Goal: Task Accomplishment & Management: Use online tool/utility

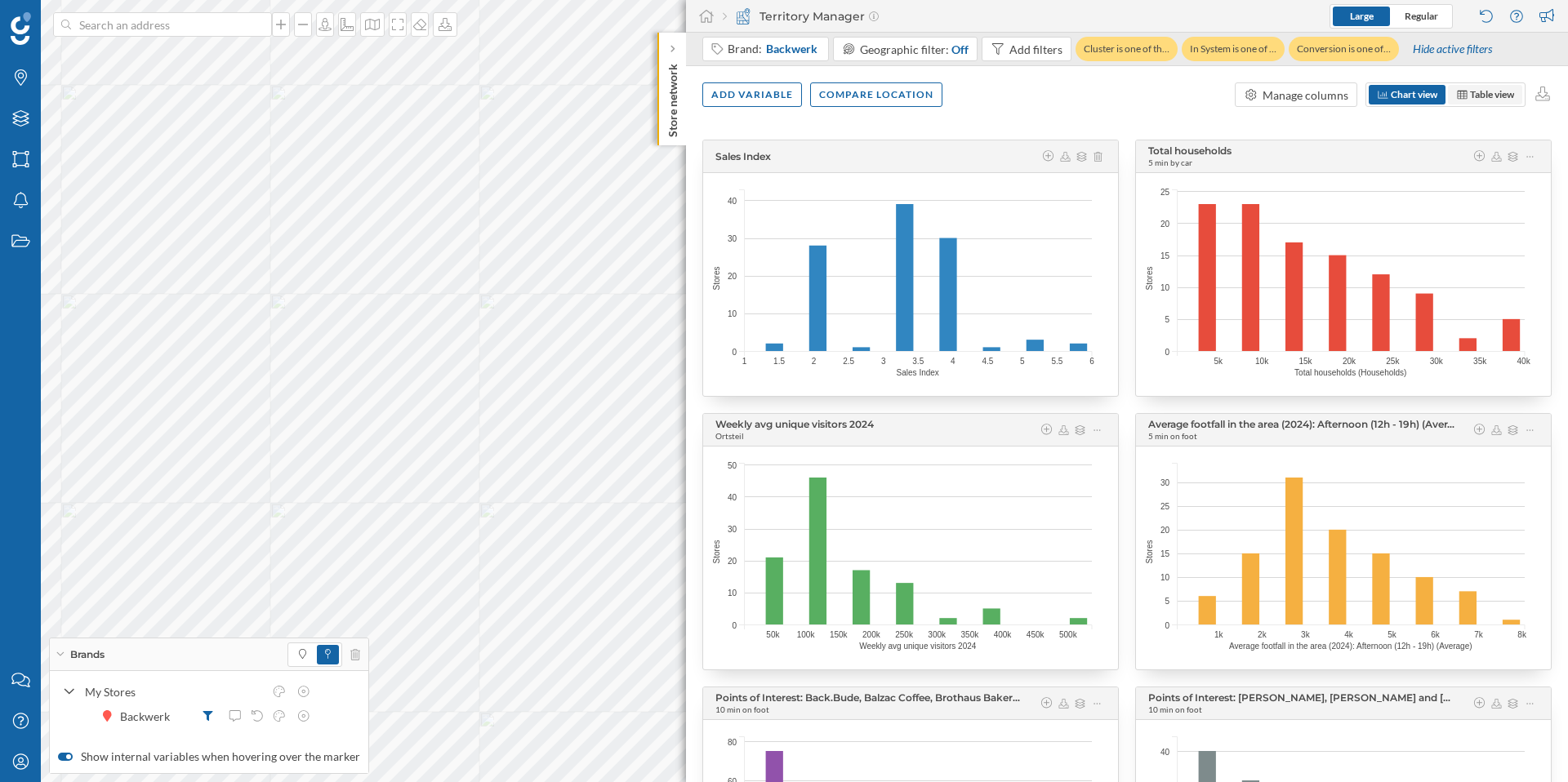
click at [1482, 103] on span "Table view" at bounding box center [1485, 95] width 74 height 20
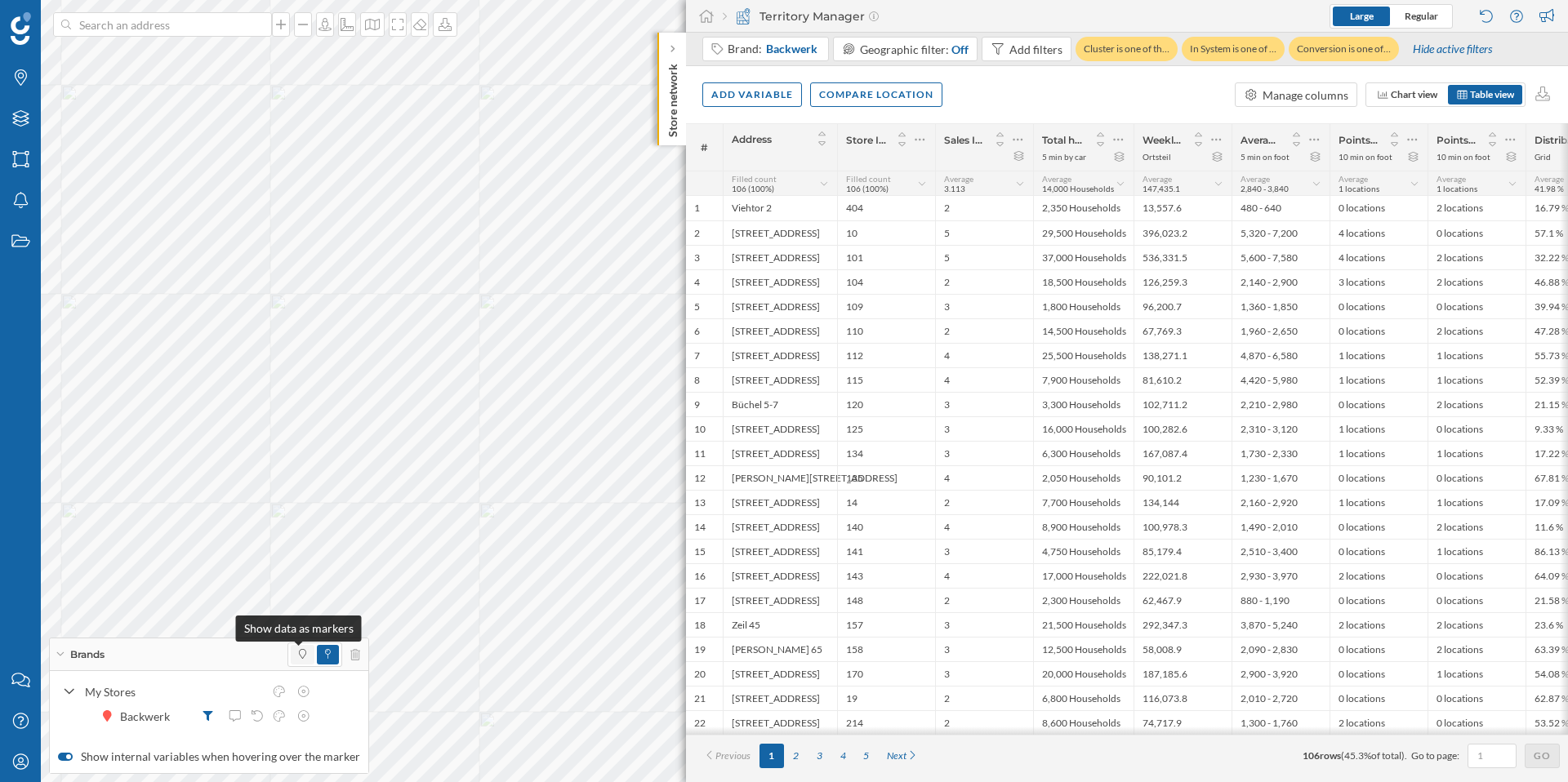
click at [299, 660] on span at bounding box center [302, 655] width 7 height 15
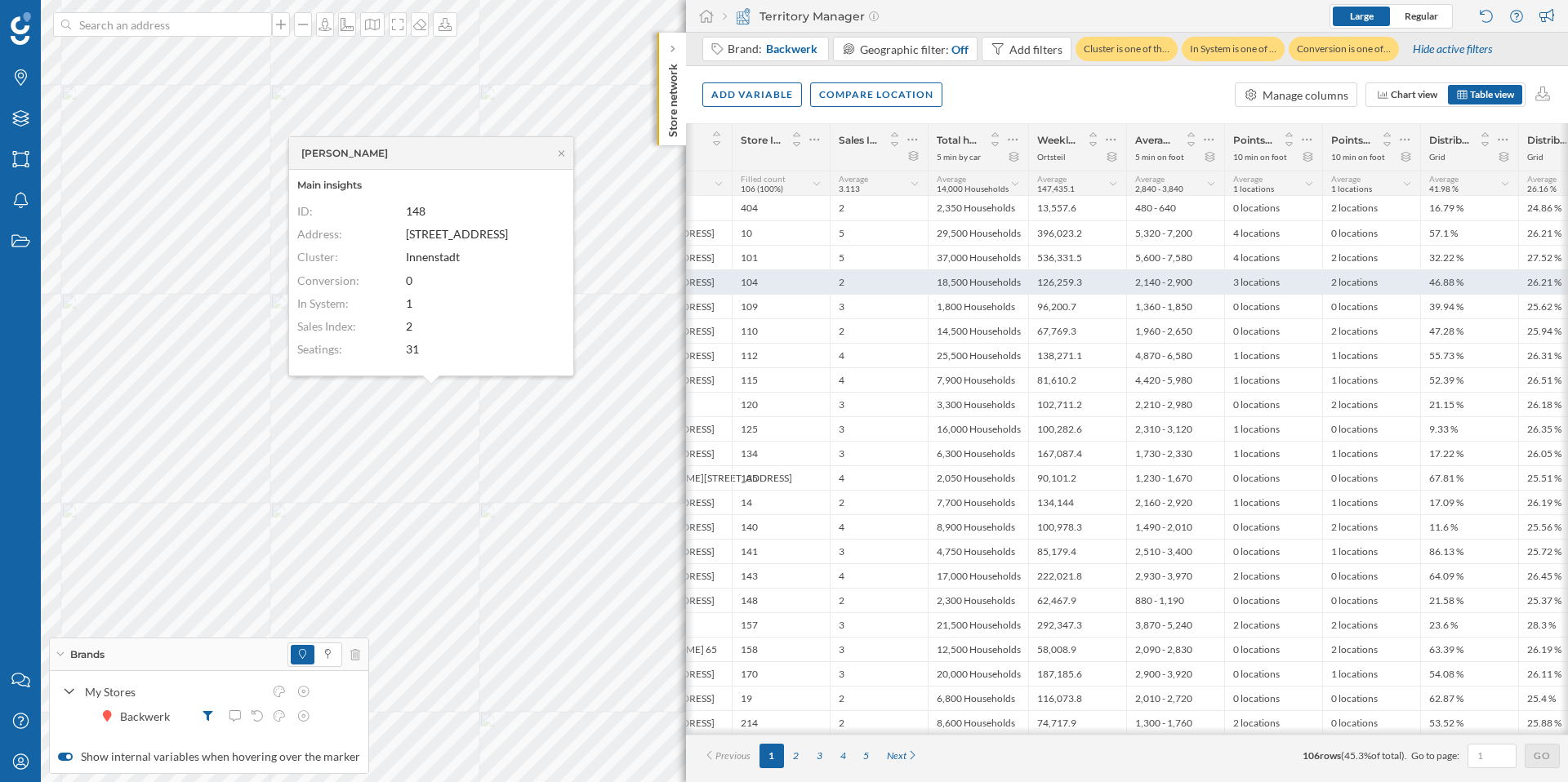
scroll to position [0, 112]
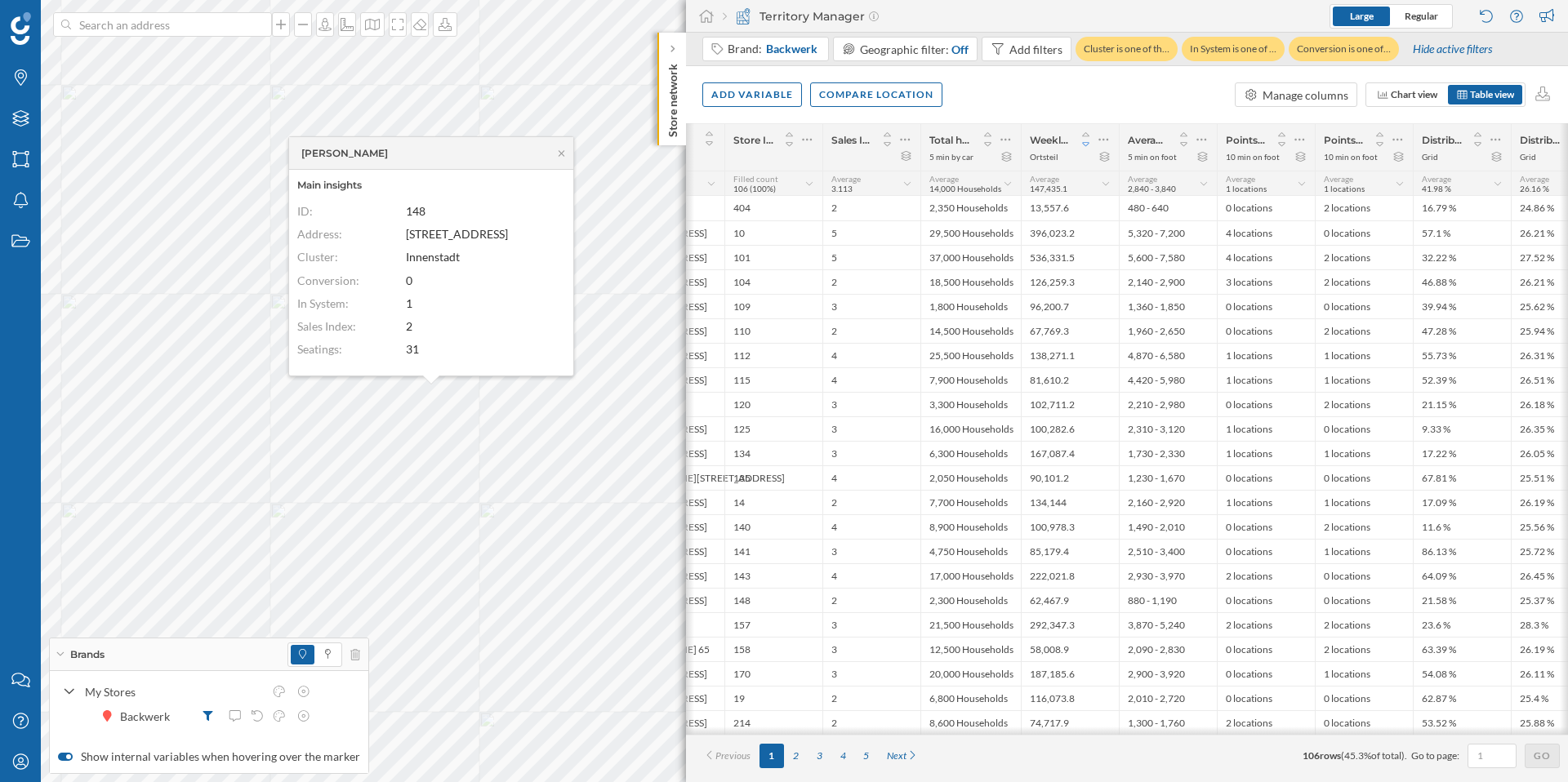
click at [1090, 143] on icon at bounding box center [1086, 145] width 15 height 12
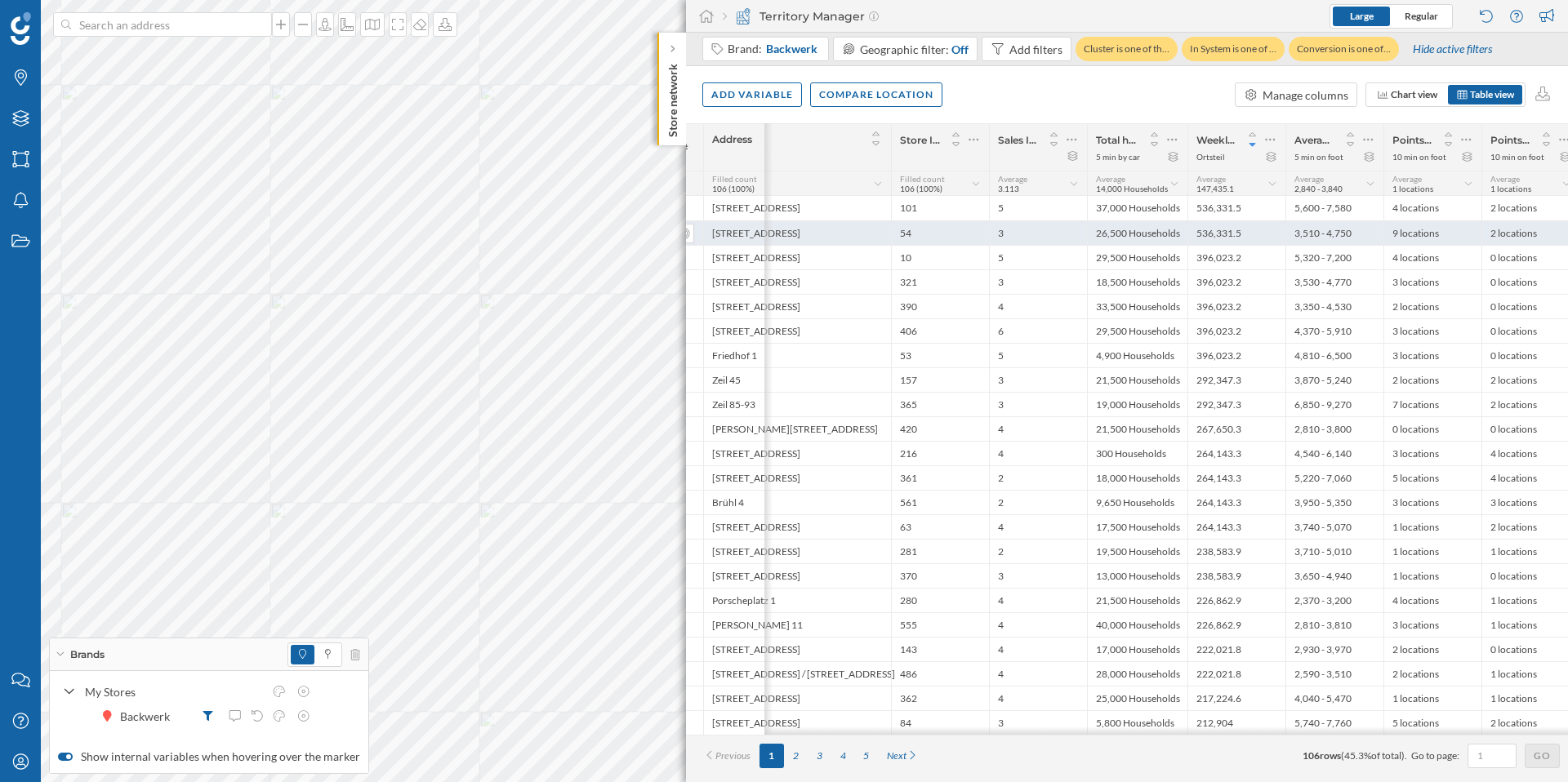
scroll to position [0, 0]
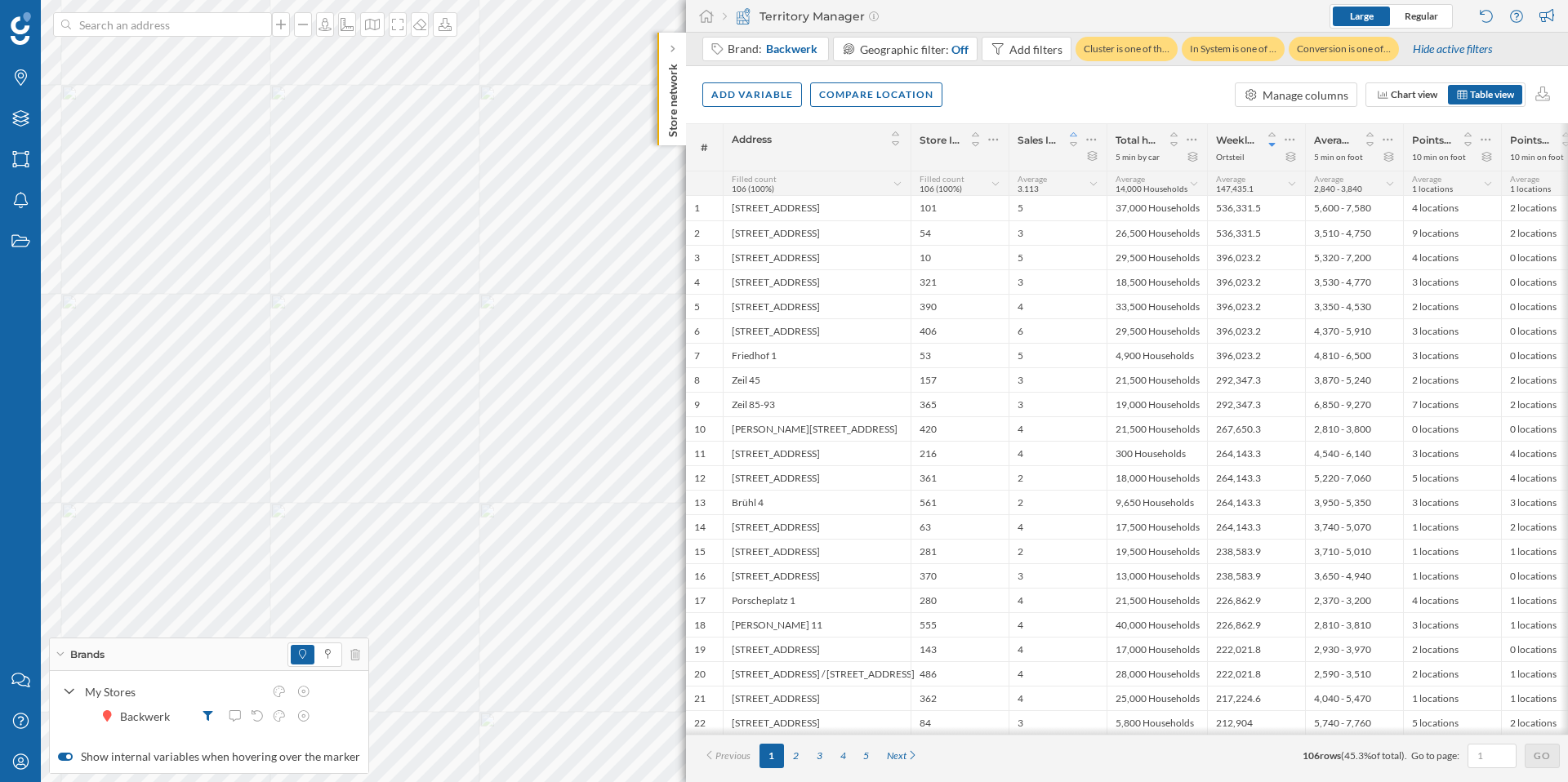
click at [1075, 134] on icon at bounding box center [1073, 134] width 7 height 4
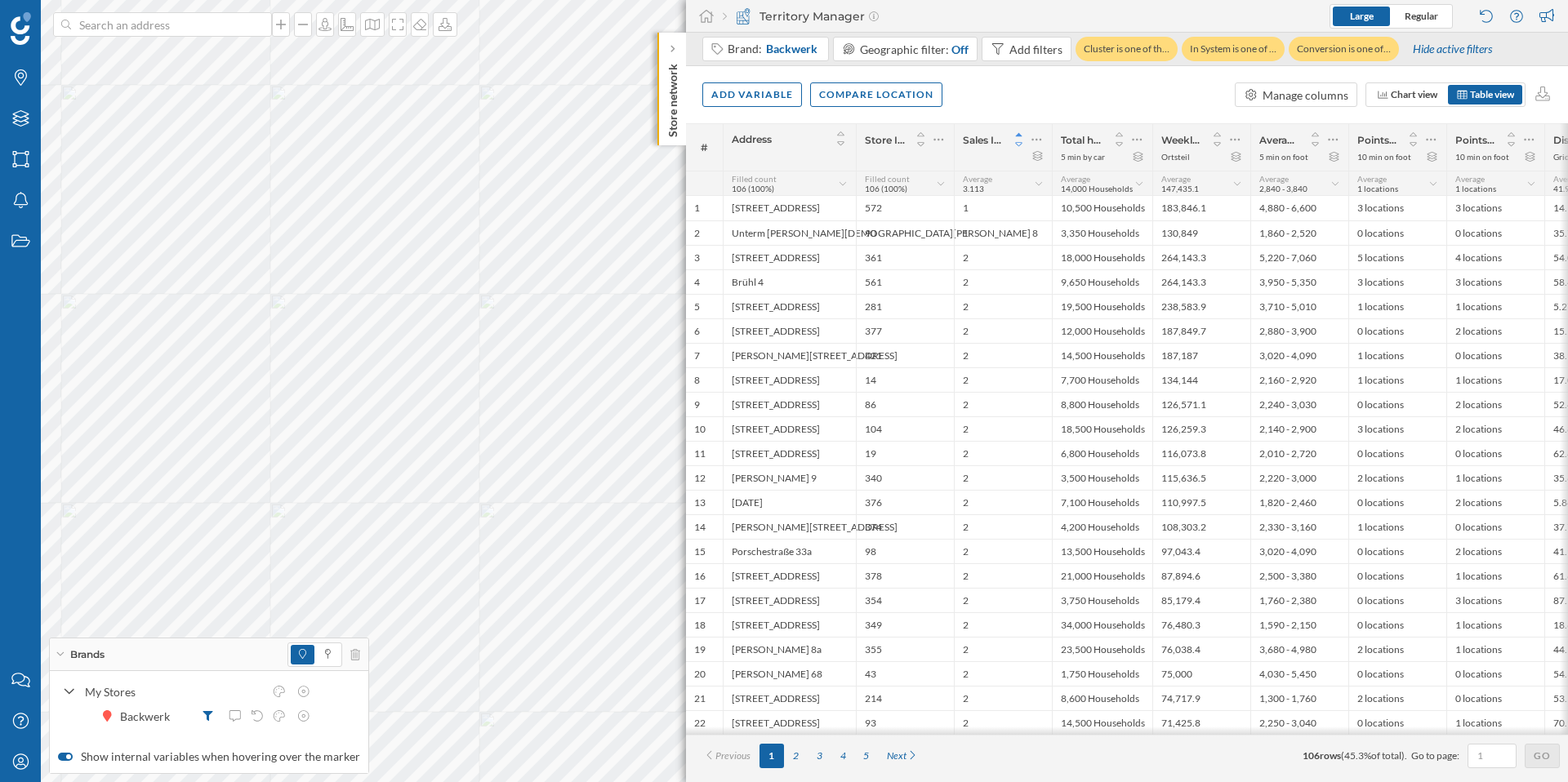
click at [1019, 145] on icon at bounding box center [1019, 144] width 7 height 4
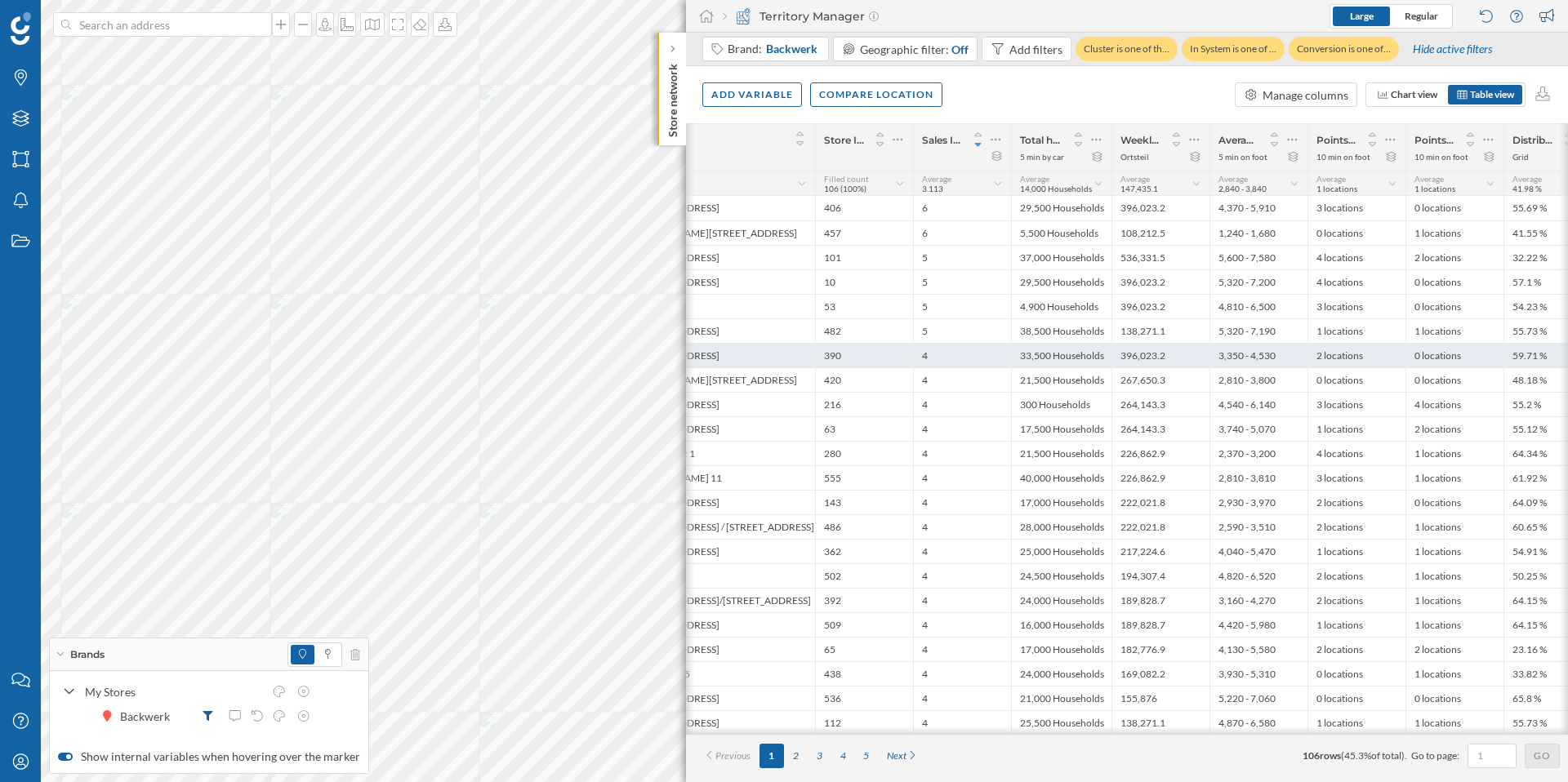
scroll to position [0, 100]
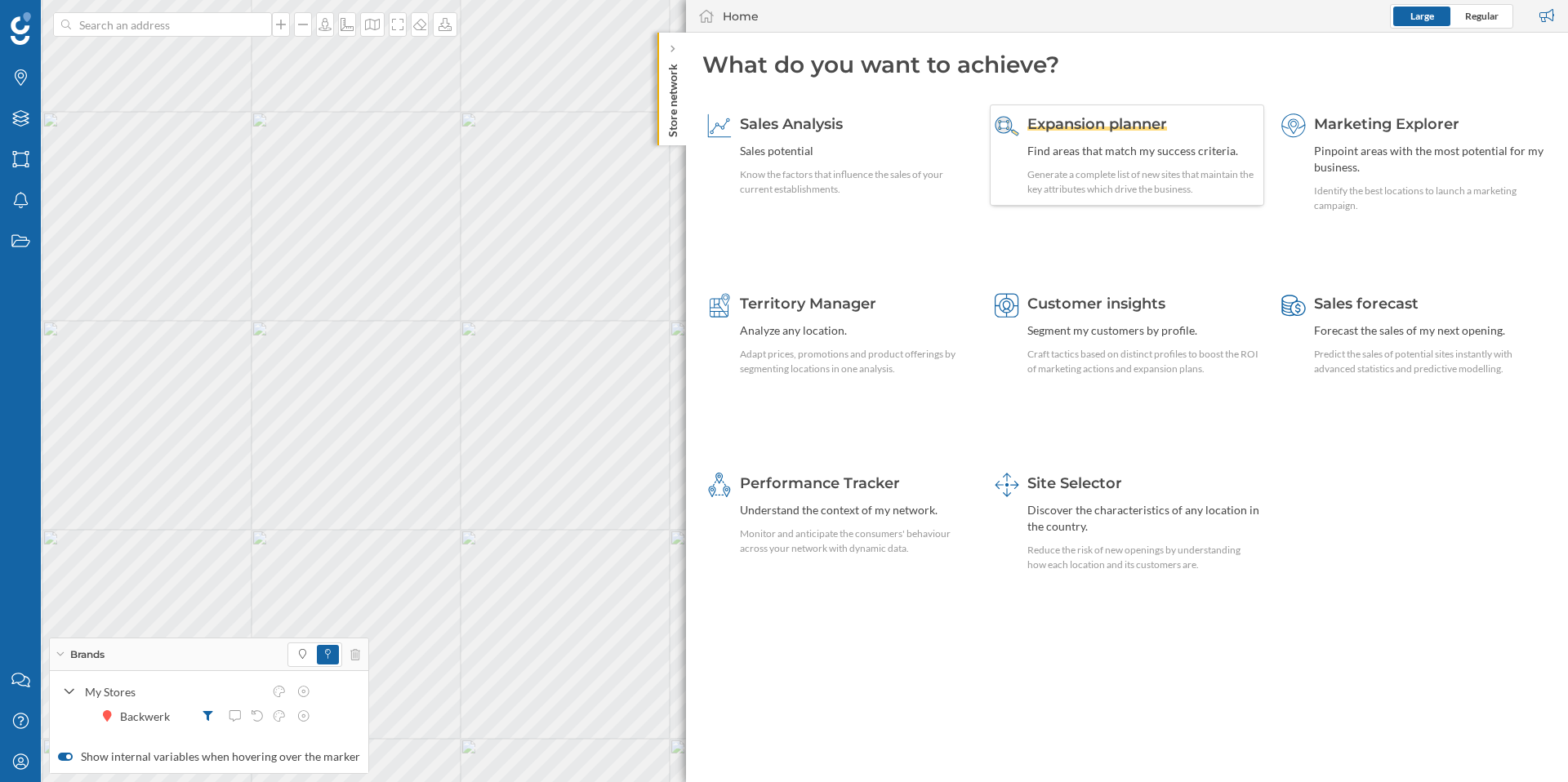
click at [1114, 122] on span "Expansion planner" at bounding box center [1097, 124] width 140 height 18
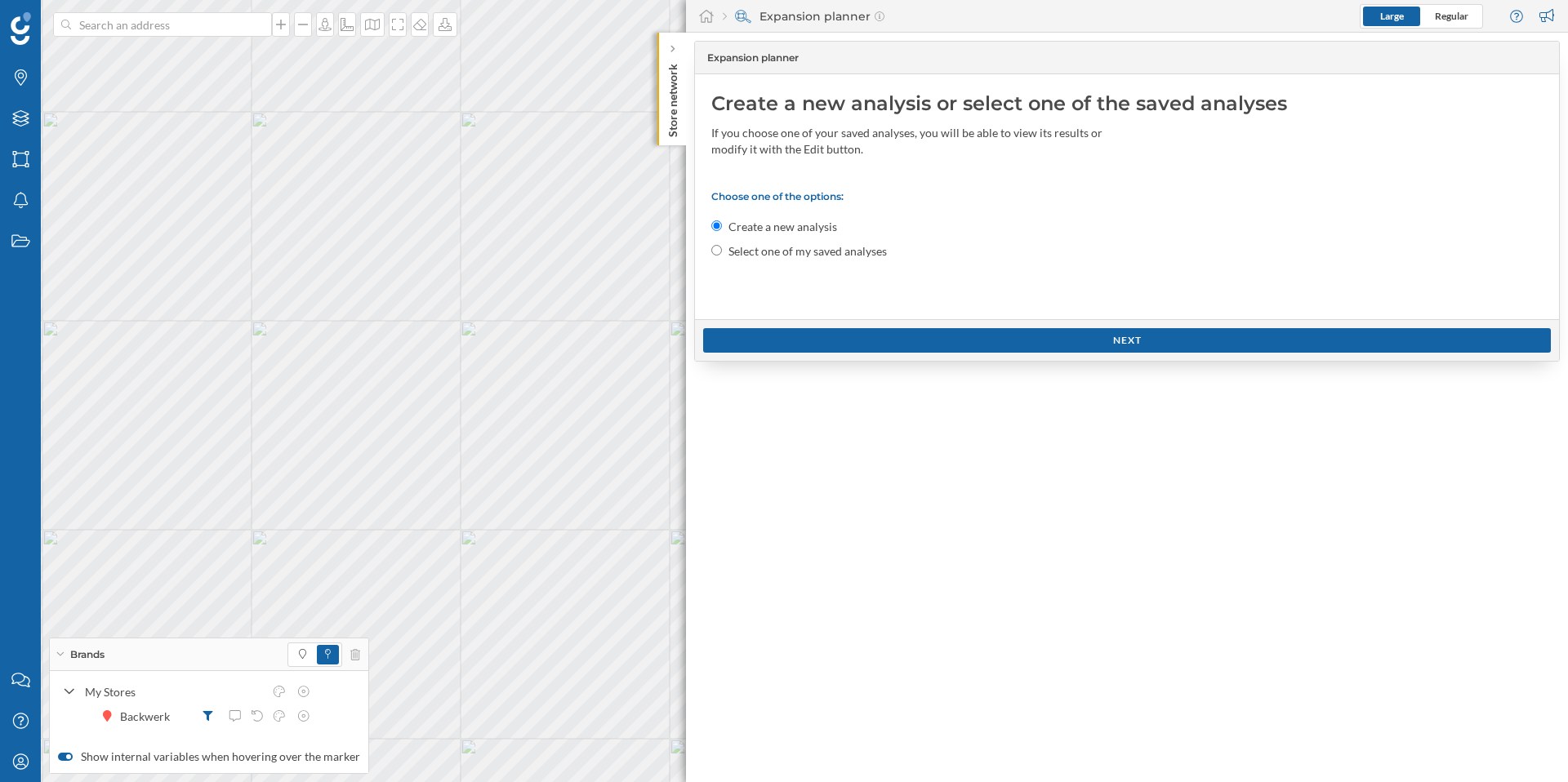
click at [739, 252] on label "Select one of my saved analyses" at bounding box center [808, 252] width 159 height 17
click at [722, 252] on input "Select one of my saved analyses" at bounding box center [716, 250] width 11 height 11
radio input "true"
radio input "false"
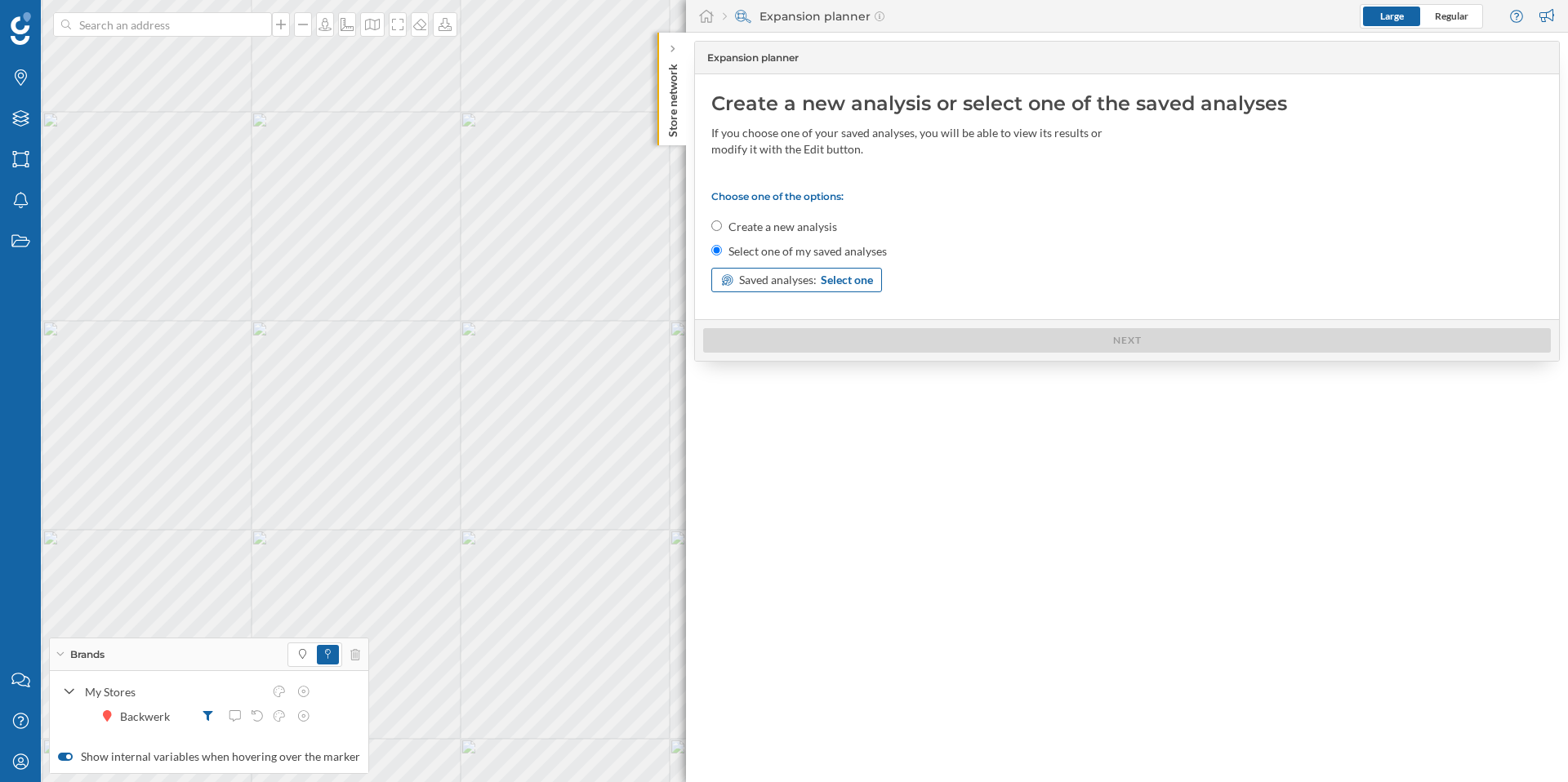
click at [842, 278] on span "Select one" at bounding box center [847, 280] width 52 height 17
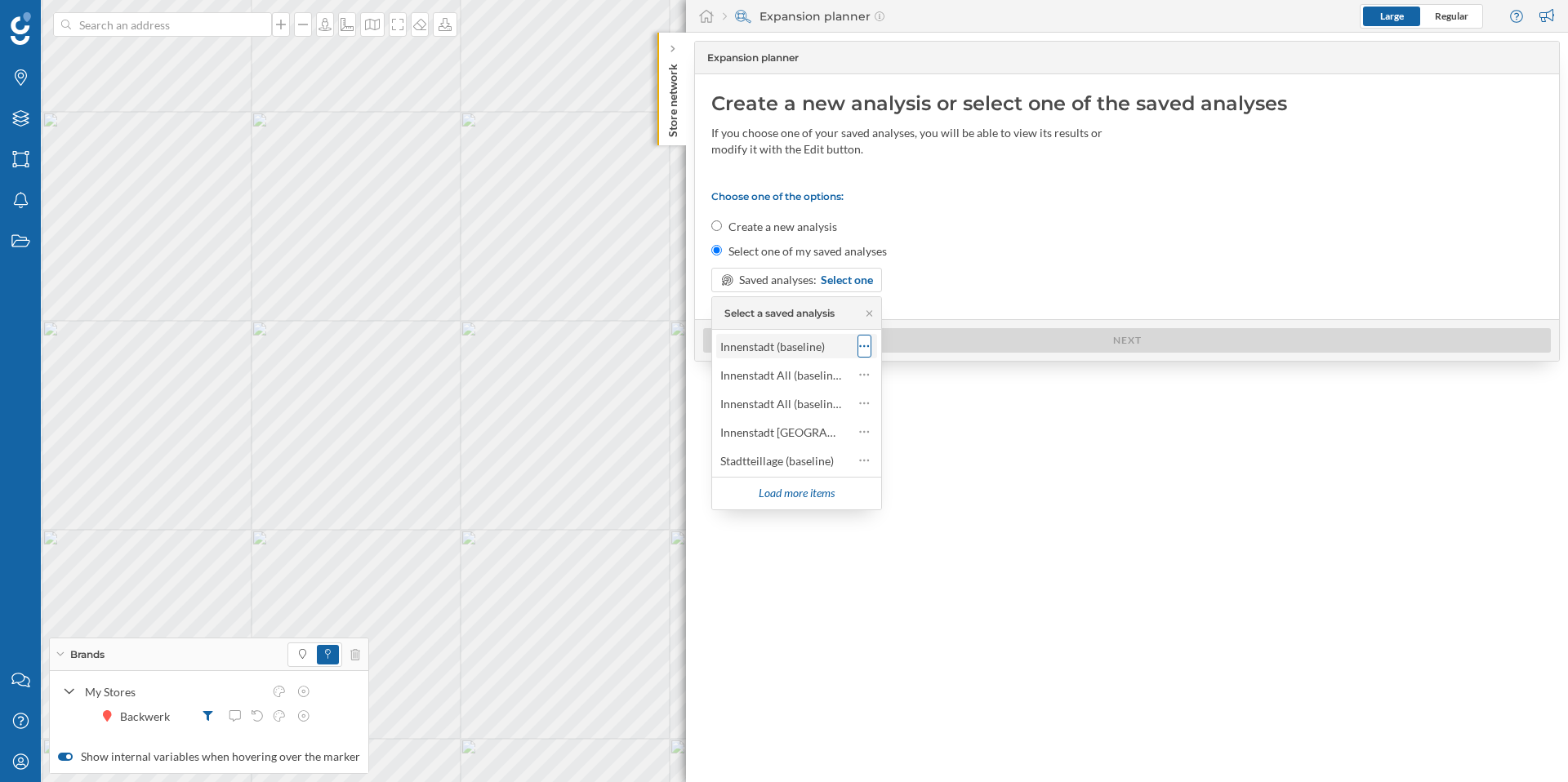
click at [859, 346] on icon at bounding box center [864, 346] width 11 height 17
click at [923, 453] on div "Delete analysis" at bounding box center [938, 444] width 96 height 17
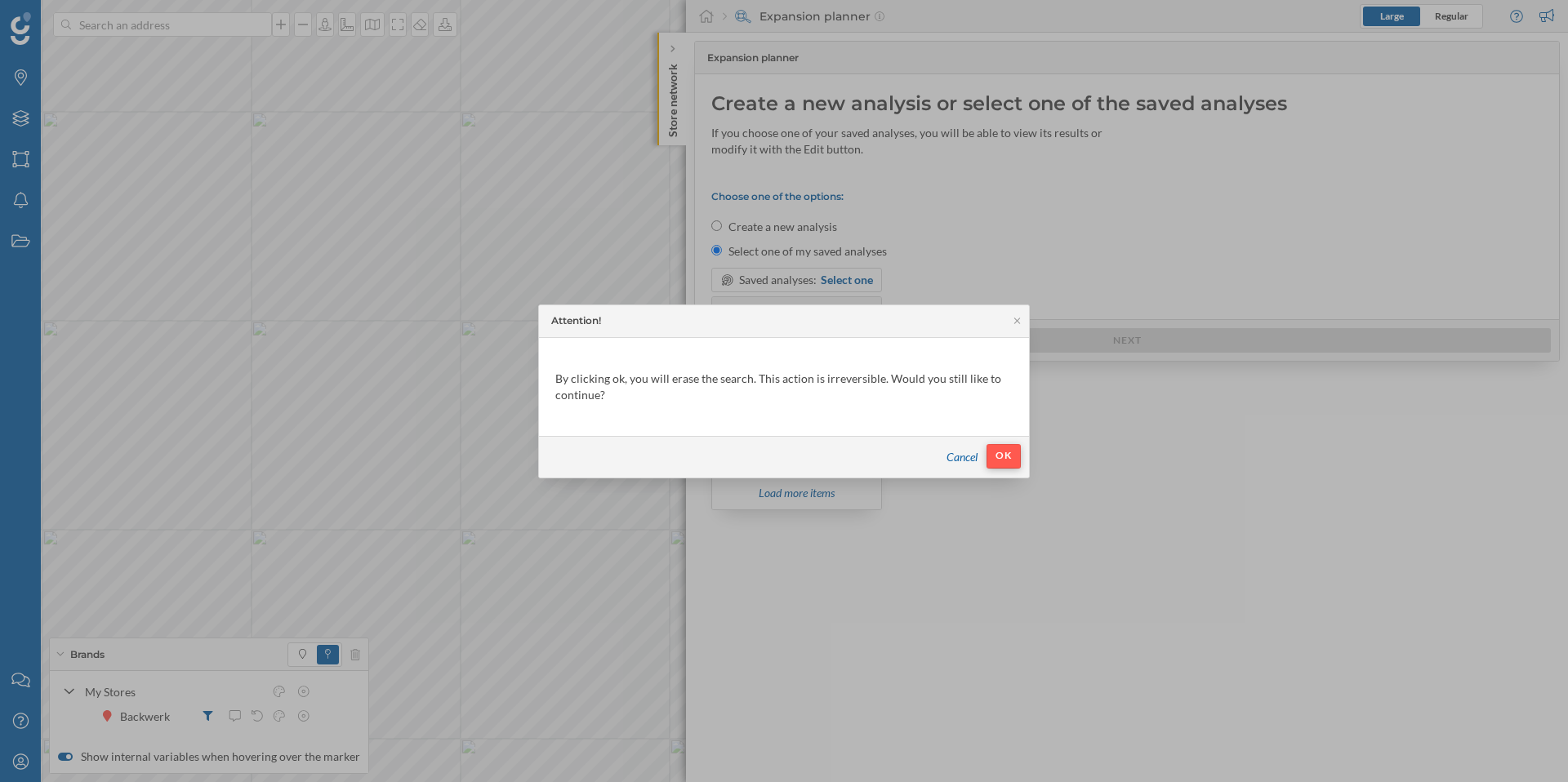
click at [1012, 456] on div "OK" at bounding box center [1004, 457] width 35 height 25
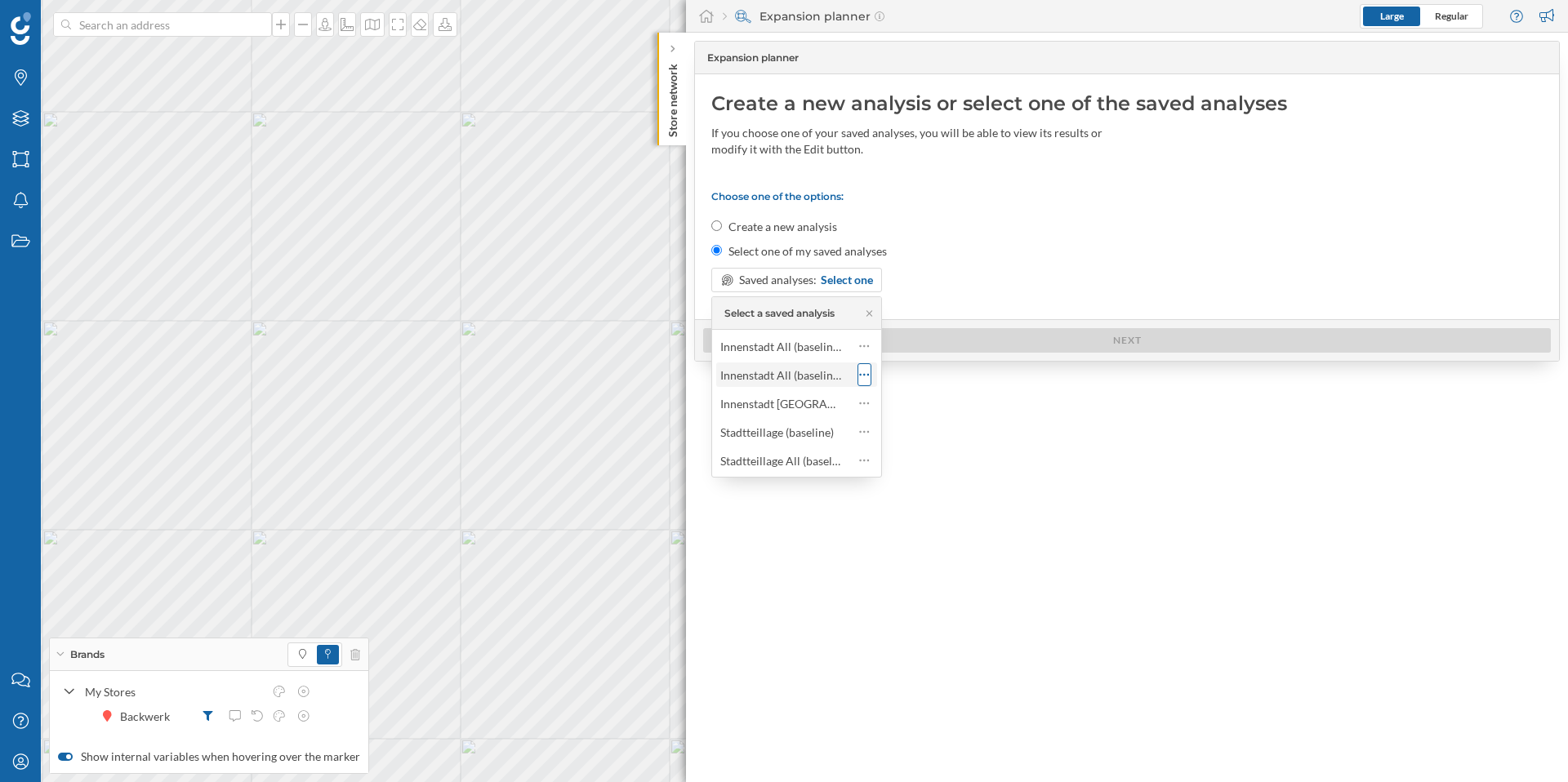
click at [867, 375] on icon at bounding box center [864, 375] width 11 height 17
click at [898, 473] on div "Delete analysis" at bounding box center [938, 473] width 96 height 17
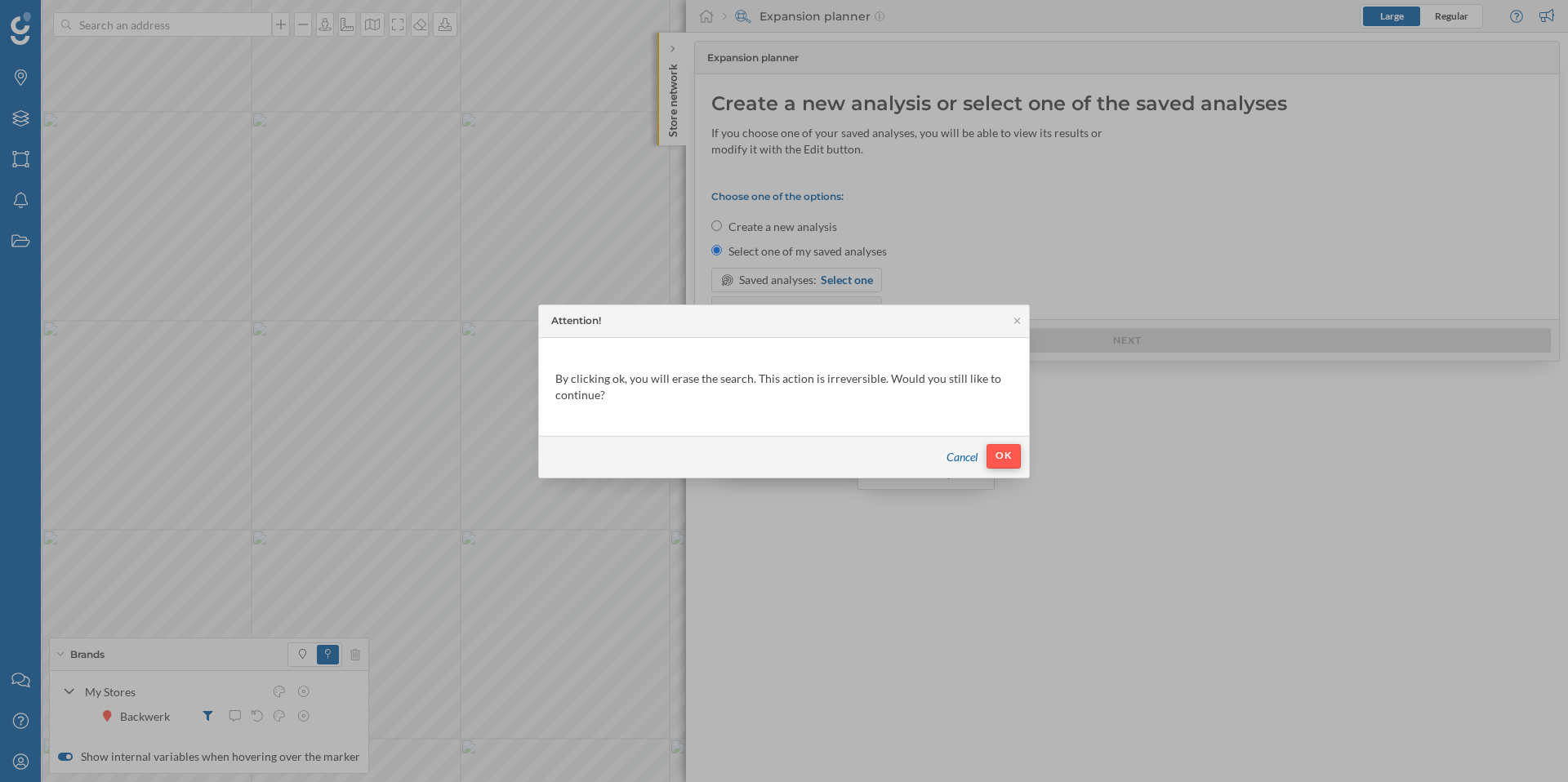
click at [1005, 452] on div "OK" at bounding box center [1004, 457] width 35 height 25
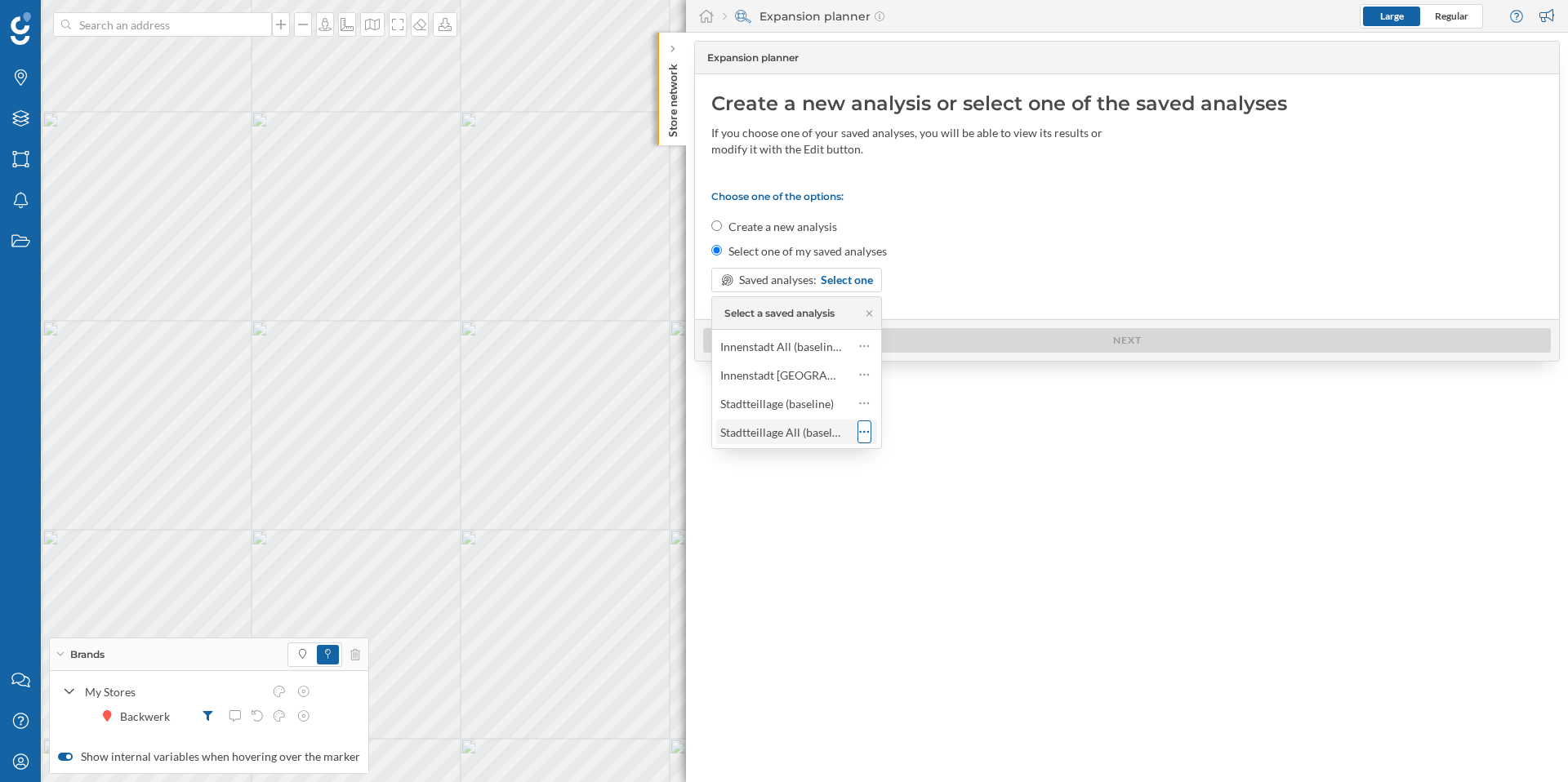
click at [864, 430] on icon at bounding box center [864, 432] width 11 height 17
click at [919, 499] on div "Configure analysis" at bounding box center [938, 497] width 96 height 17
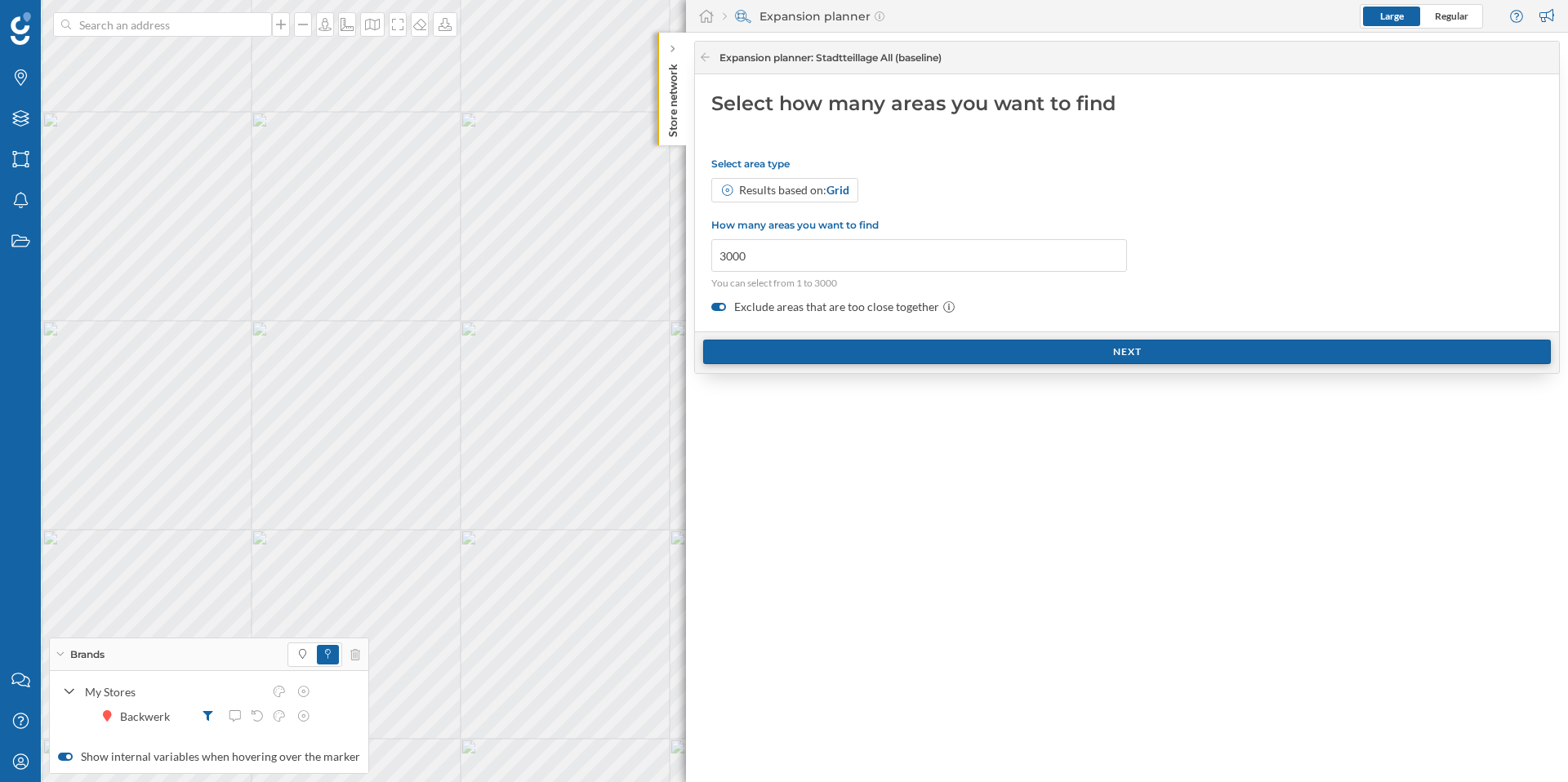
click at [1062, 351] on div "Next" at bounding box center [1127, 352] width 848 height 25
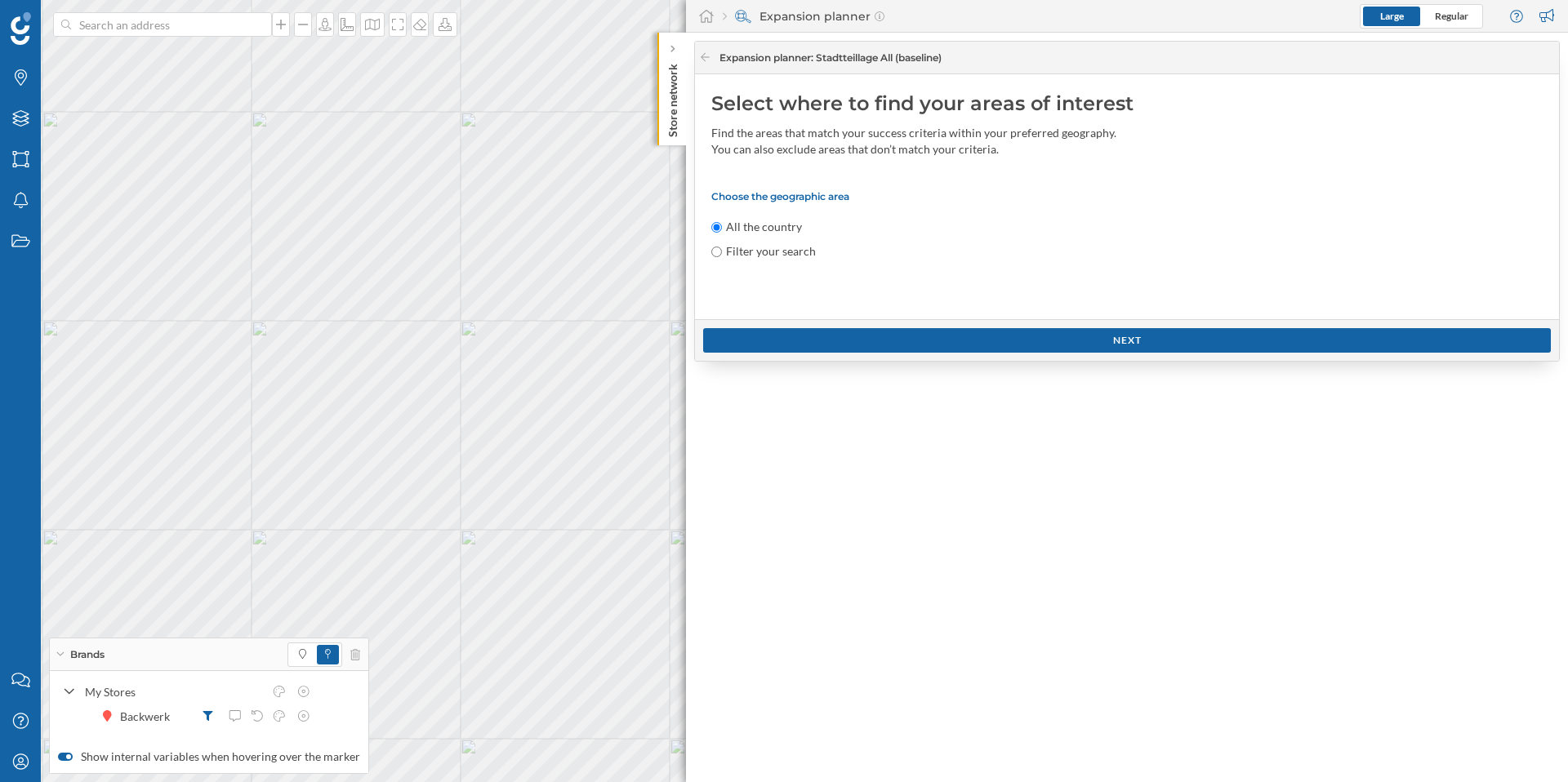
click at [761, 253] on label "Filter your search" at bounding box center [771, 252] width 90 height 17
click at [722, 253] on input "Filter your search" at bounding box center [716, 252] width 11 height 11
radio input "true"
radio input "false"
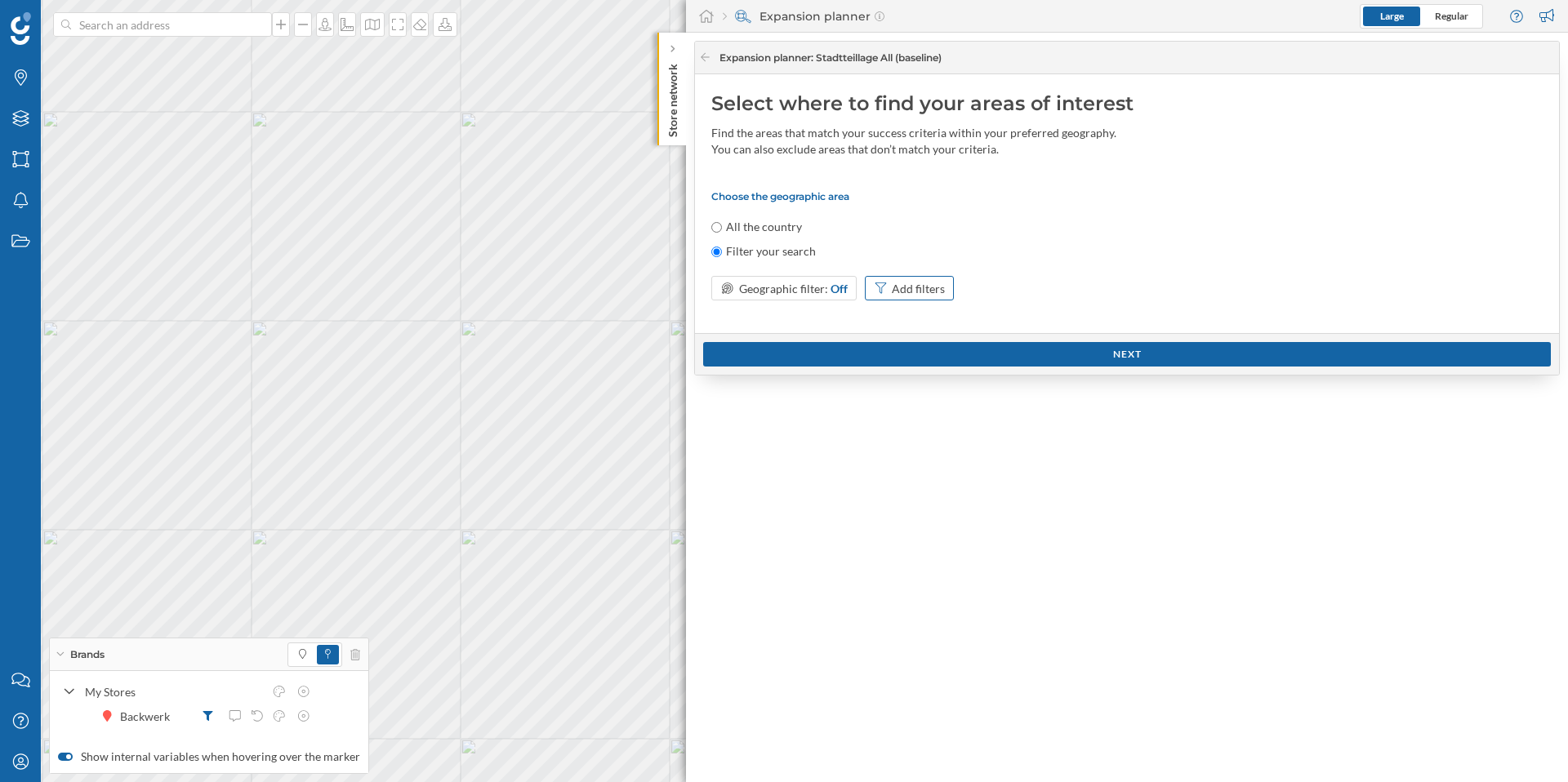
click at [896, 287] on div "Add filters" at bounding box center [919, 288] width 53 height 17
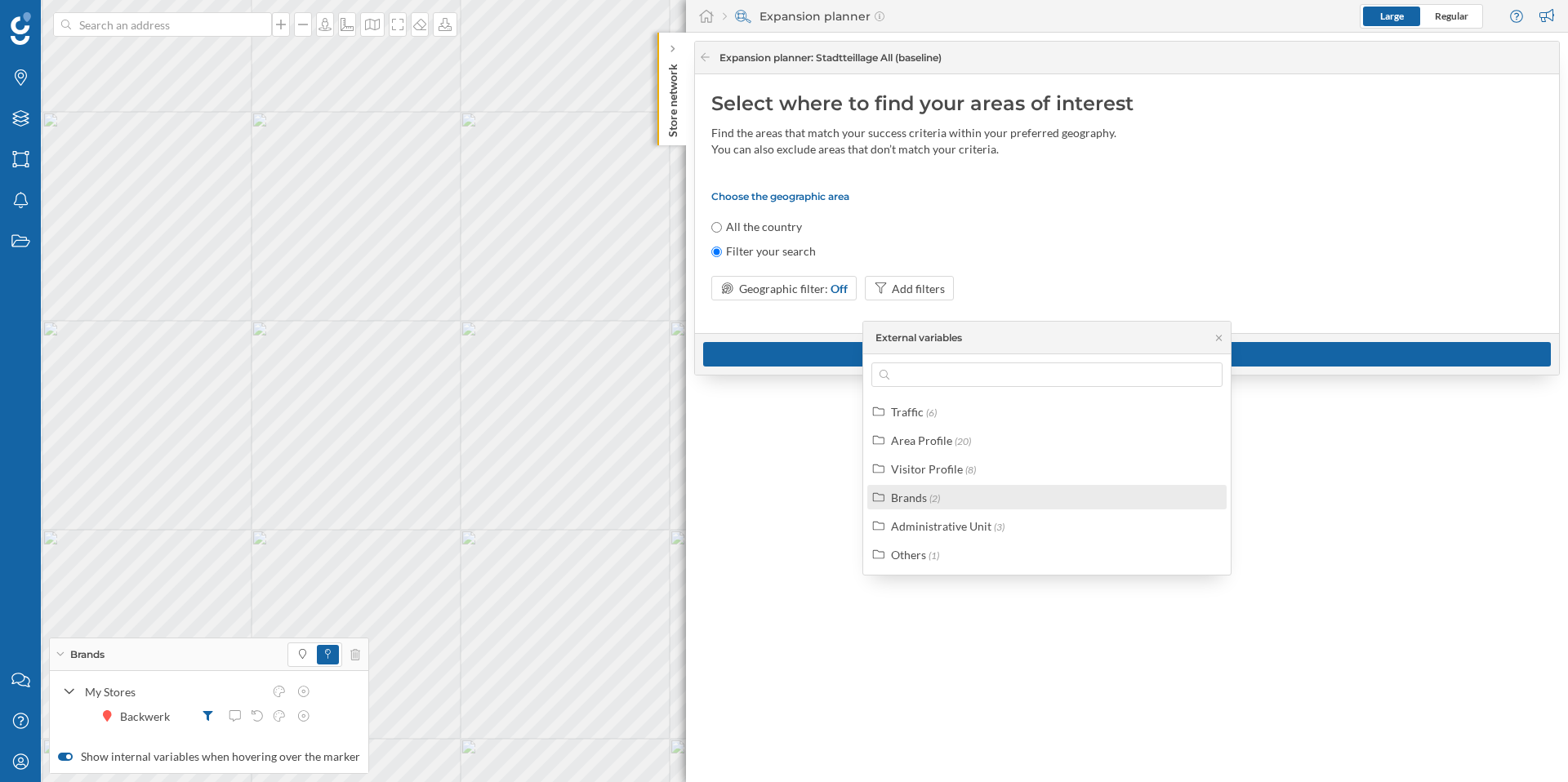
click at [915, 501] on div "Brands" at bounding box center [910, 497] width 36 height 14
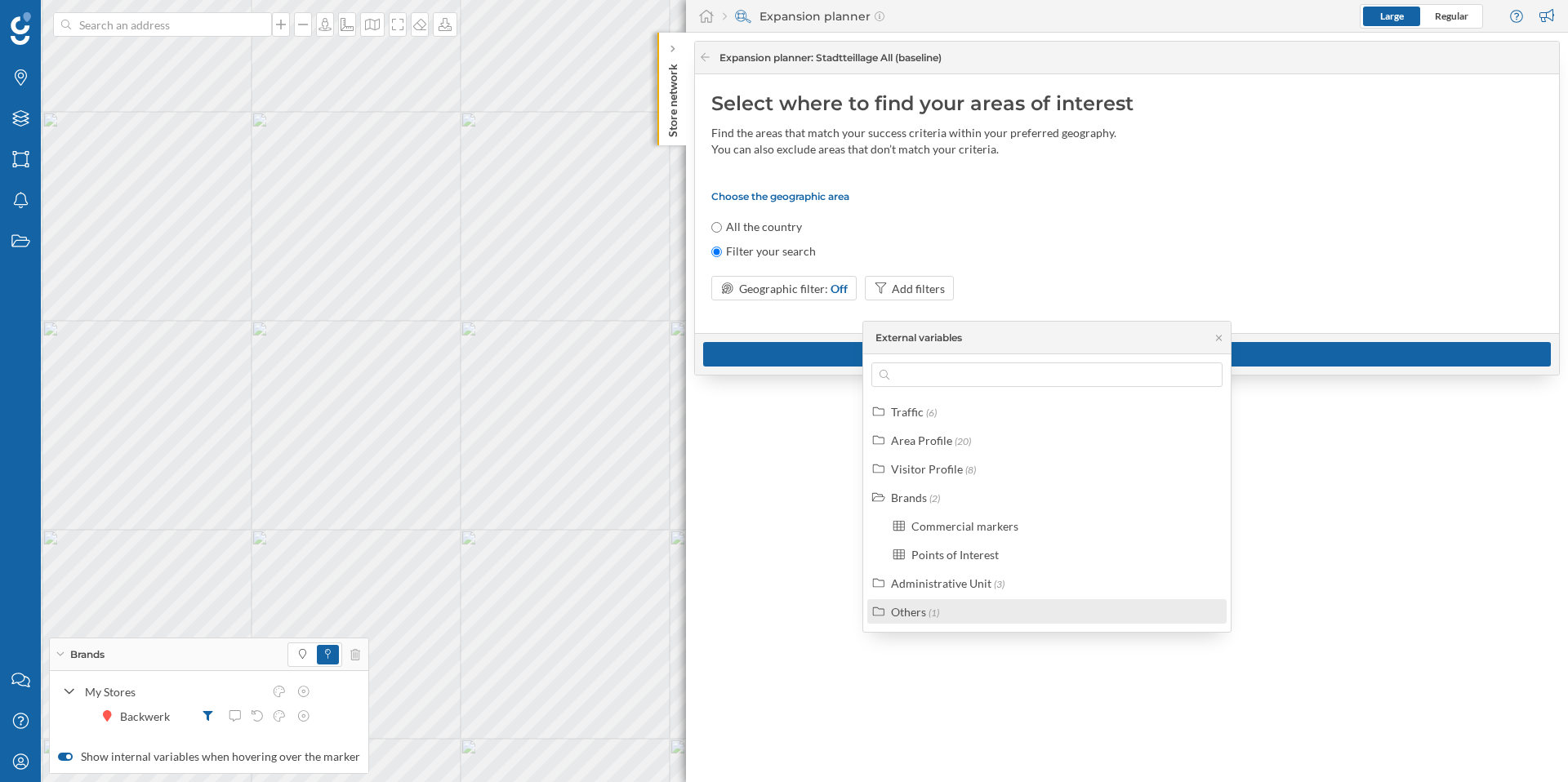
click at [906, 615] on div "Others" at bounding box center [909, 612] width 36 height 14
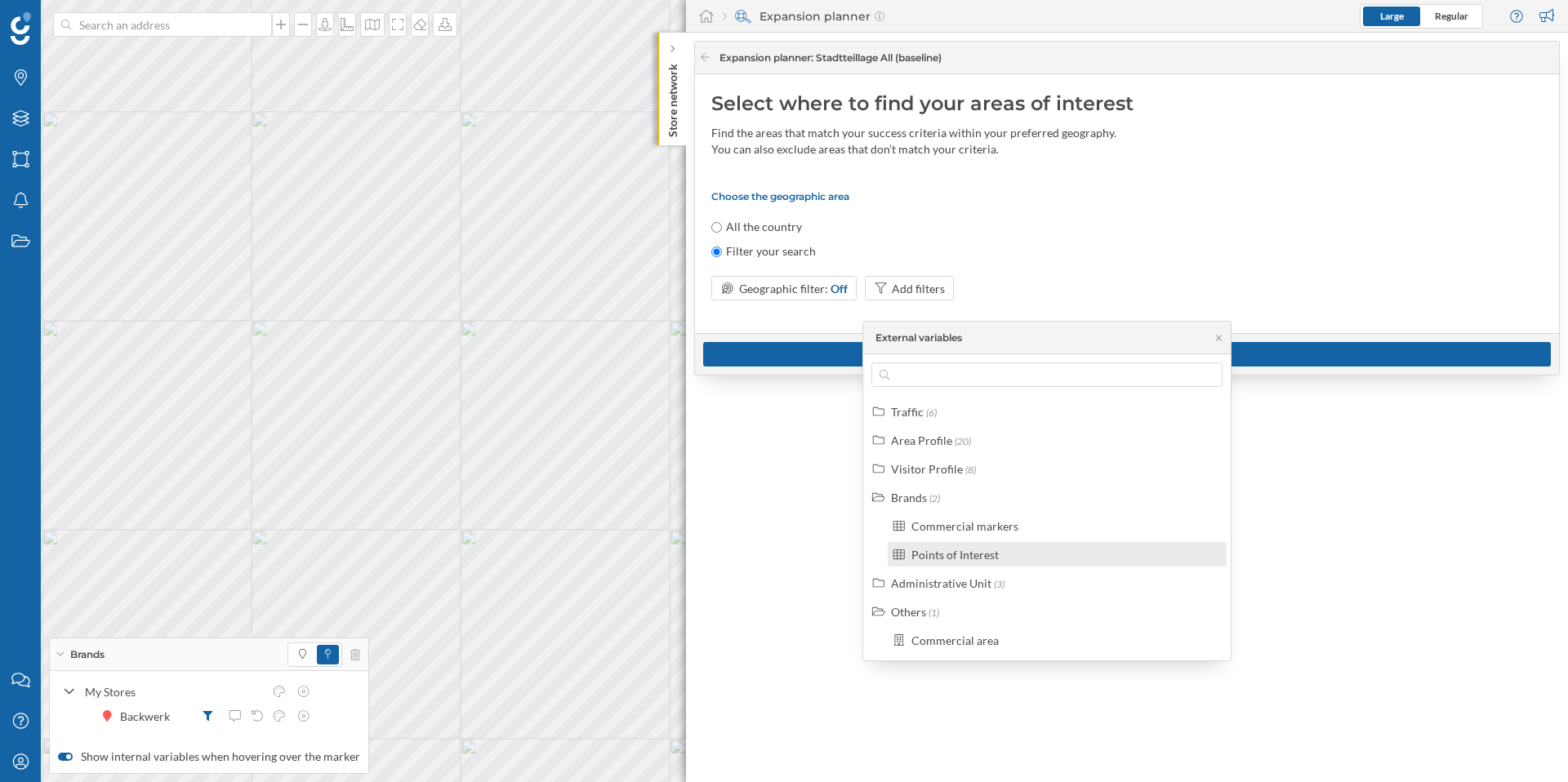
click at [952, 560] on div "Points of Interest" at bounding box center [955, 554] width 88 height 14
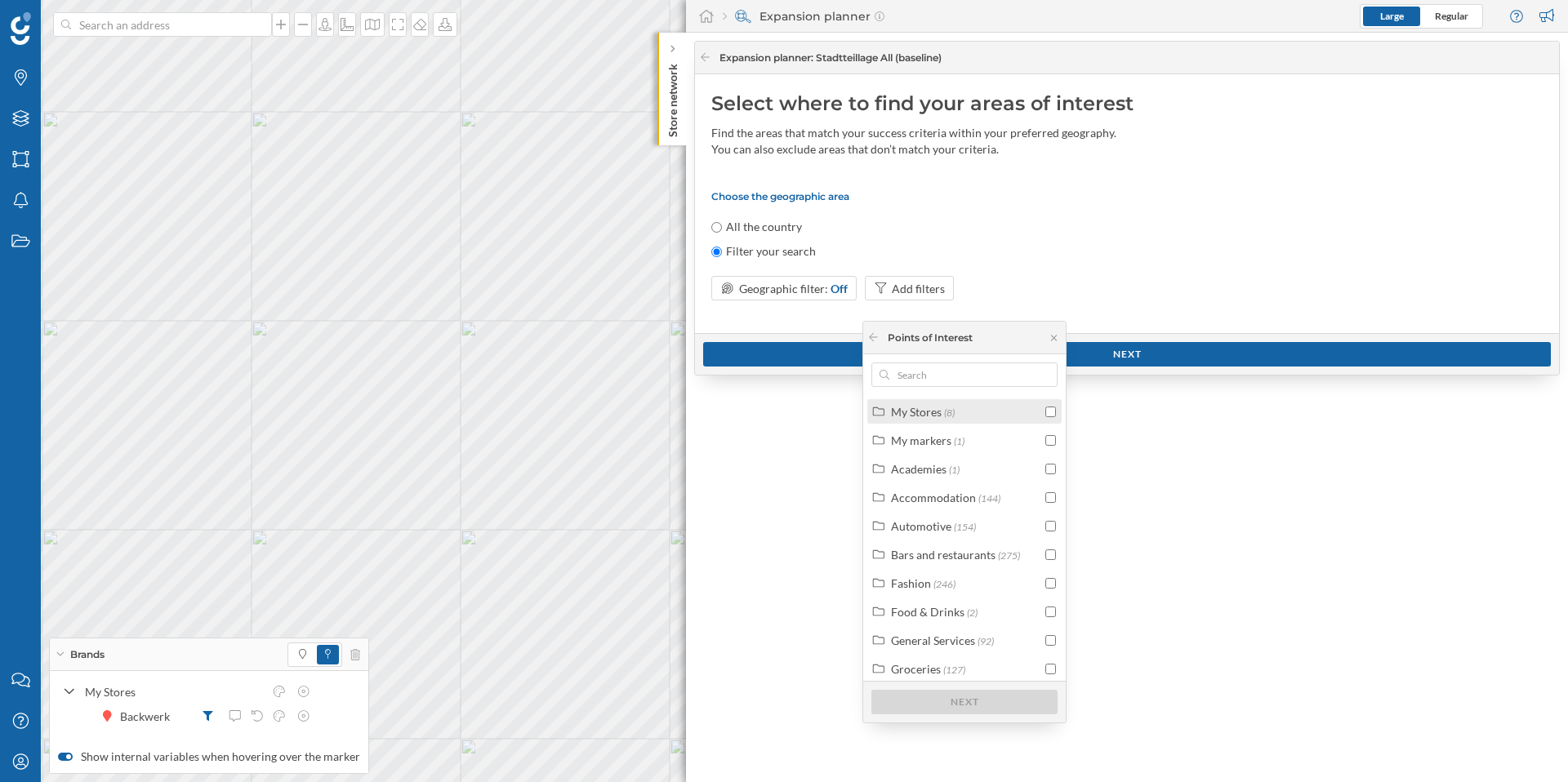
click at [944, 416] on span "(8)" at bounding box center [949, 412] width 11 height 12
click at [1046, 467] on input "checkbox" at bounding box center [1050, 466] width 11 height 11
checkbox input "true"
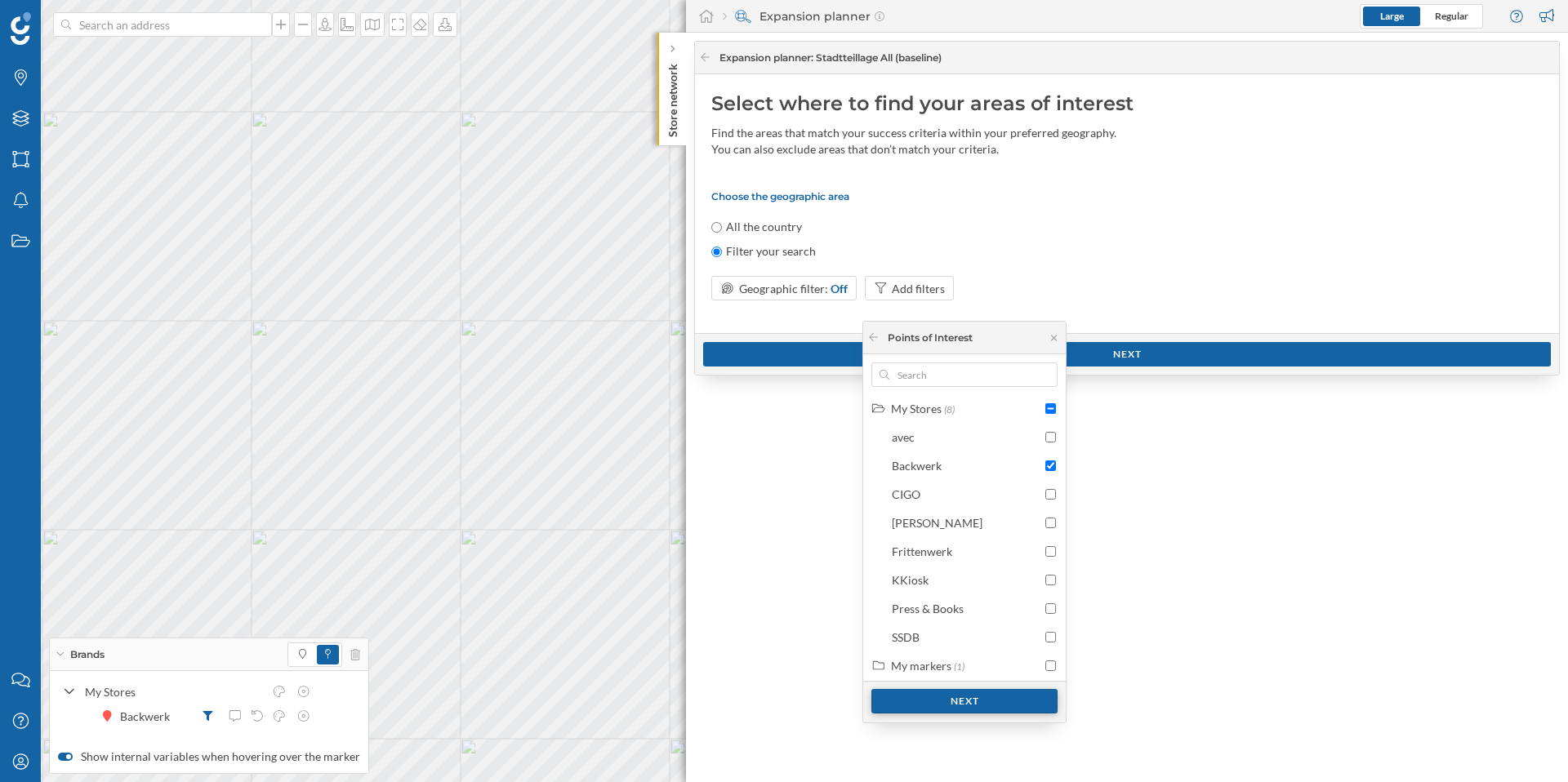
click at [1027, 707] on div "Next" at bounding box center [964, 701] width 186 height 25
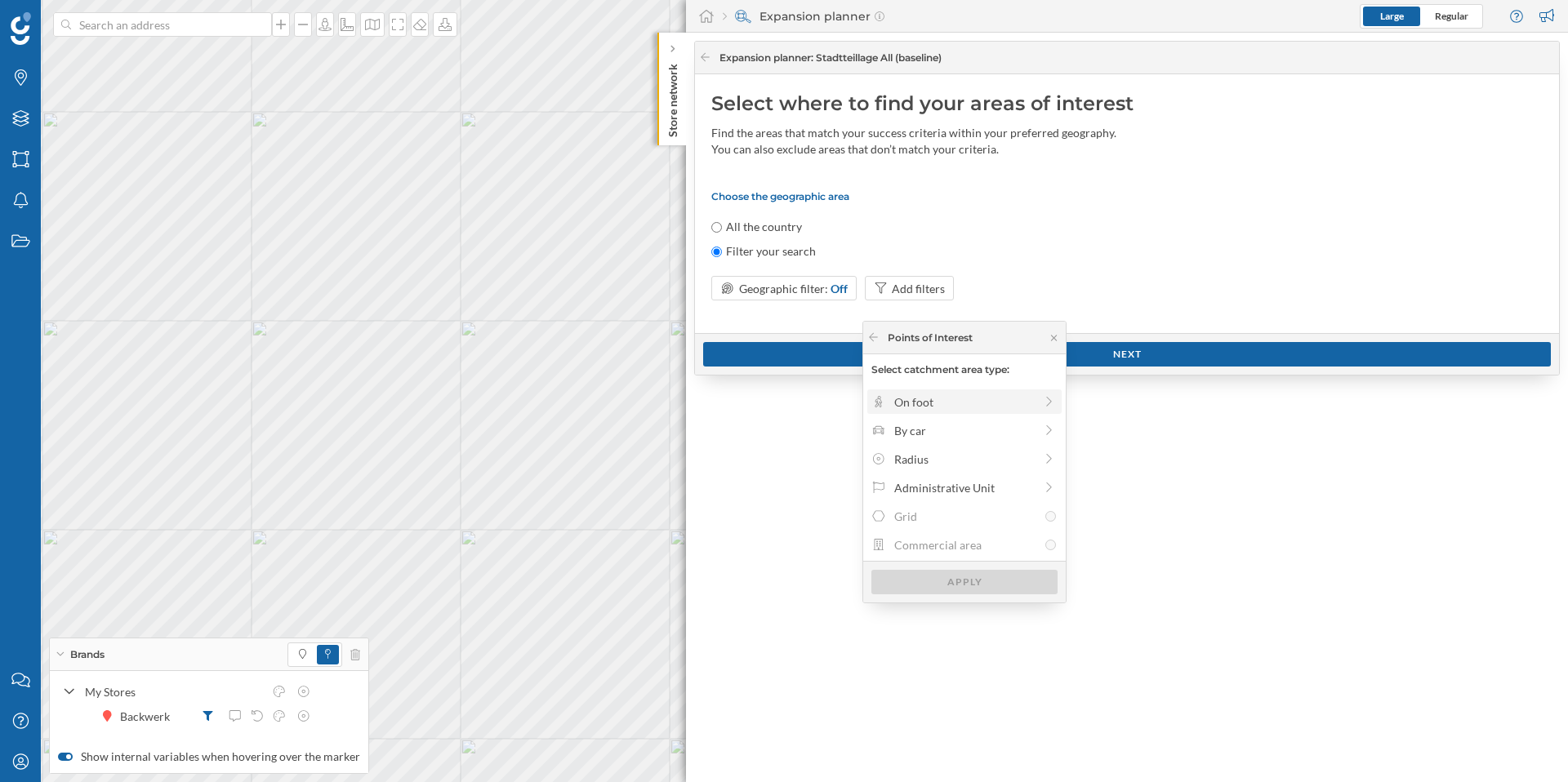
click at [999, 408] on div "On foot" at bounding box center [964, 402] width 140 height 17
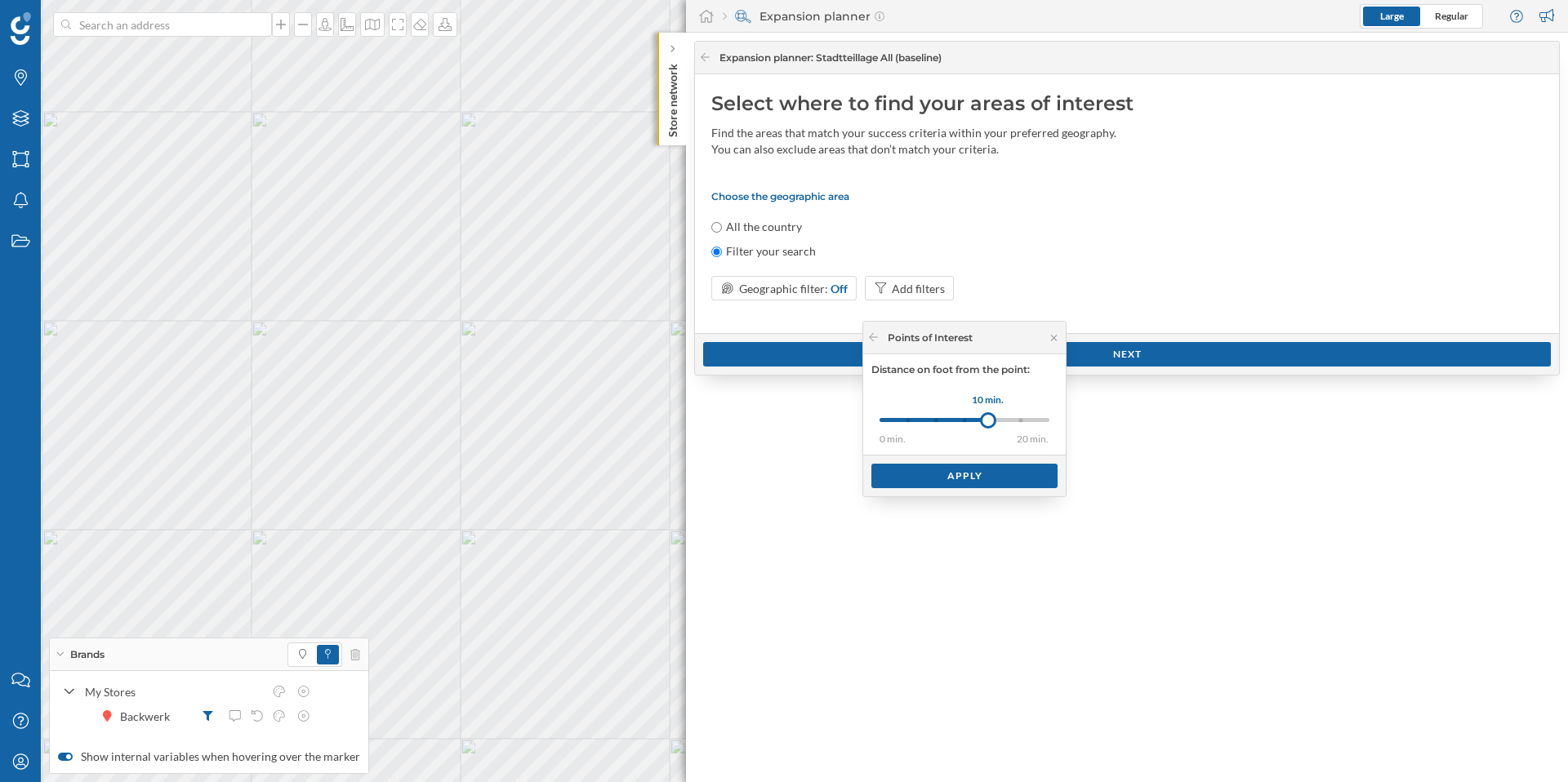
drag, startPoint x: 942, startPoint y: 420, endPoint x: 988, endPoint y: 422, distance: 46.0
click at [988, 422] on div at bounding box center [988, 420] width 17 height 17
click at [975, 480] on div "Apply" at bounding box center [964, 476] width 186 height 25
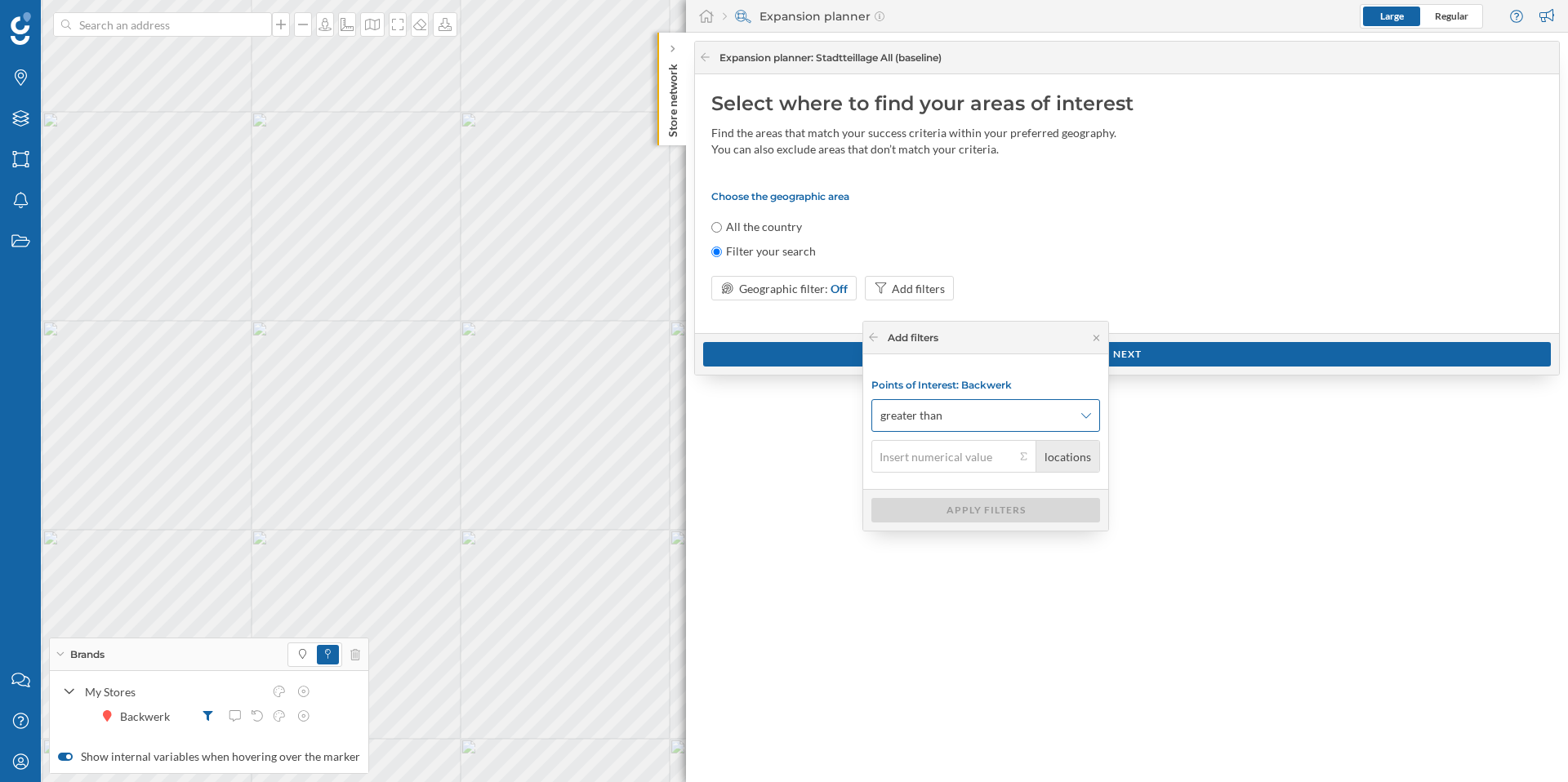
click at [1000, 417] on span "greater than" at bounding box center [976, 415] width 192 height 17
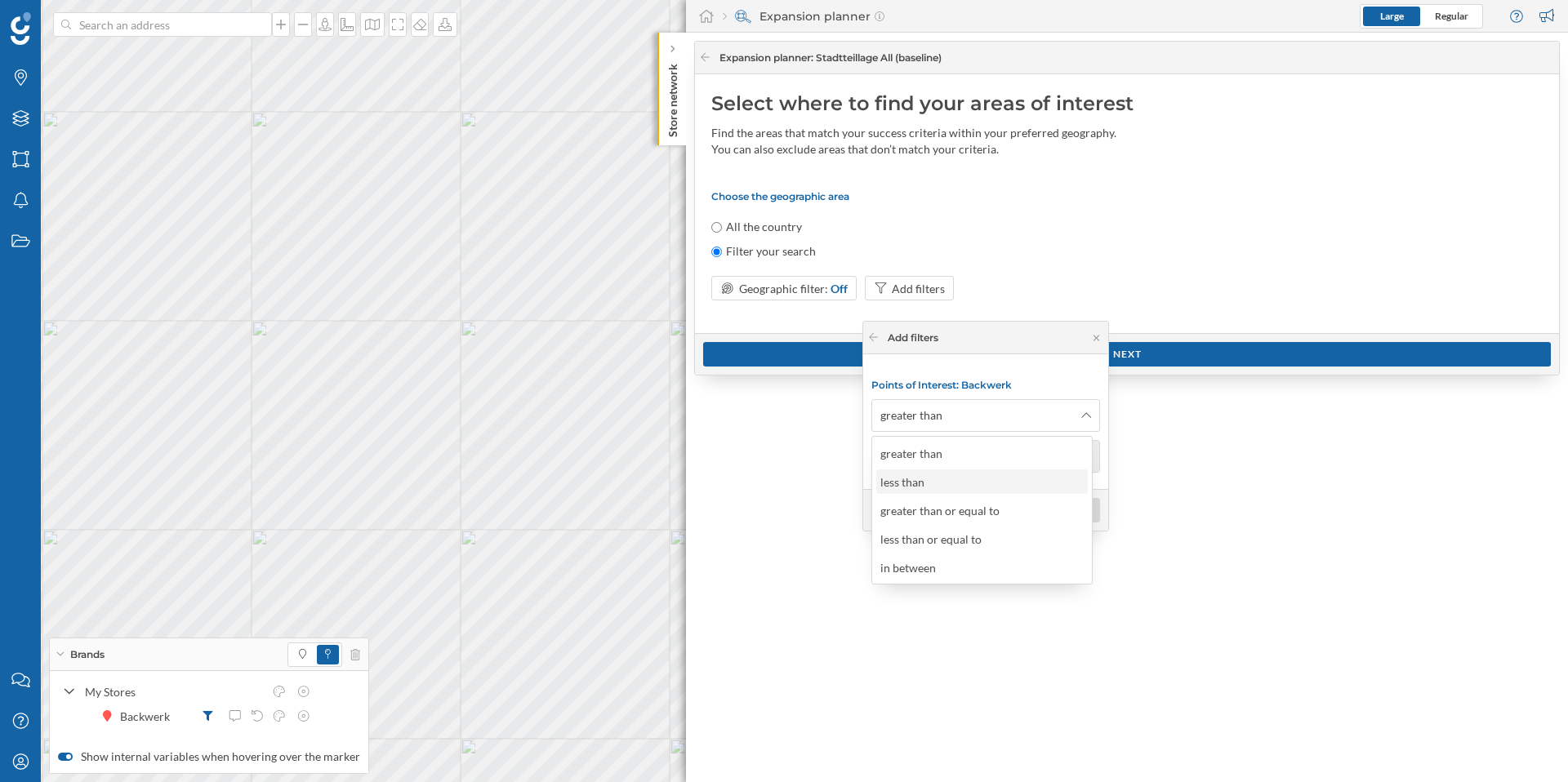
click at [980, 486] on div "less than" at bounding box center [981, 481] width 202 height 17
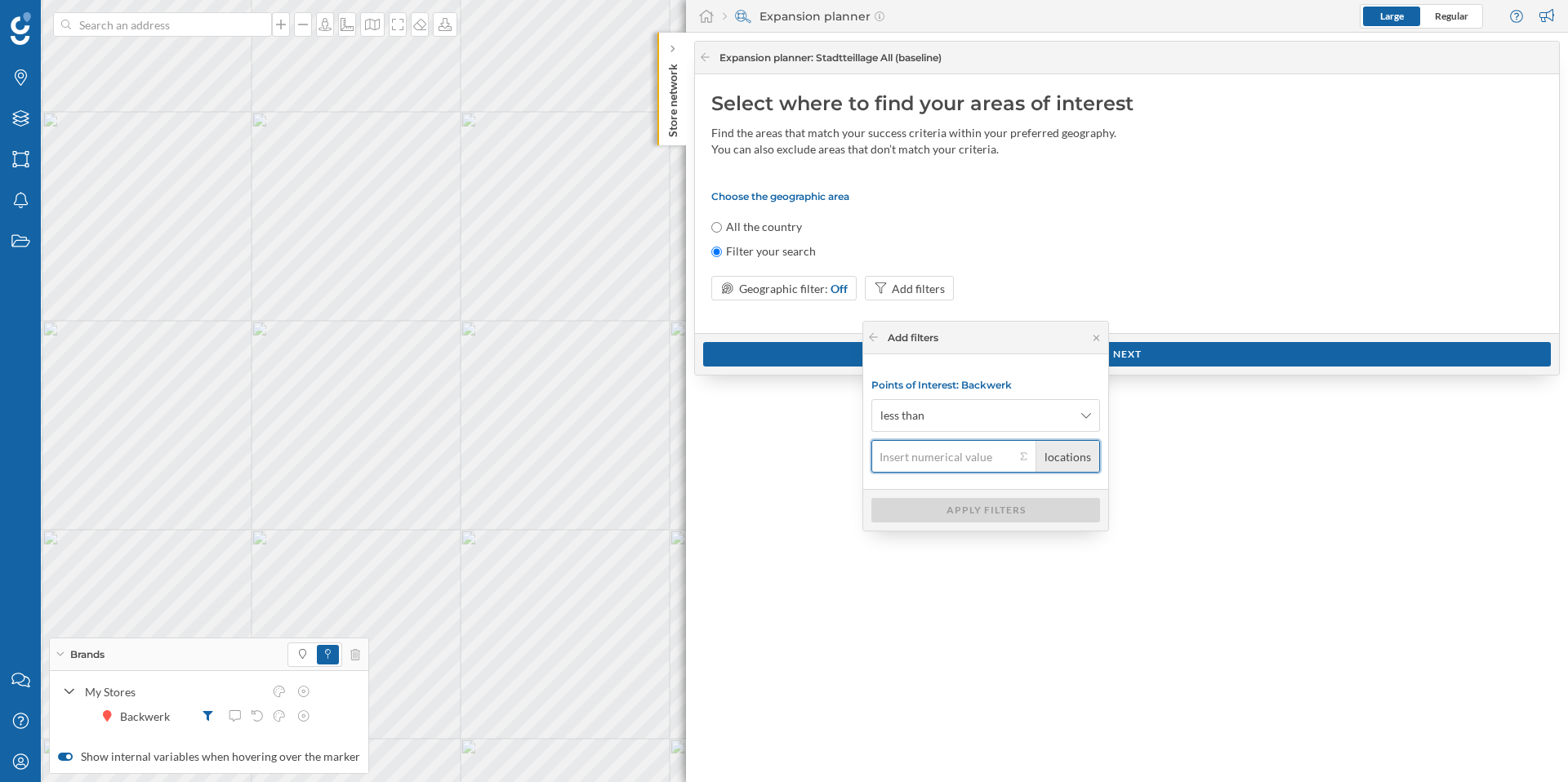
click at [961, 460] on input "locations" at bounding box center [943, 457] width 144 height 33
type input "1"
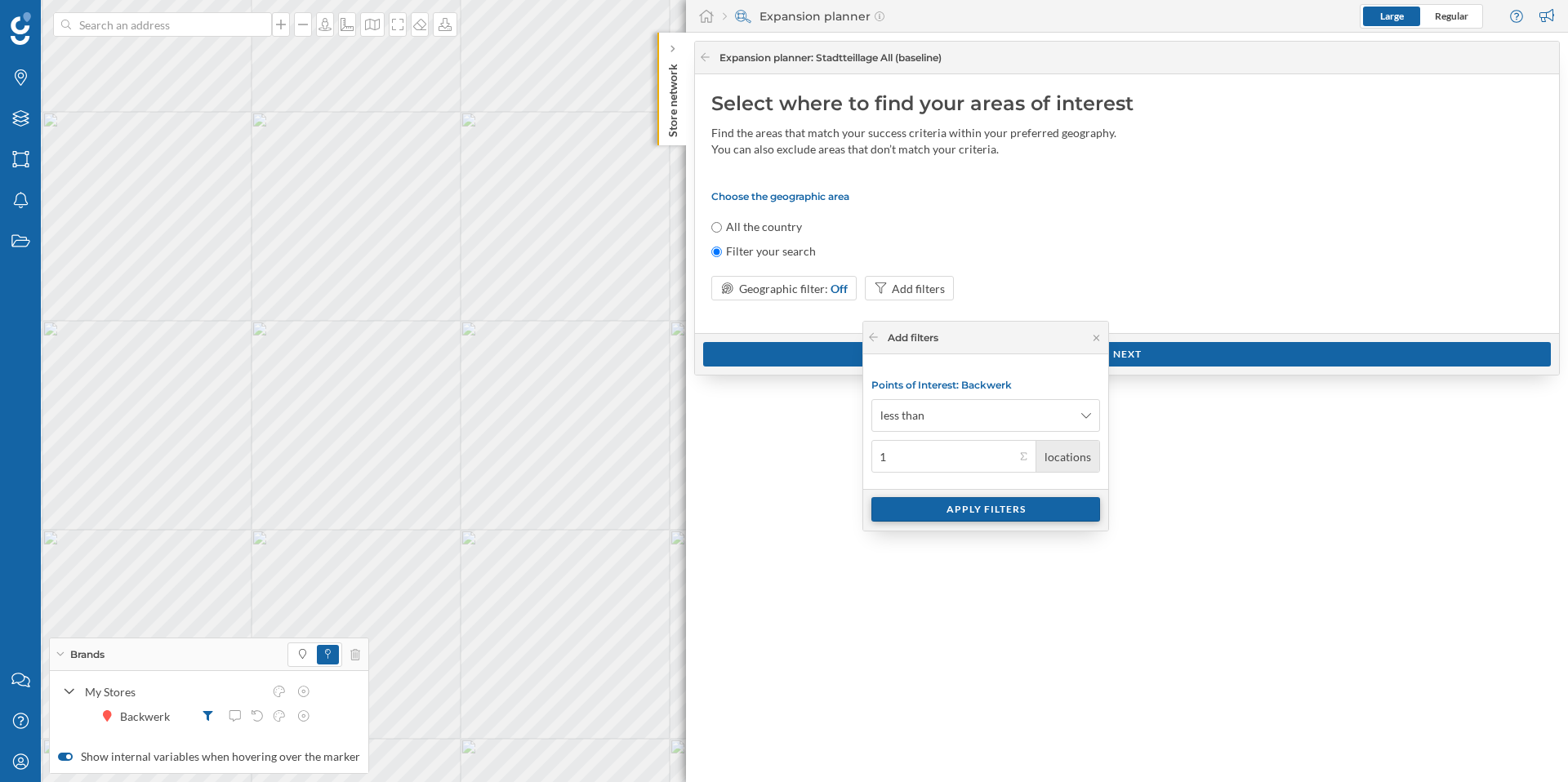
click at [989, 511] on div "Apply filters" at bounding box center [986, 509] width 229 height 25
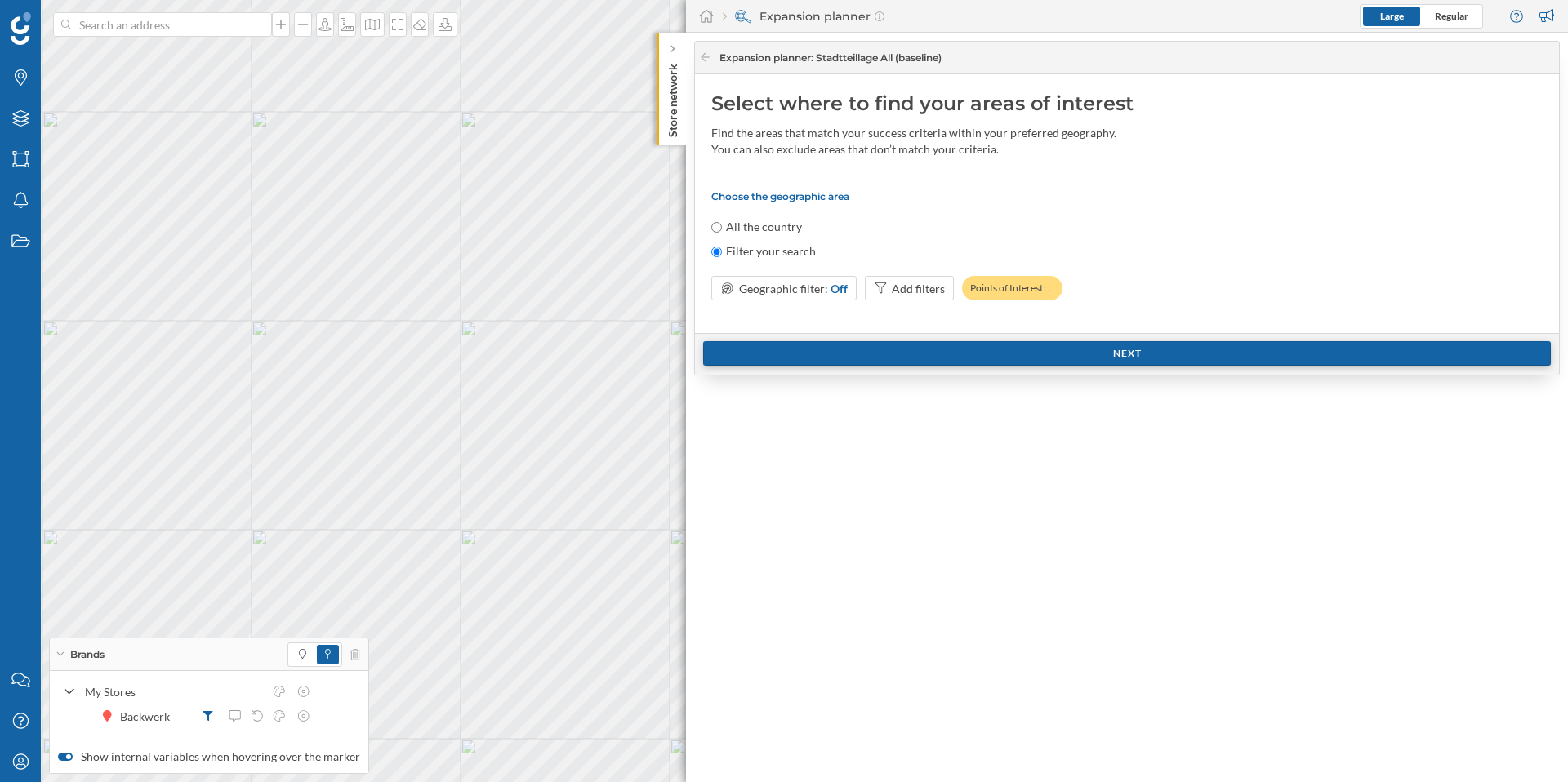
click at [1045, 353] on div "Next" at bounding box center [1127, 353] width 848 height 25
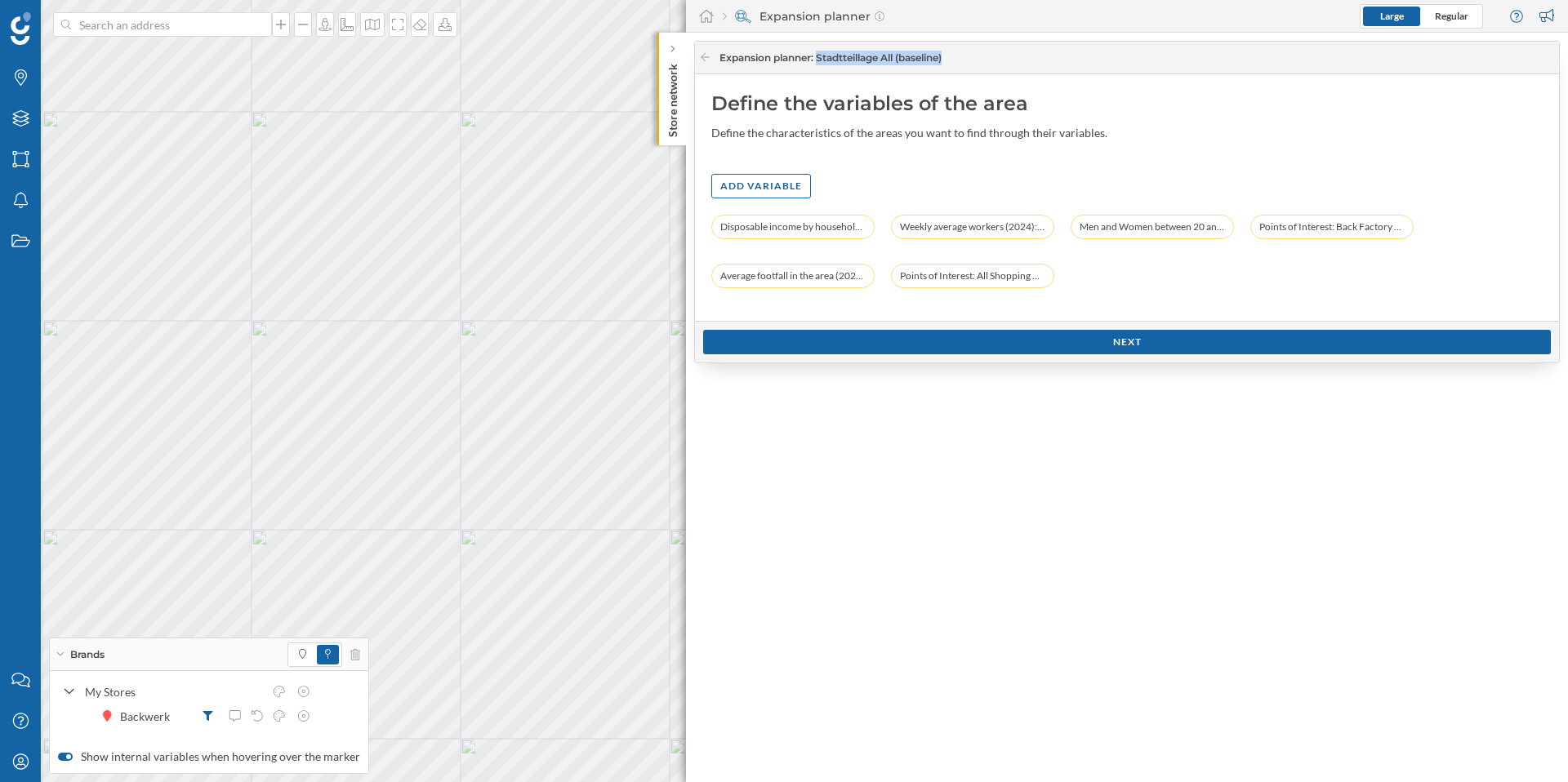
drag, startPoint x: 954, startPoint y: 58, endPoint x: 820, endPoint y: 59, distance: 134.0
click at [820, 59] on span "Expansion planner : Stadtteillage All (baseline)" at bounding box center [1133, 58] width 826 height 15
copy span "Stadtteillage All (baseline)"
click at [1098, 340] on div "Next" at bounding box center [1127, 341] width 848 height 25
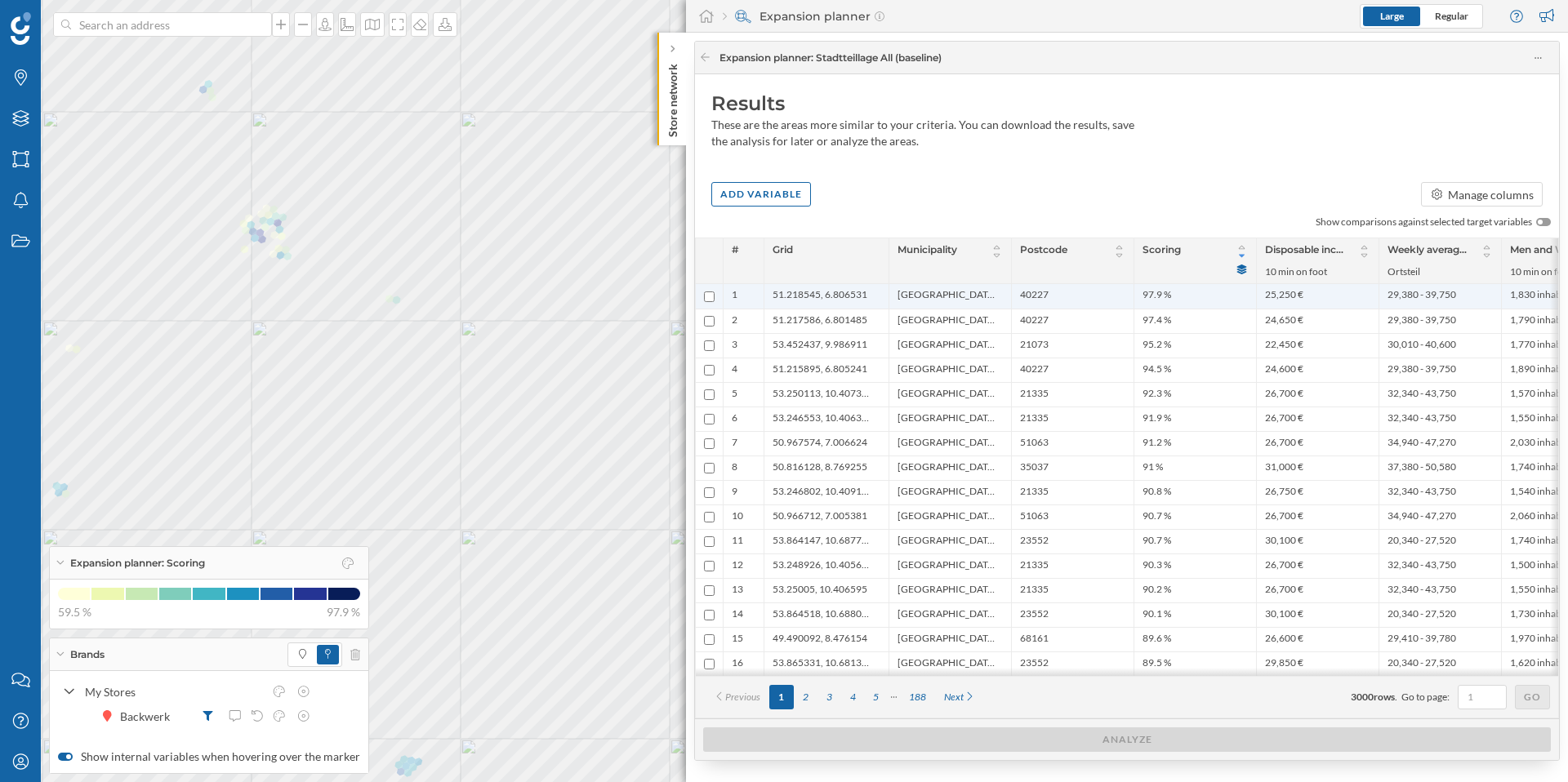
click at [946, 297] on span "Düsseldorf, Stadt" at bounding box center [947, 296] width 97 height 17
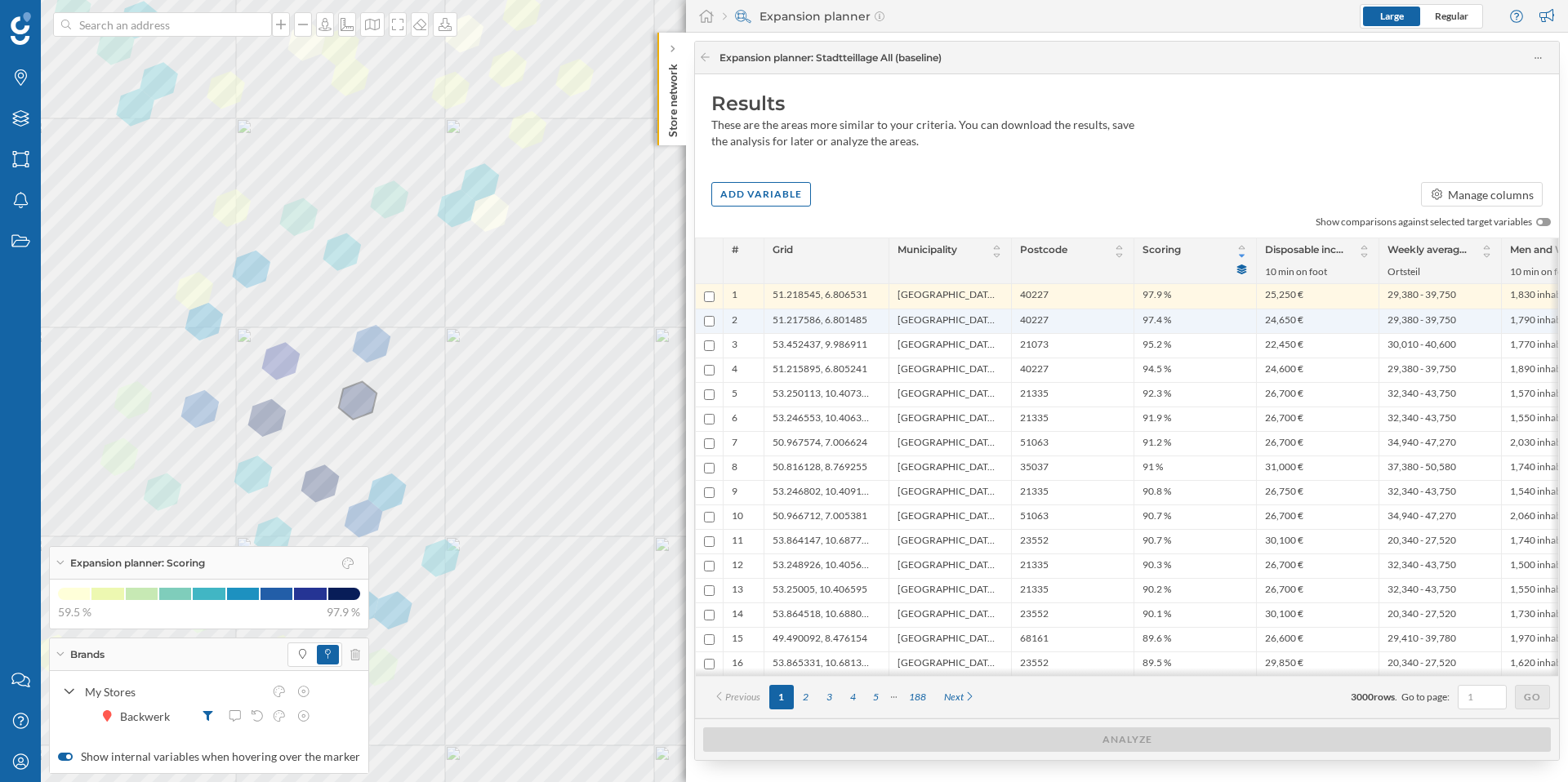
click at [930, 325] on span "Düsseldorf, Stadt" at bounding box center [947, 321] width 97 height 16
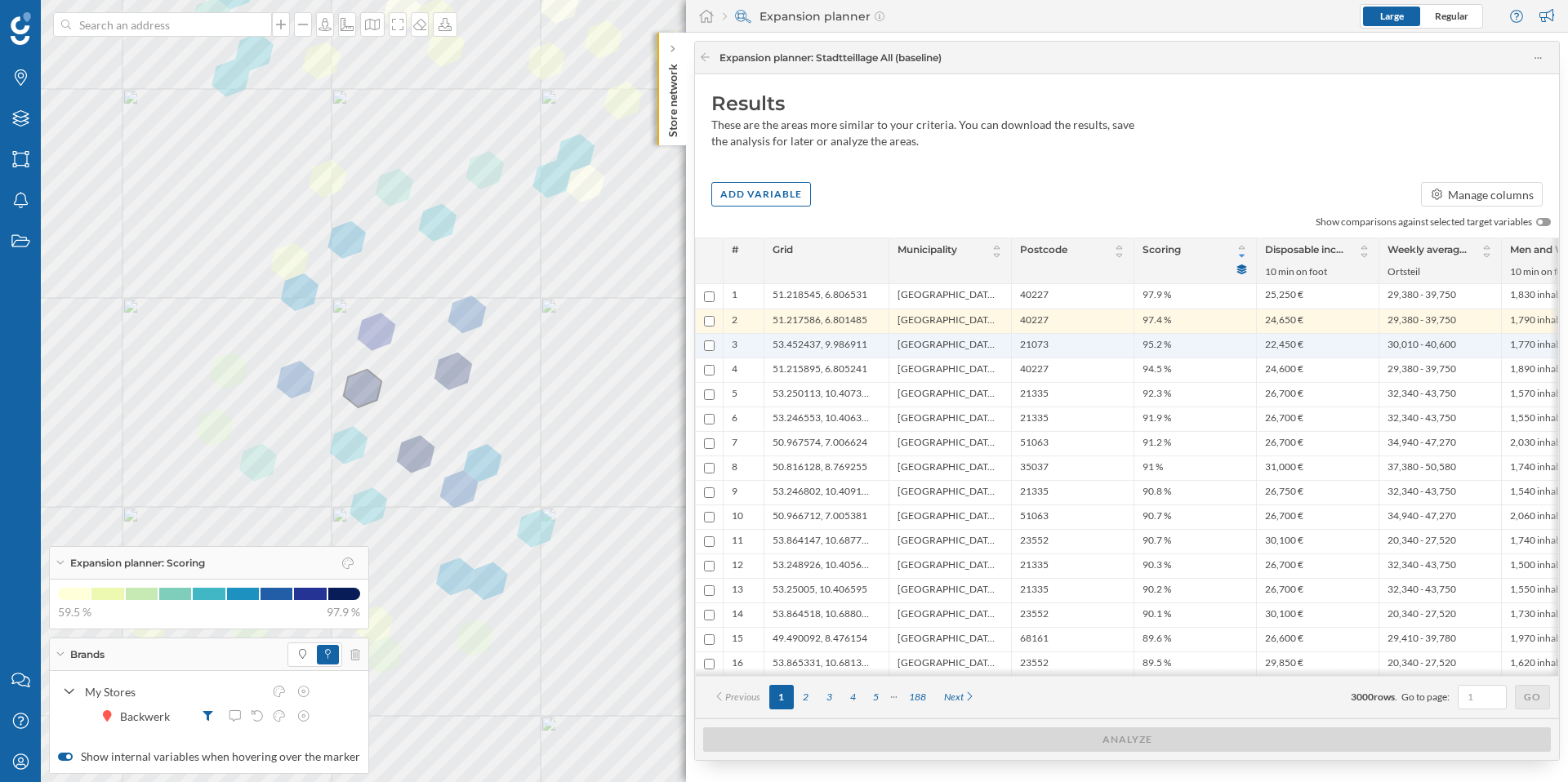
click at [935, 345] on span "Hamburg, Stadt" at bounding box center [947, 345] width 97 height 16
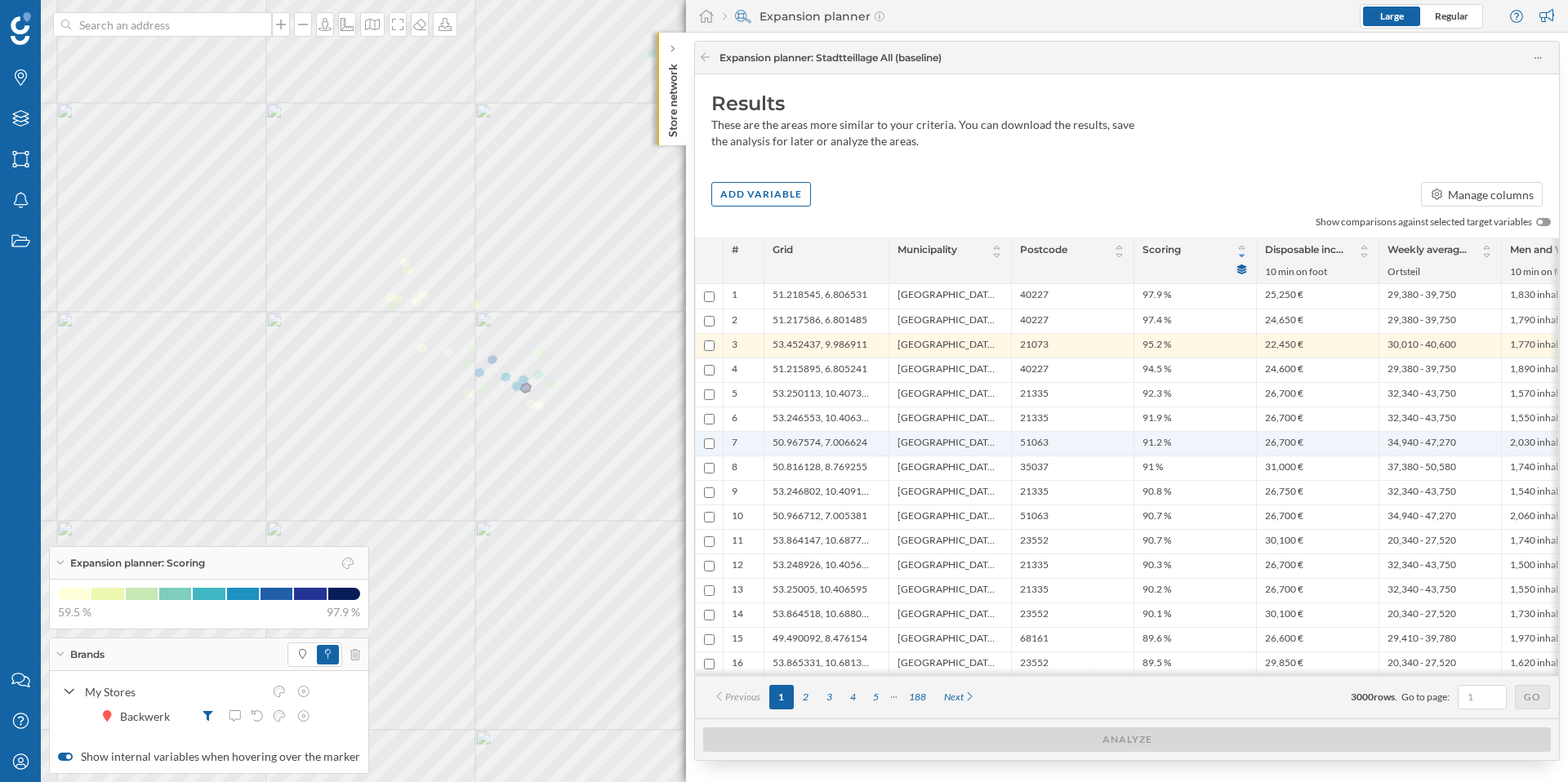
click at [912, 439] on span "Köln, Stadt" at bounding box center [947, 443] width 97 height 16
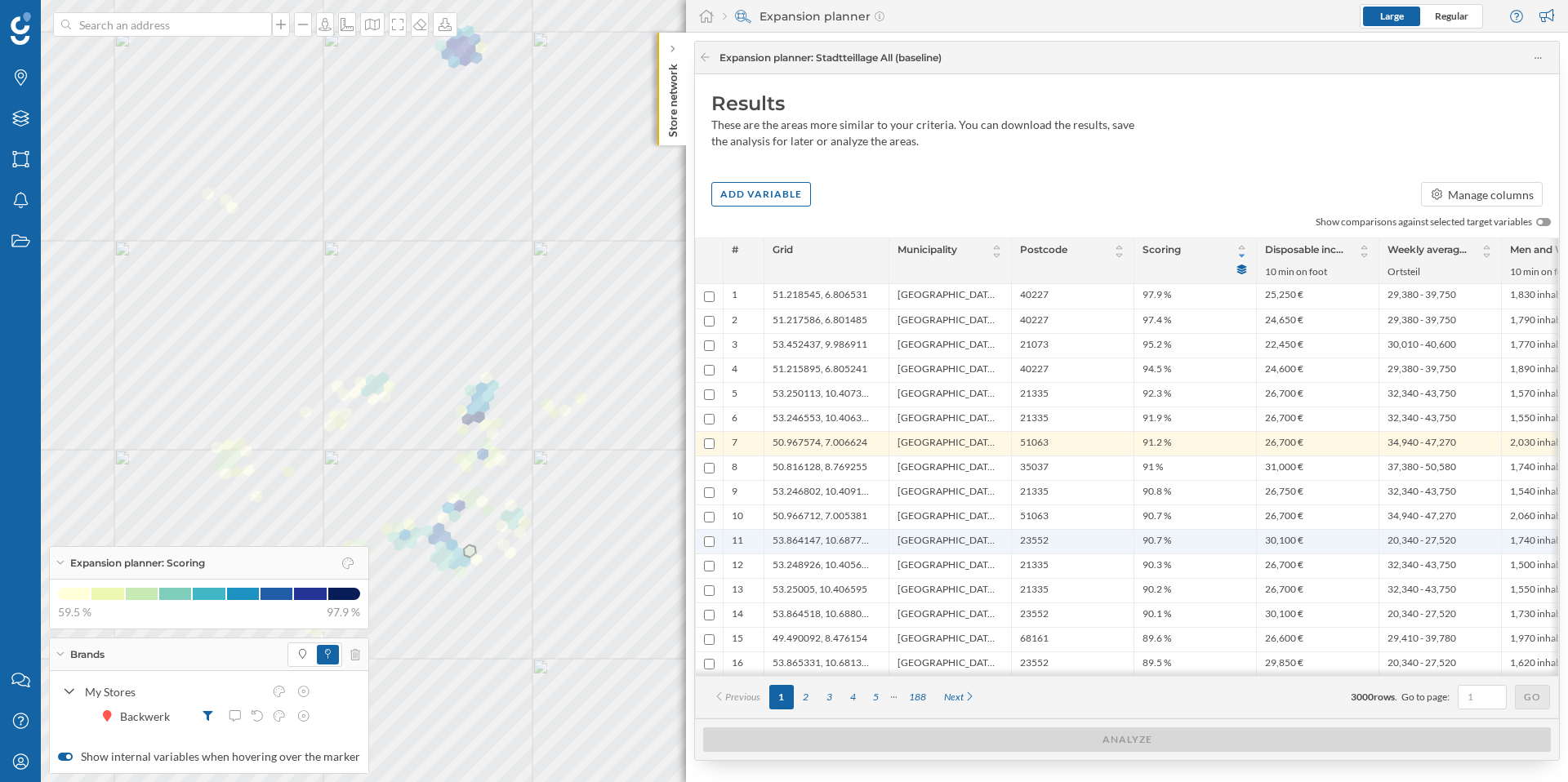
click at [934, 538] on span "Lübeck, Stadt" at bounding box center [947, 542] width 97 height 16
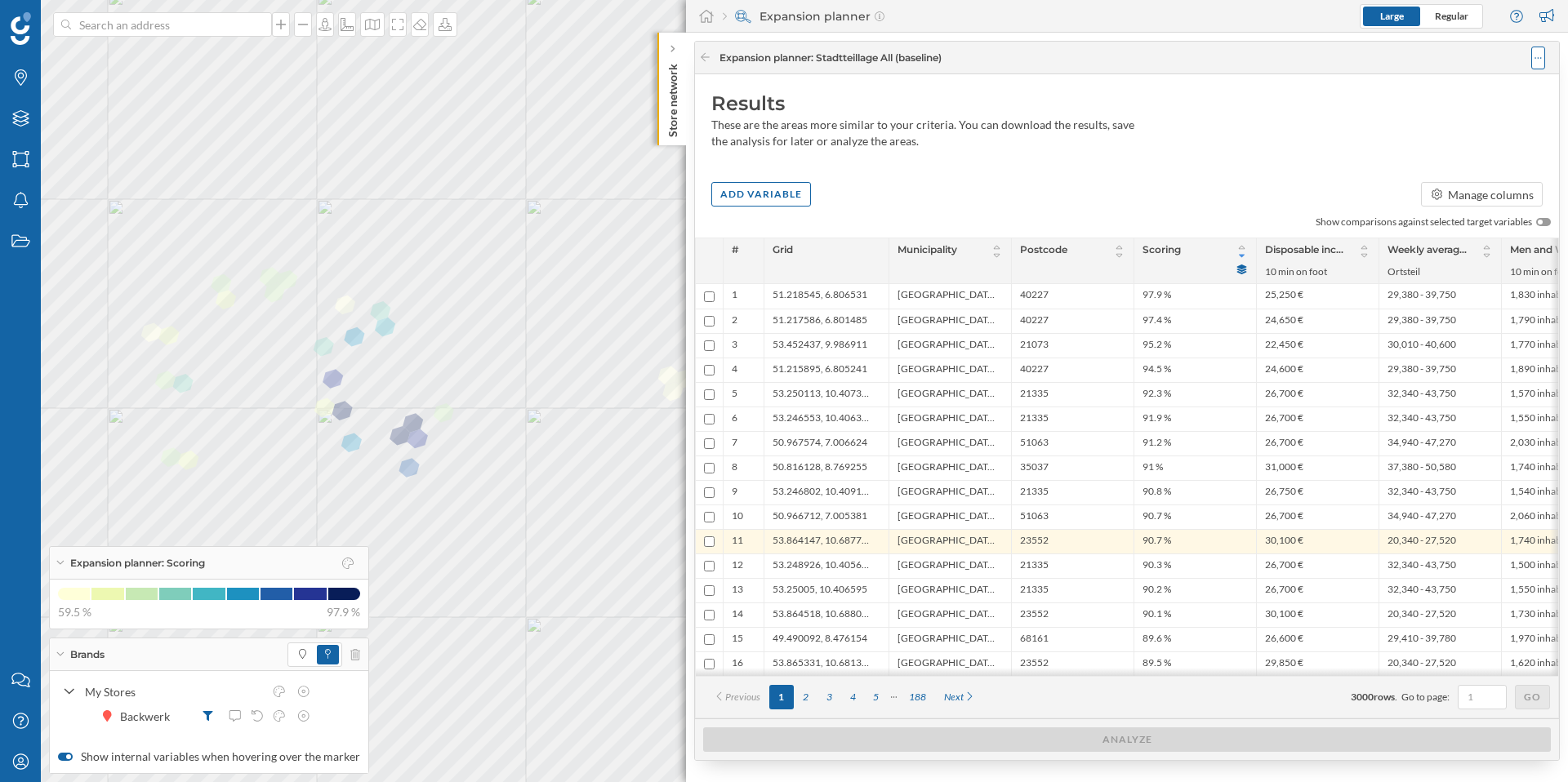
click at [1539, 57] on icon at bounding box center [1538, 58] width 7 height 12
click at [1490, 123] on div "Save analysis" at bounding box center [1490, 123] width 93 height 17
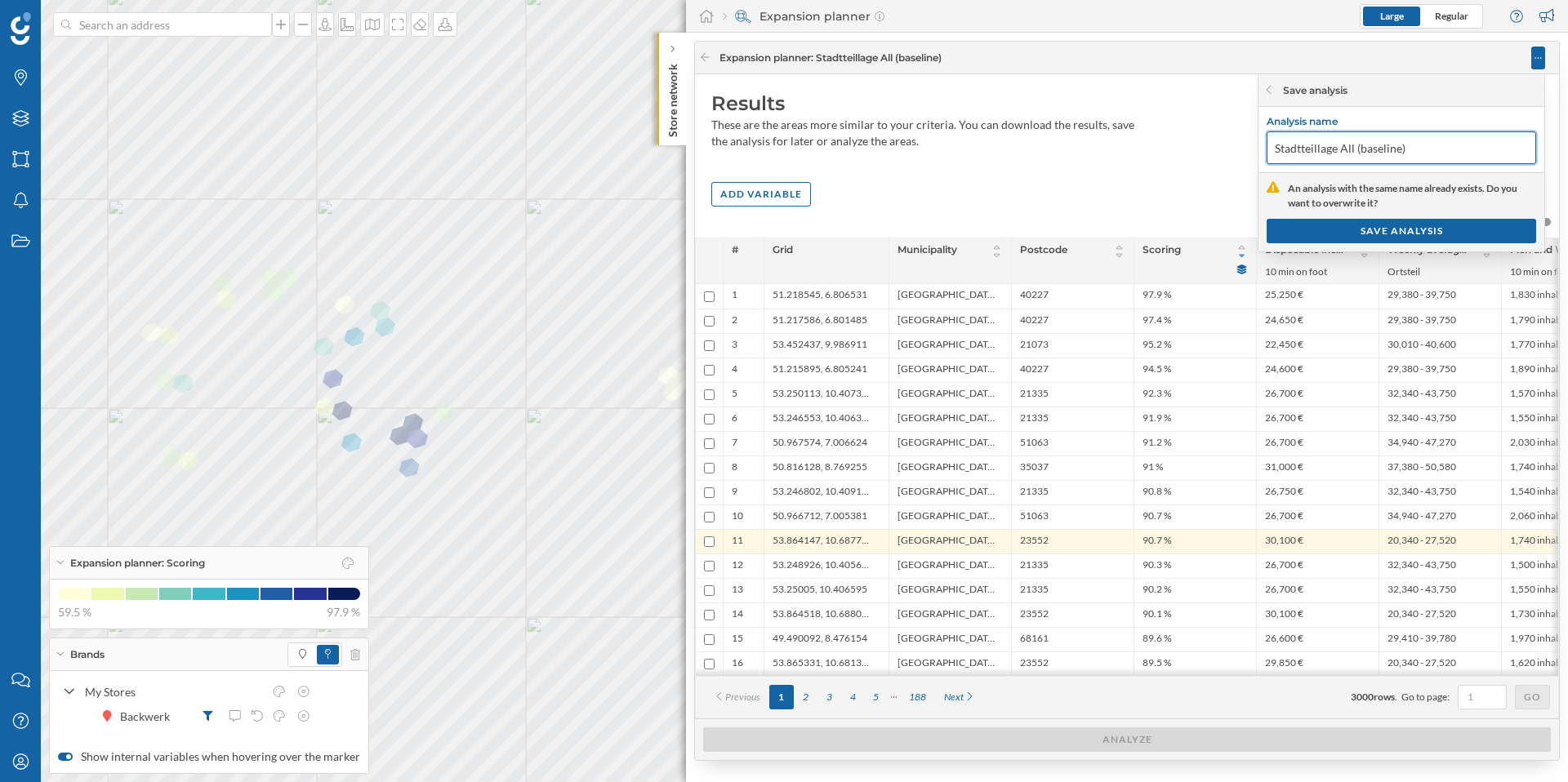
click at [1343, 151] on input "Stadtteillage All (baseline)" at bounding box center [1401, 148] width 269 height 33
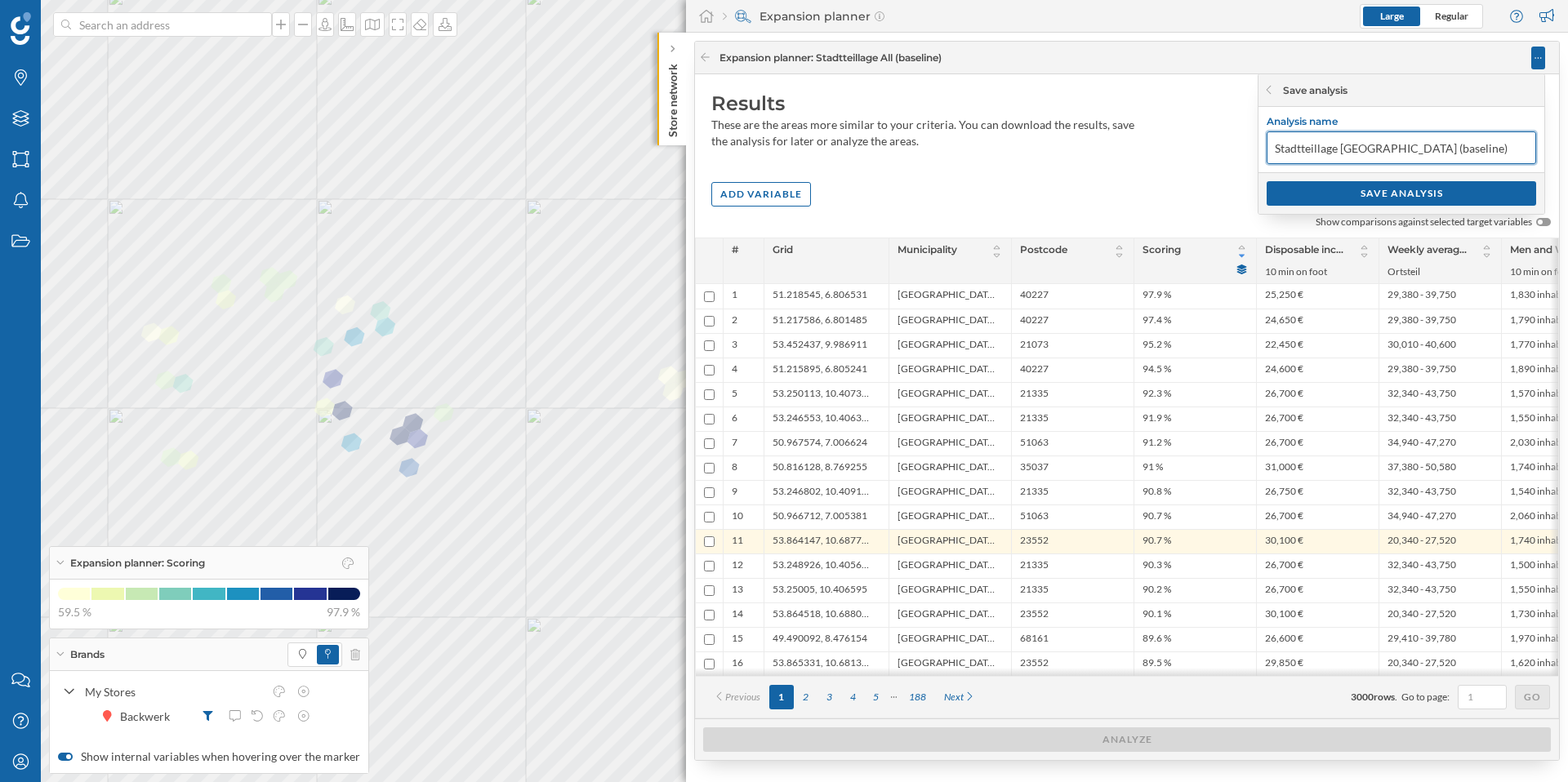
type input "Stadtteillage White Spot (baseline)"
click at [1407, 194] on div "SAVE ANALYSIS" at bounding box center [1401, 192] width 269 height 25
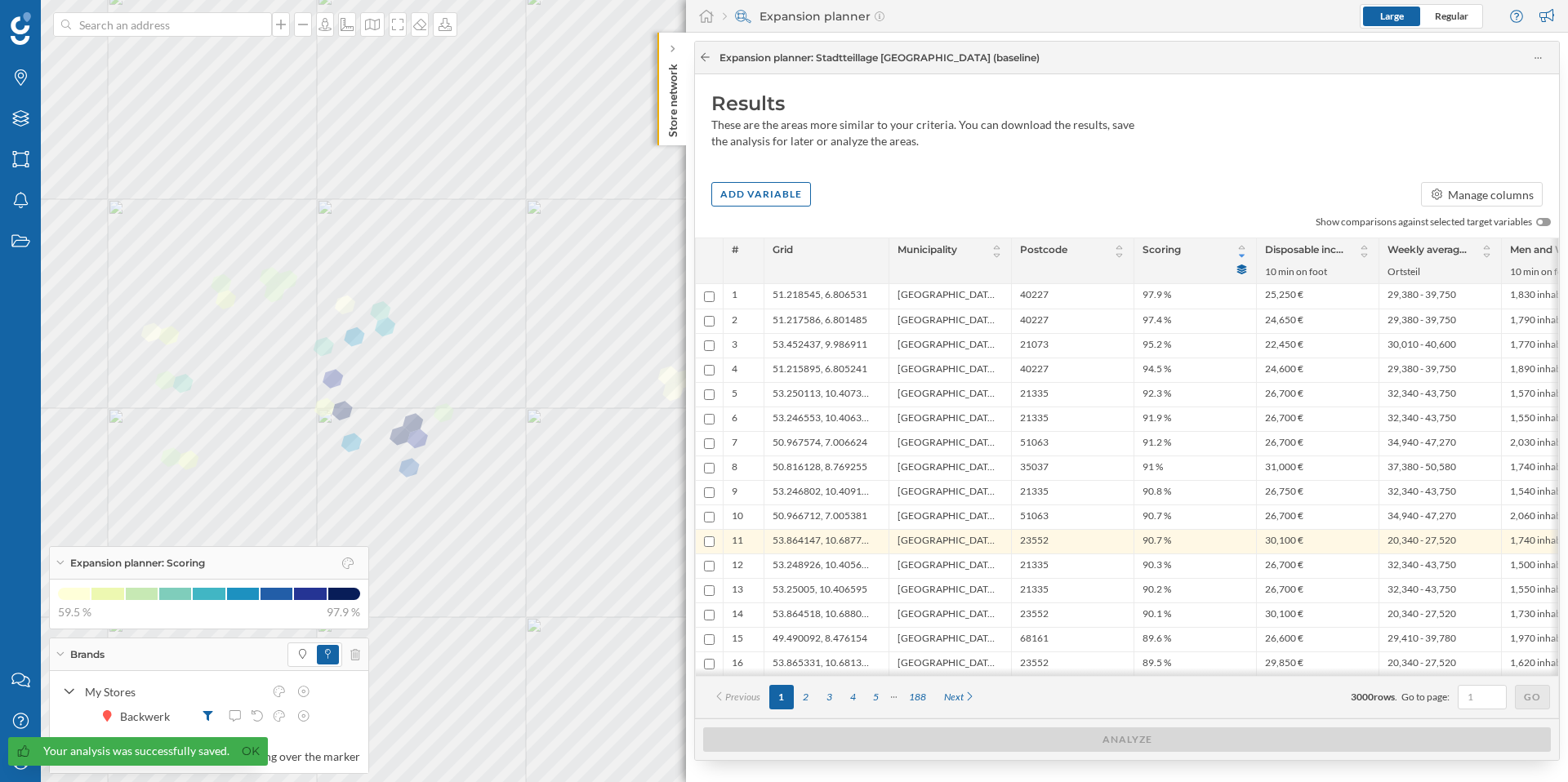
click at [701, 57] on icon at bounding box center [705, 57] width 9 height 8
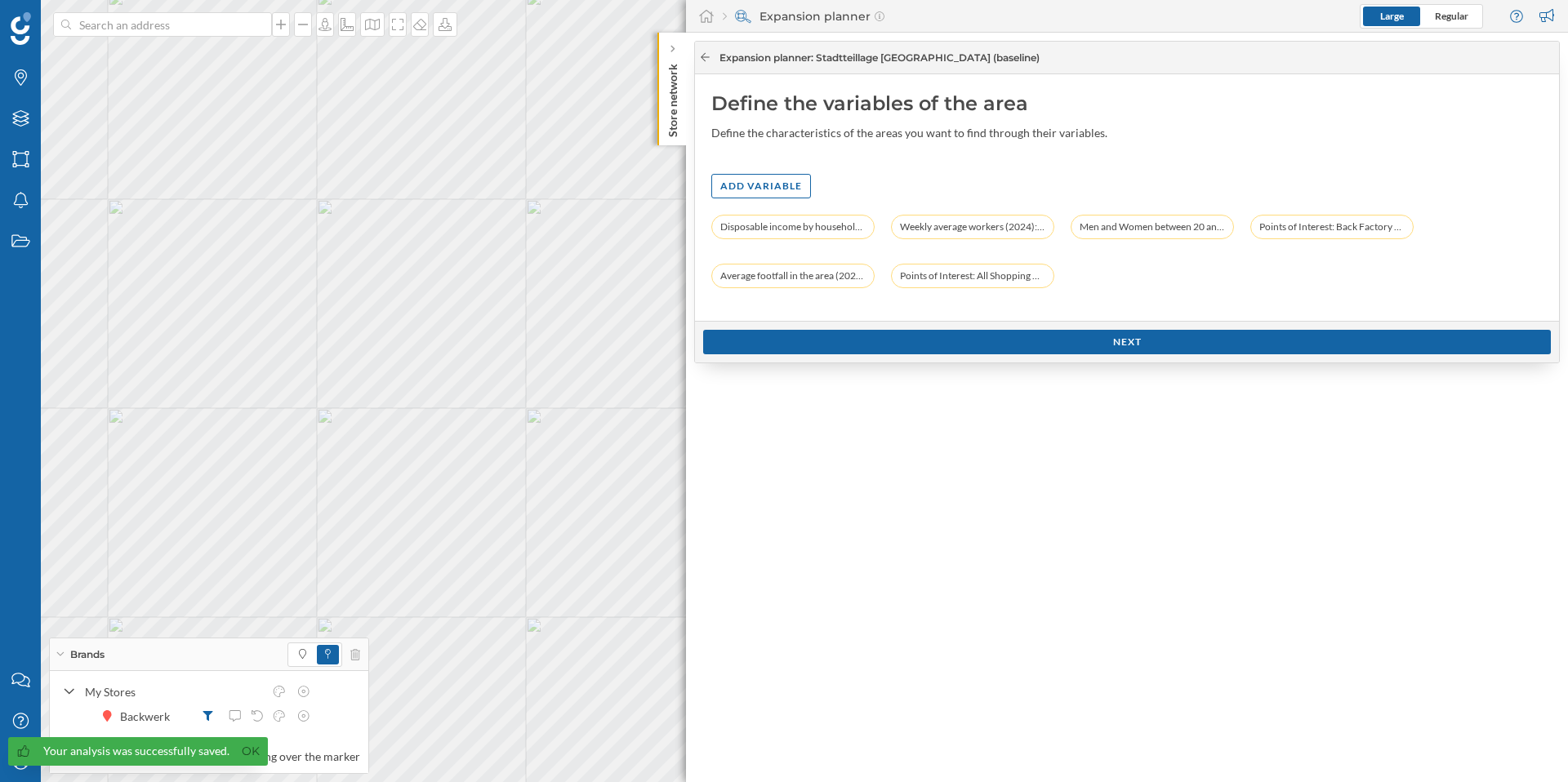
click at [701, 57] on icon at bounding box center [705, 57] width 9 height 8
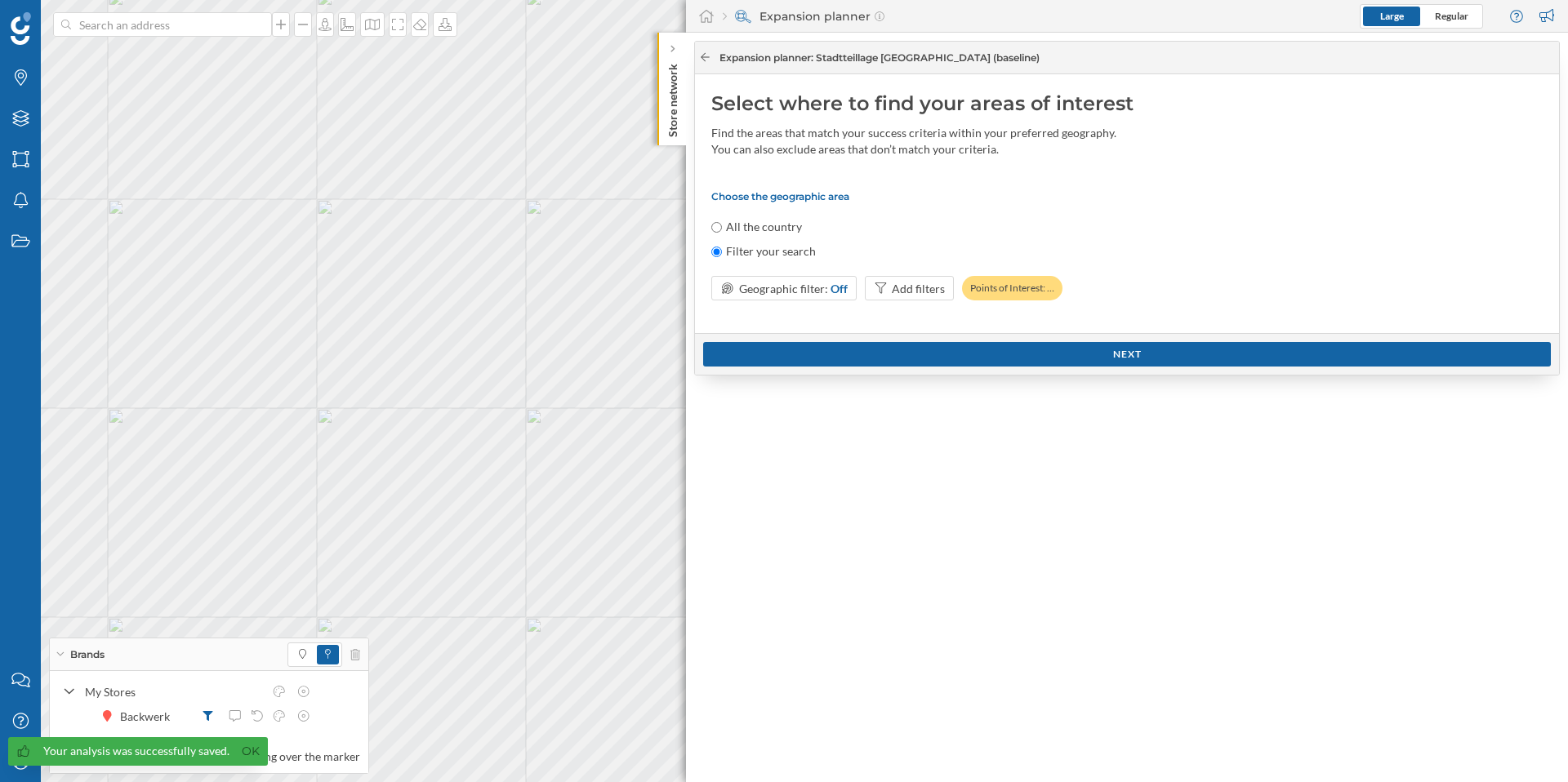
click at [702, 64] on div at bounding box center [705, 58] width 12 height 15
click at [704, 61] on icon at bounding box center [705, 57] width 12 height 10
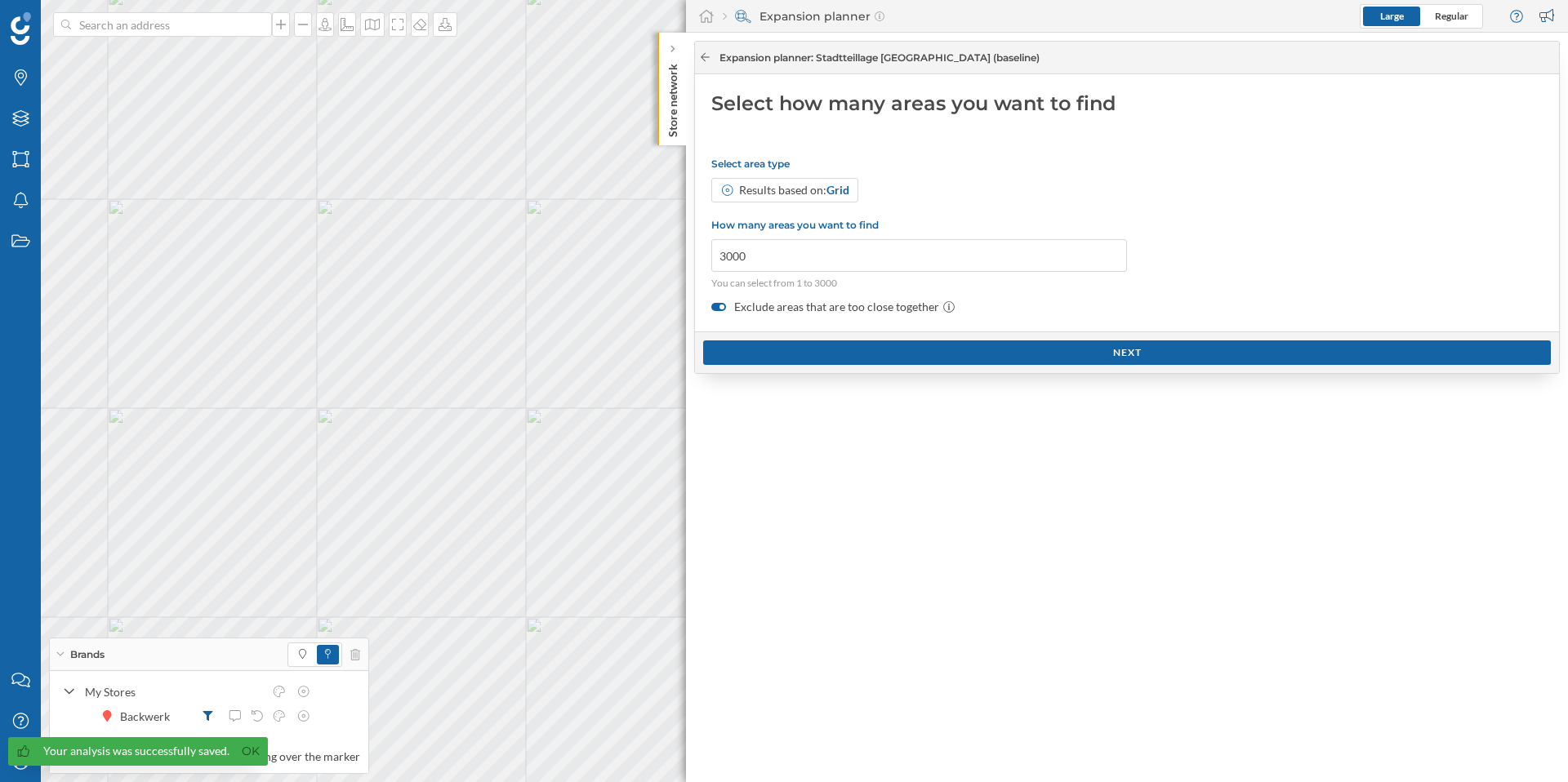
click at [705, 55] on icon at bounding box center [705, 57] width 12 height 10
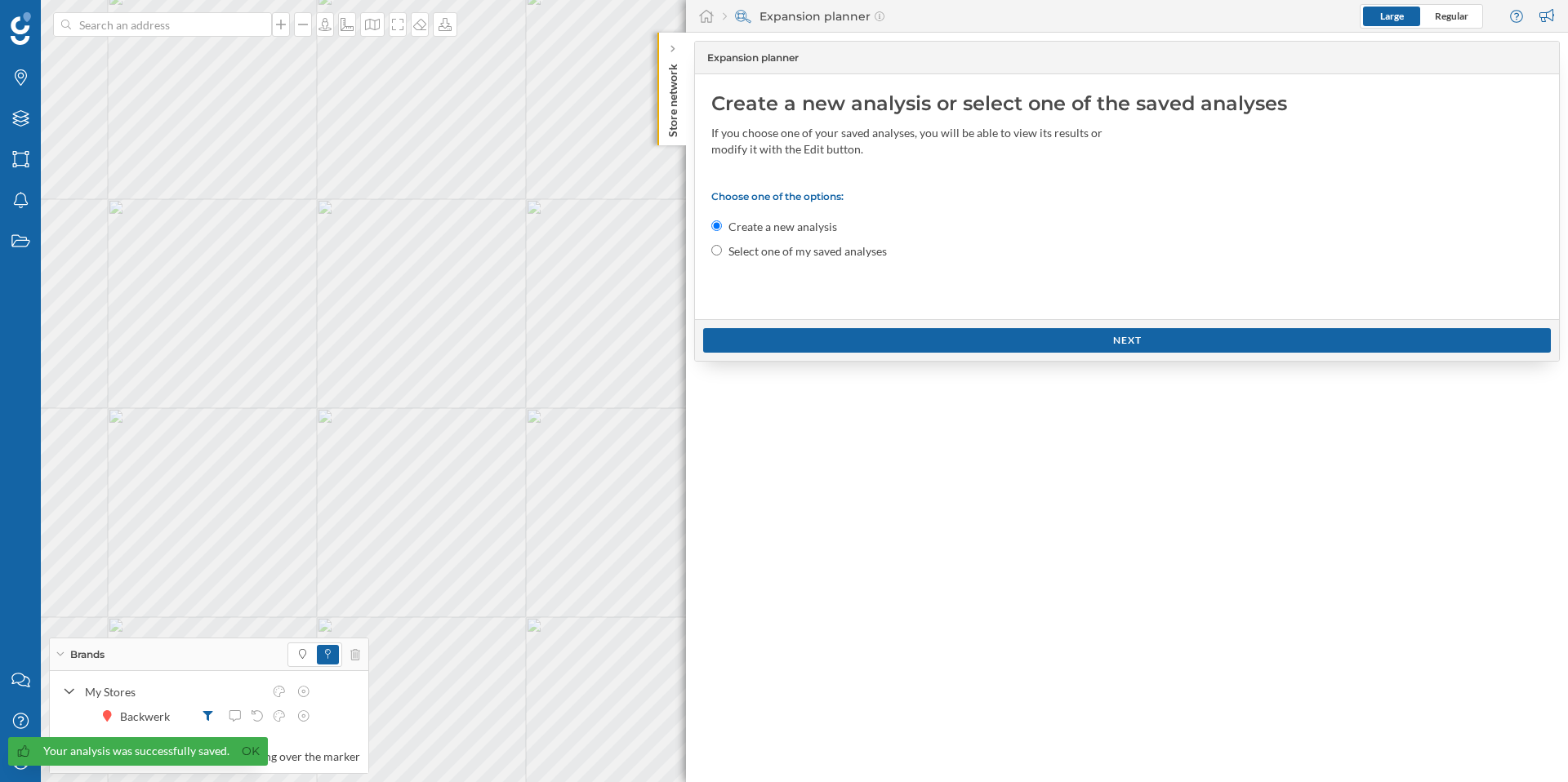
click at [735, 246] on label "Select one of my saved analyses" at bounding box center [808, 252] width 159 height 17
click at [722, 246] on input "Select one of my saved analyses" at bounding box center [716, 250] width 11 height 11
radio input "true"
radio input "false"
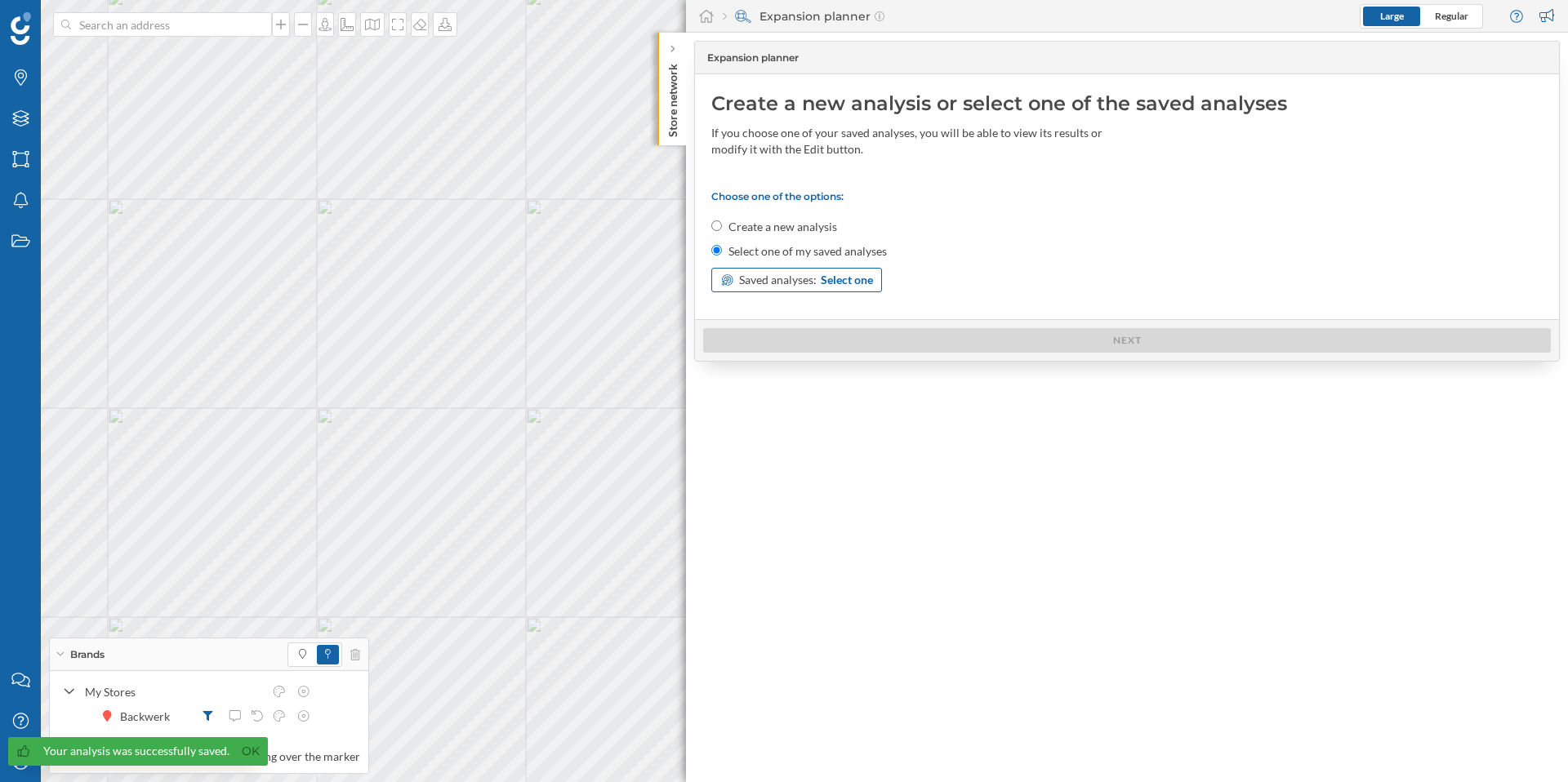
click at [858, 284] on span "Select one" at bounding box center [847, 280] width 52 height 17
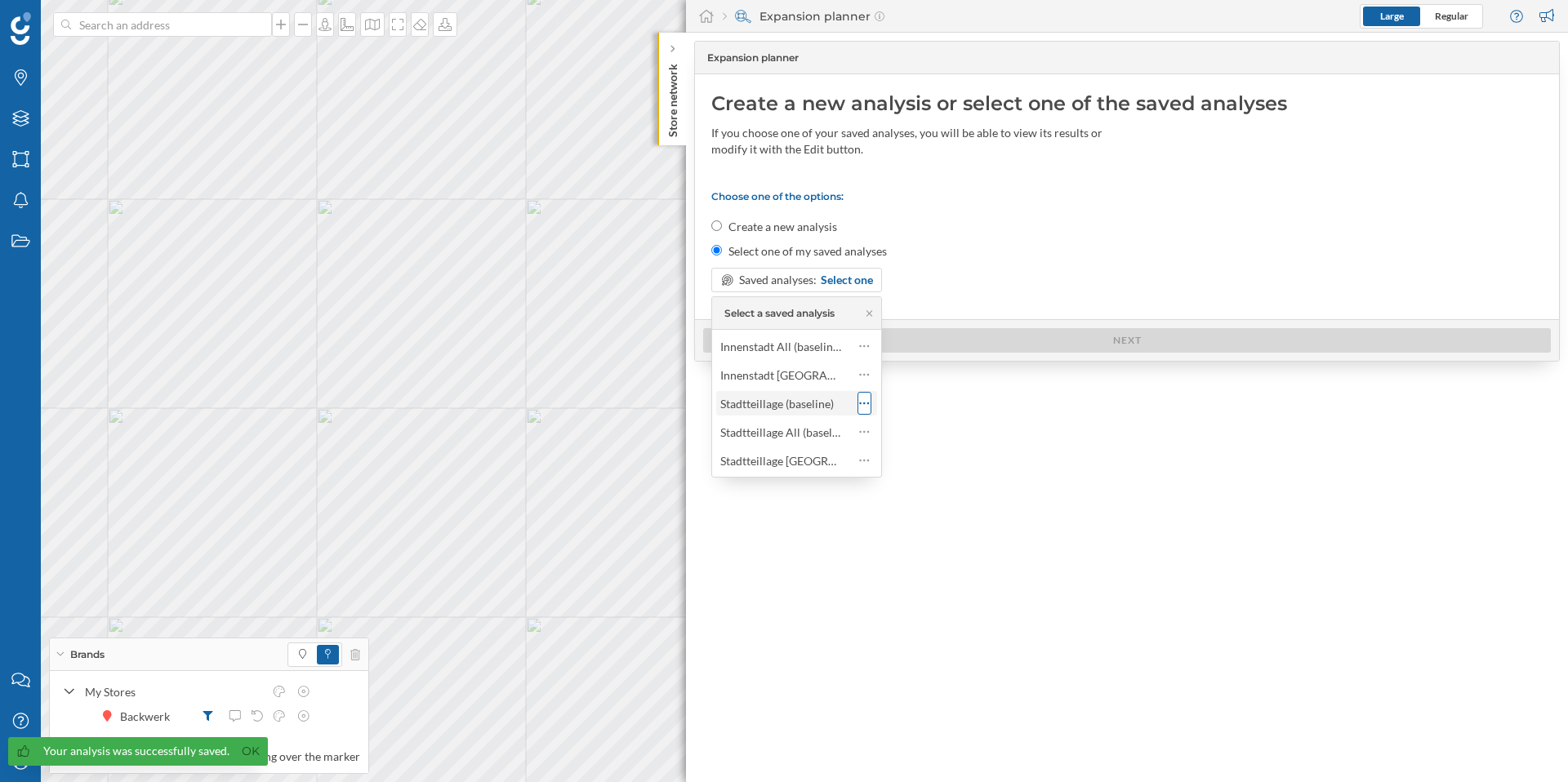
click at [865, 405] on icon at bounding box center [864, 404] width 11 height 17
click at [875, 504] on icon at bounding box center [874, 501] width 15 height 12
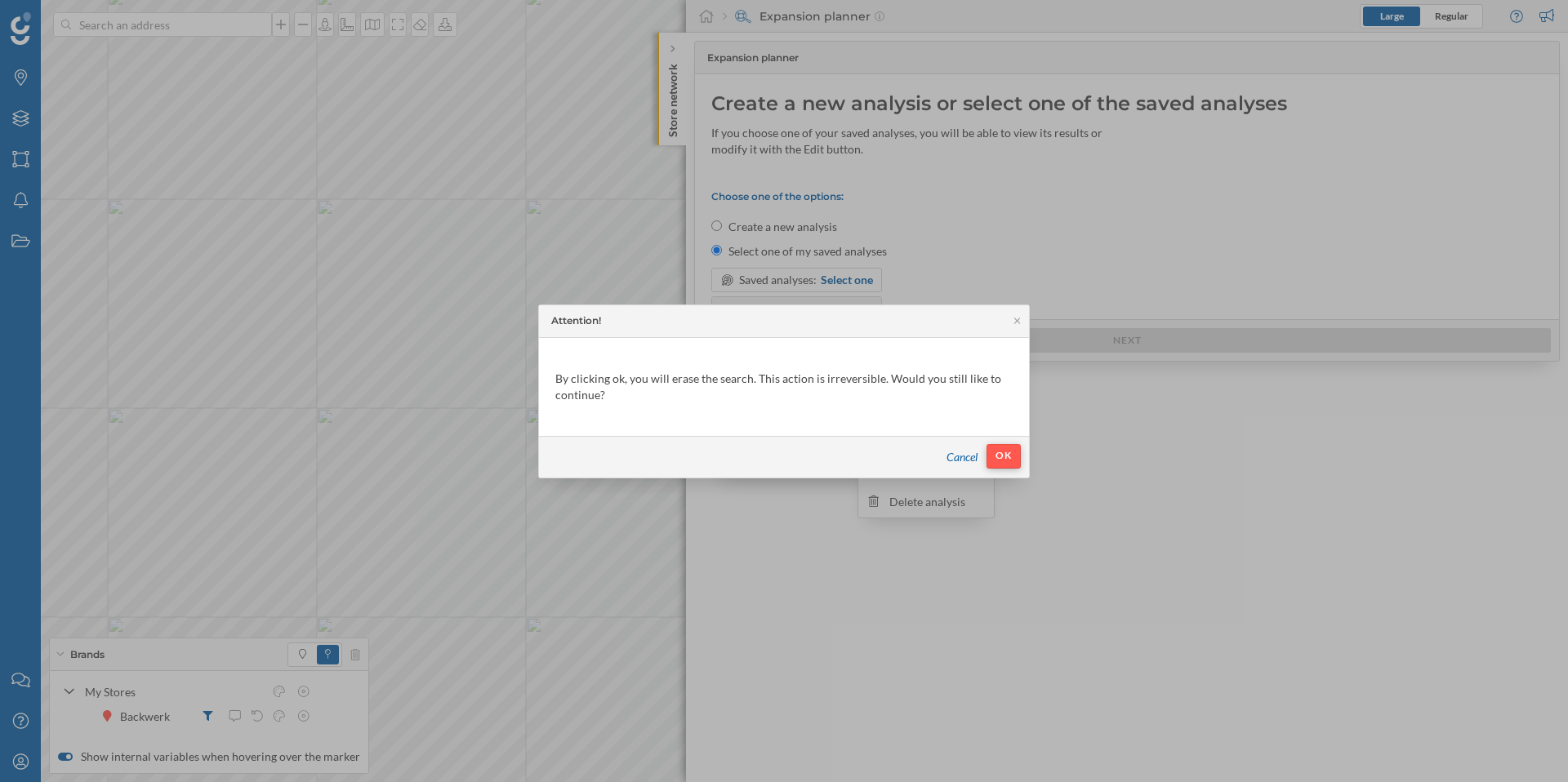
click at [1005, 463] on div "OK" at bounding box center [1004, 457] width 35 height 25
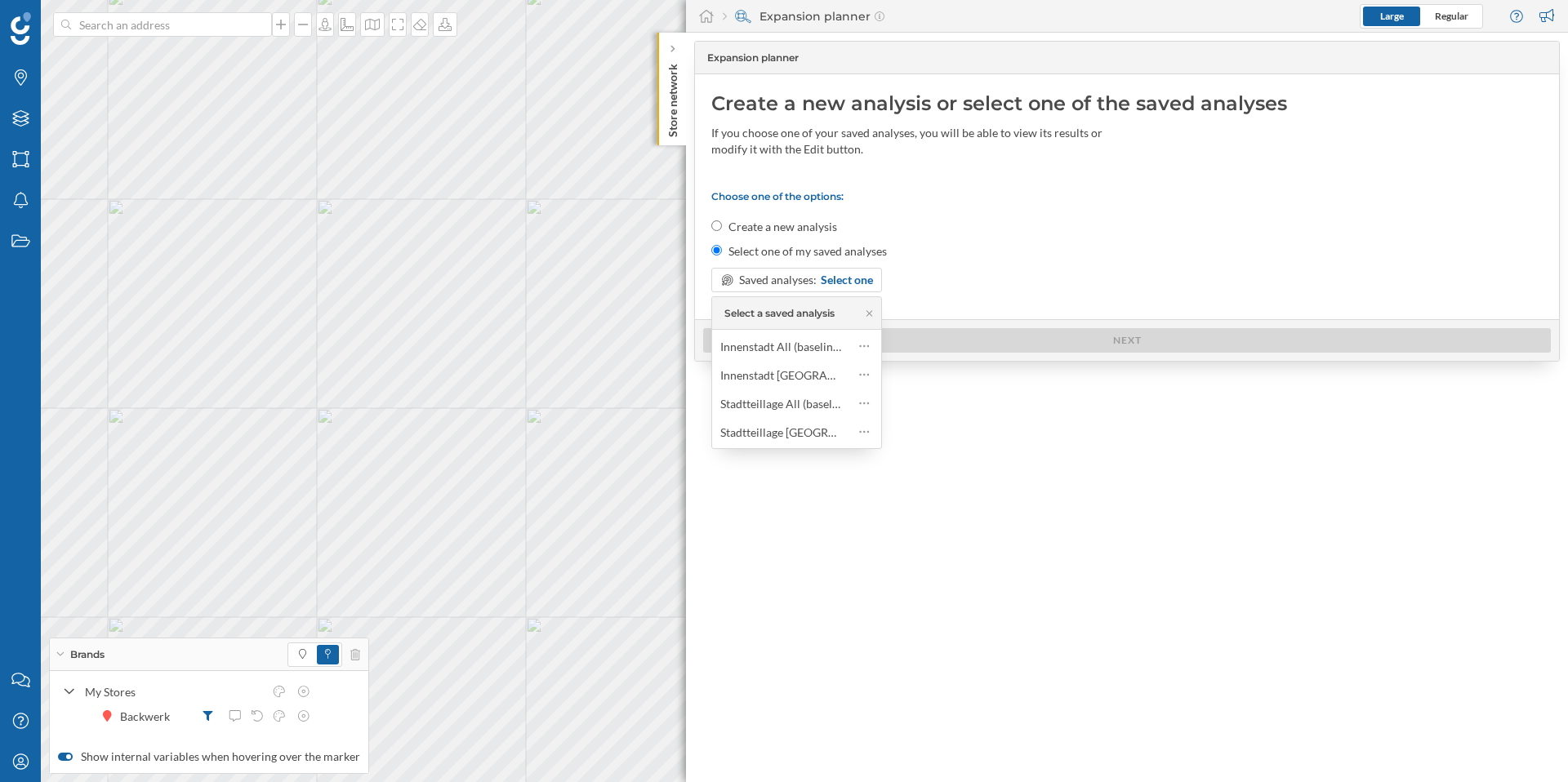
click at [1051, 206] on div "Choose one of the options: Create a new analysis Select one of my saved analyse…" at bounding box center [1127, 241] width 831 height 102
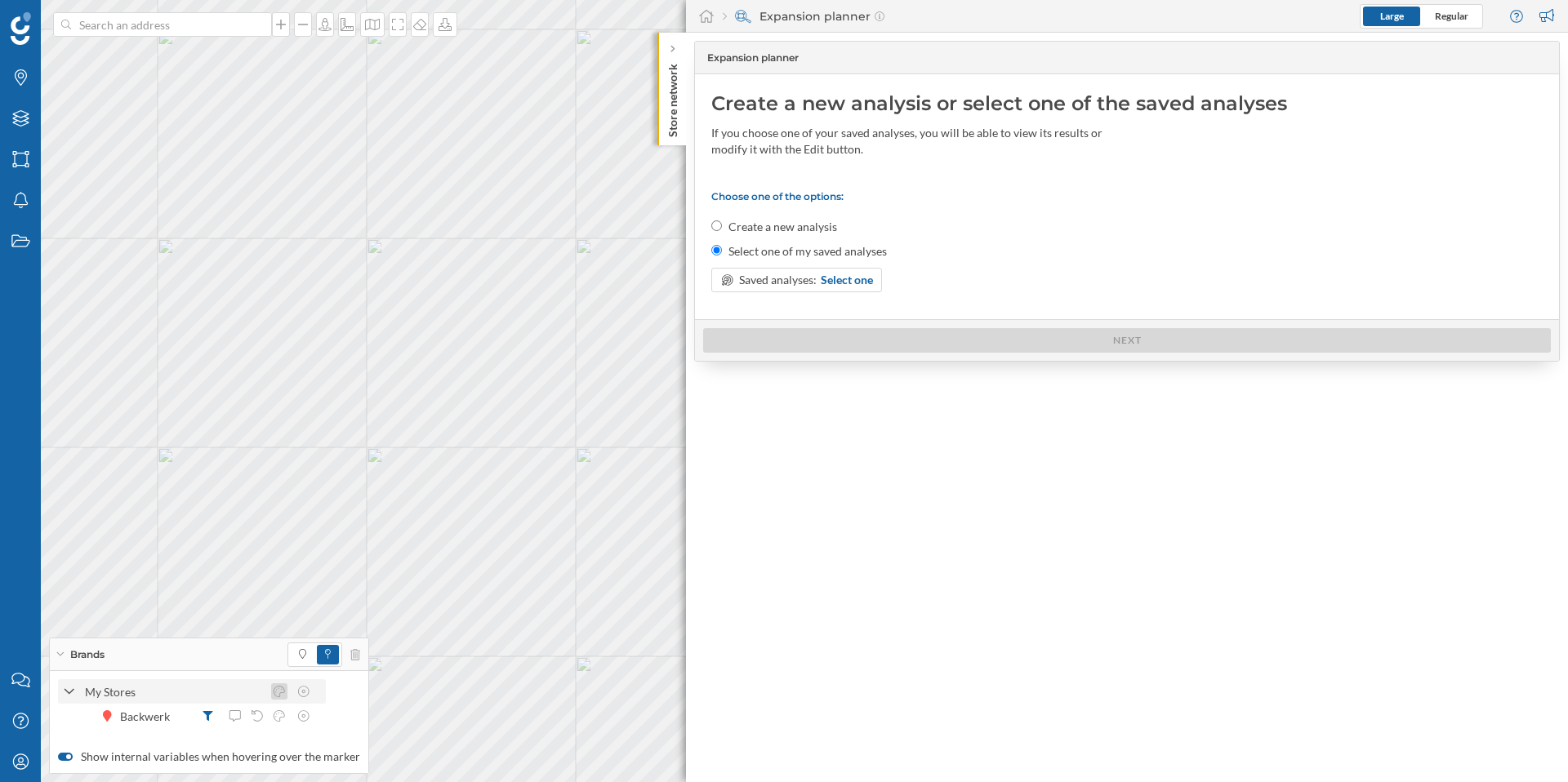
click at [279, 693] on icon at bounding box center [279, 691] width 15 height 12
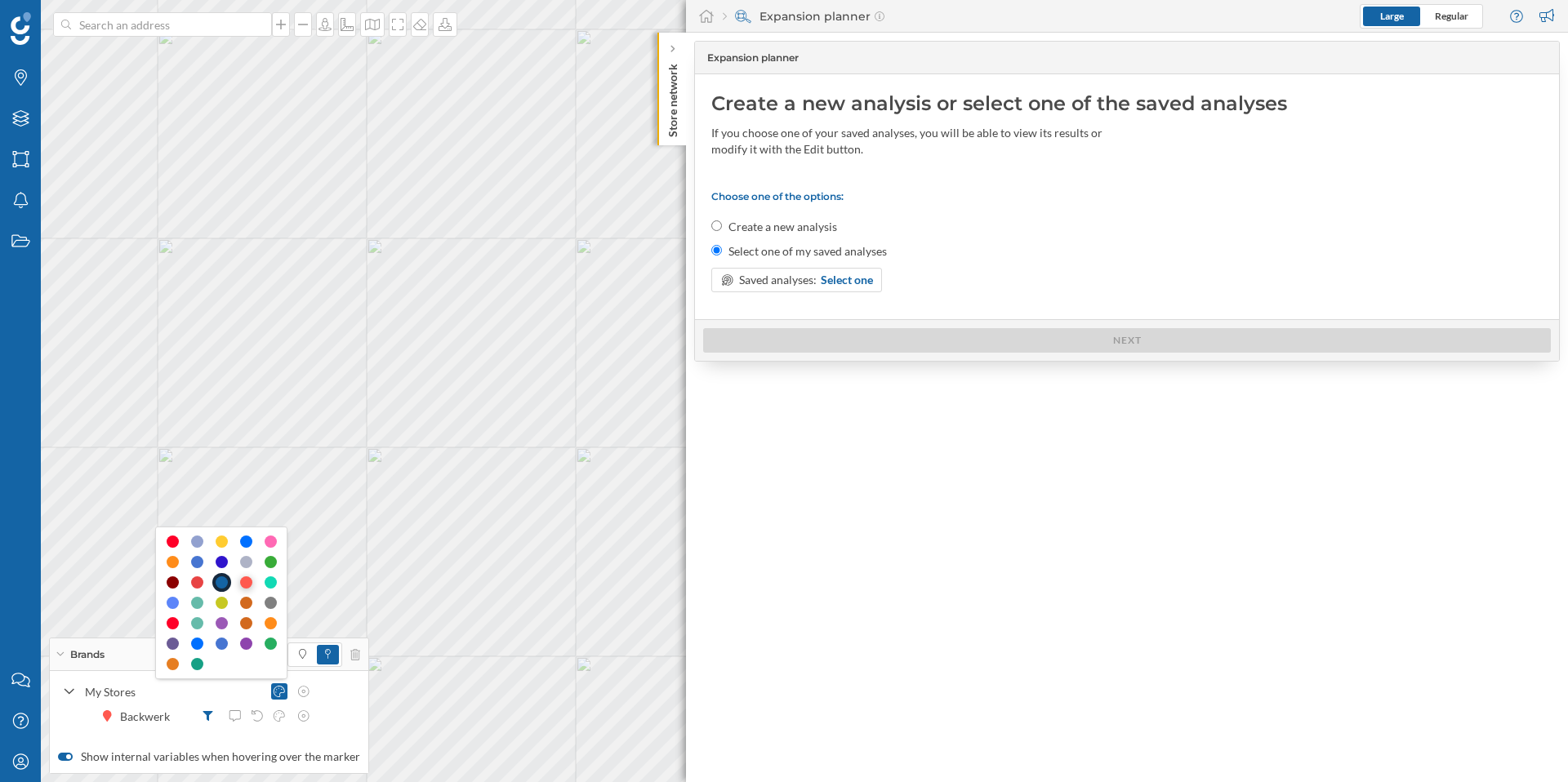
click at [245, 581] on div at bounding box center [246, 582] width 12 height 12
click at [208, 716] on icon at bounding box center [208, 716] width 10 height 10
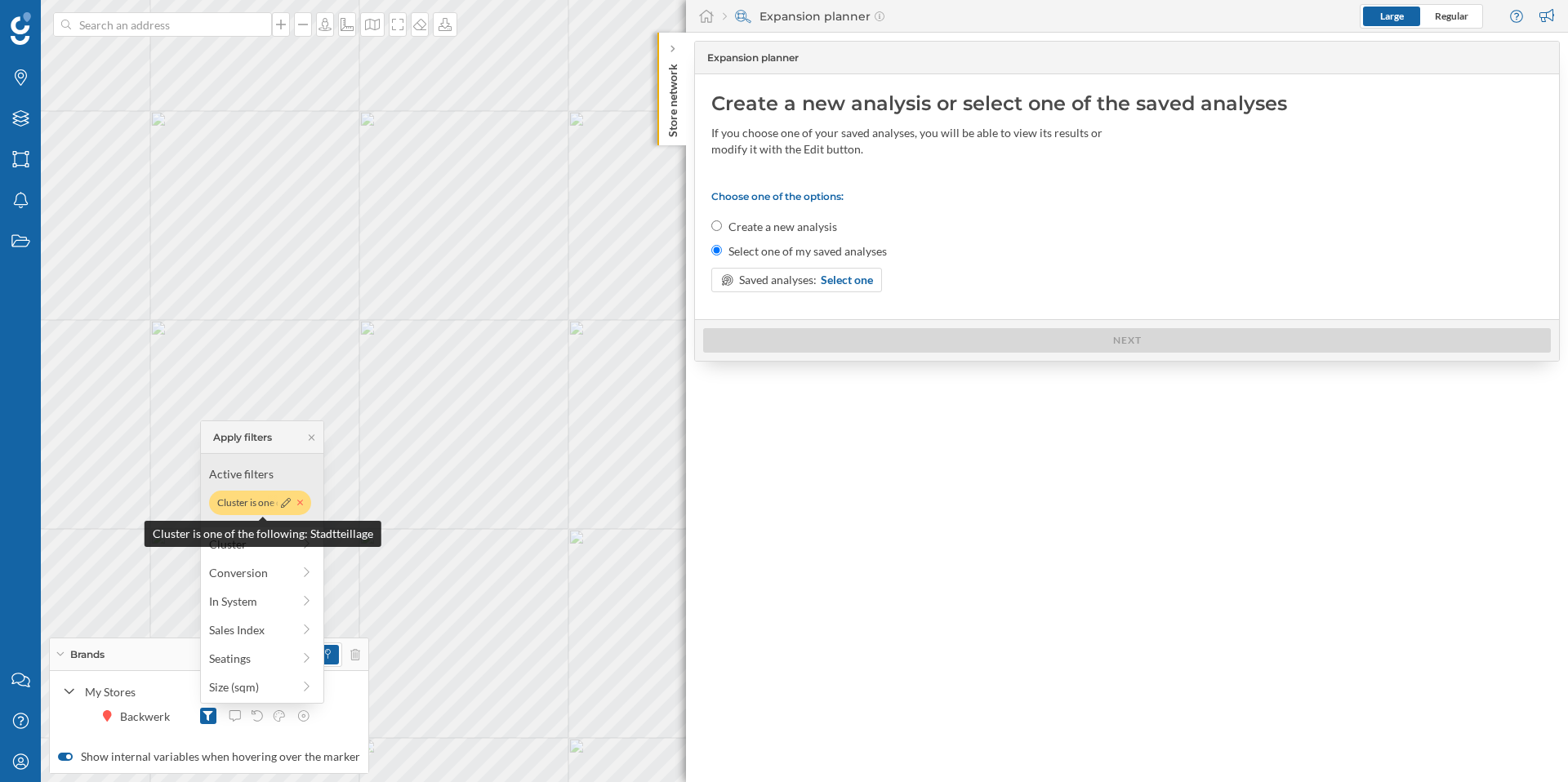
click at [301, 506] on icon at bounding box center [301, 503] width 7 height 10
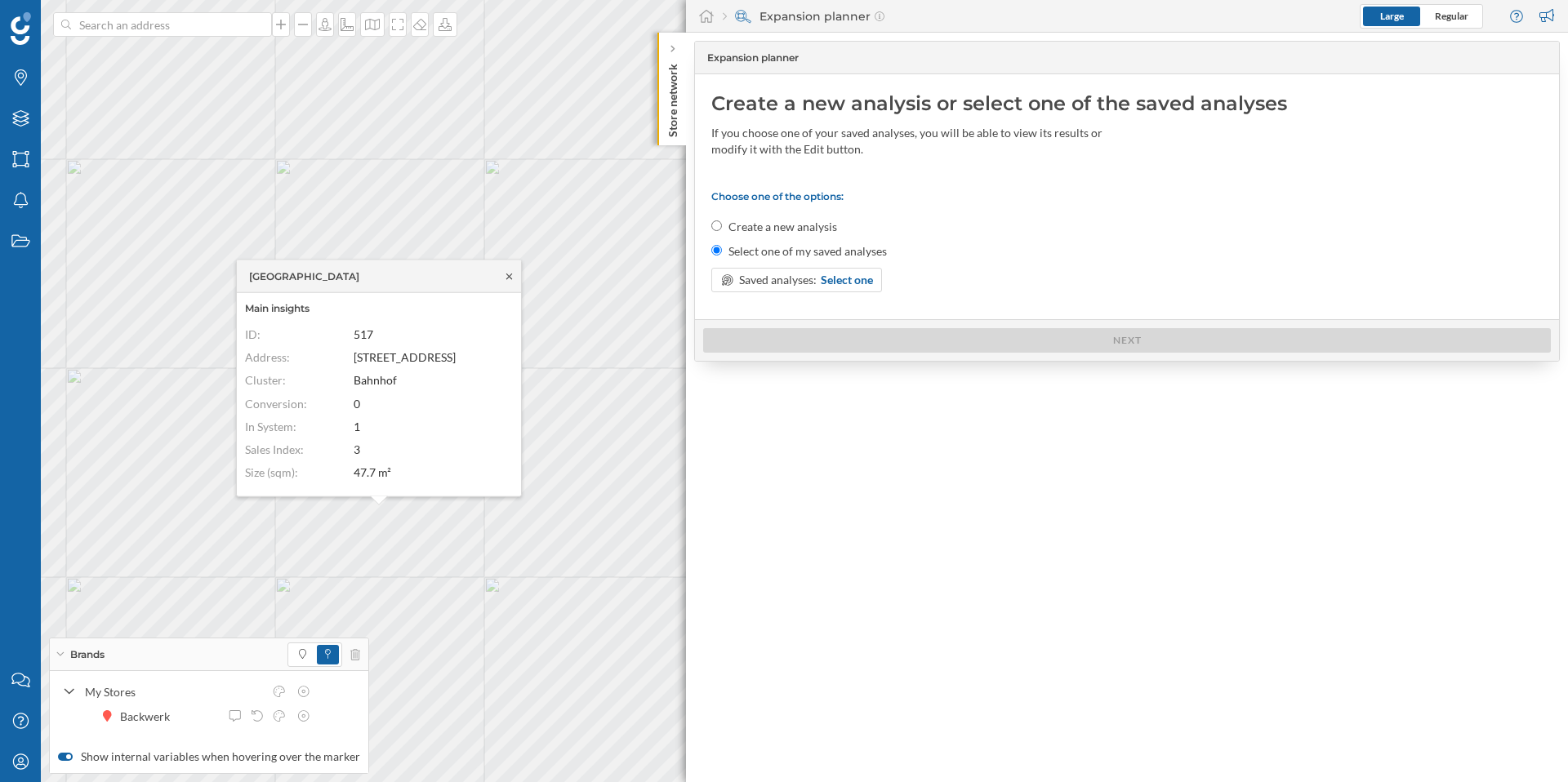
click at [508, 273] on icon at bounding box center [509, 276] width 12 height 10
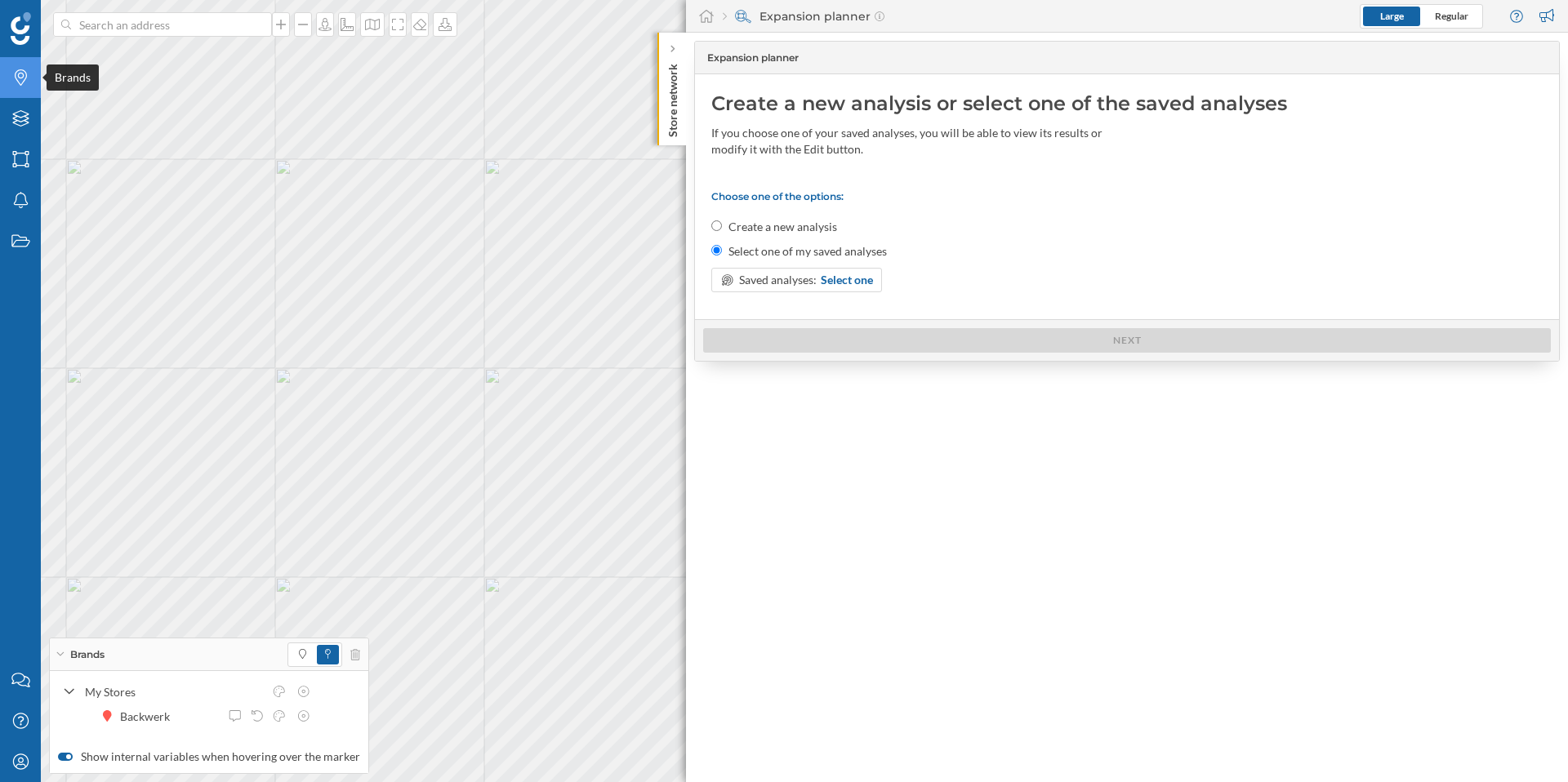
click at [29, 82] on icon "Brands" at bounding box center [21, 78] width 21 height 17
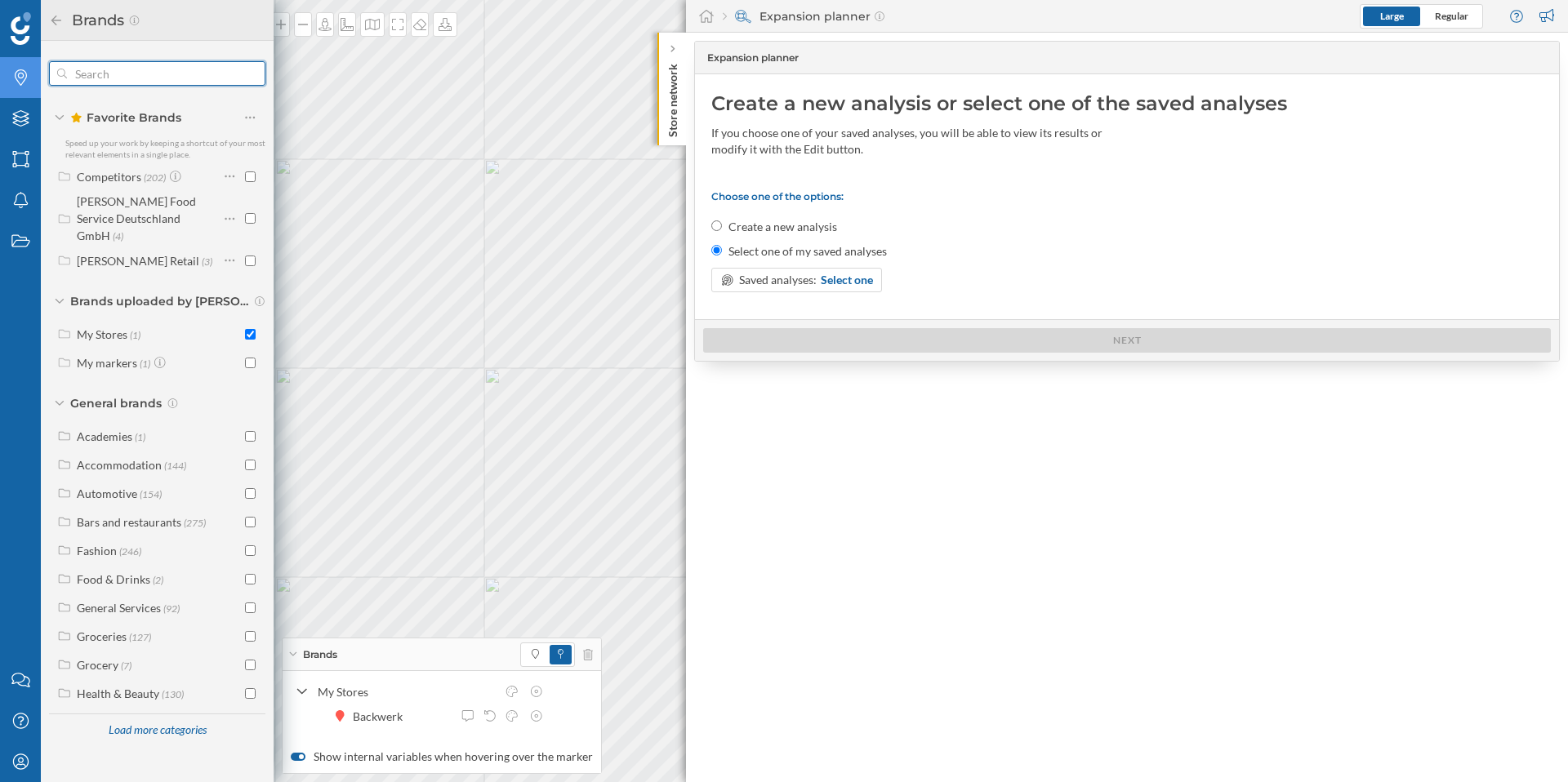
click at [158, 71] on input "text" at bounding box center [157, 73] width 180 height 33
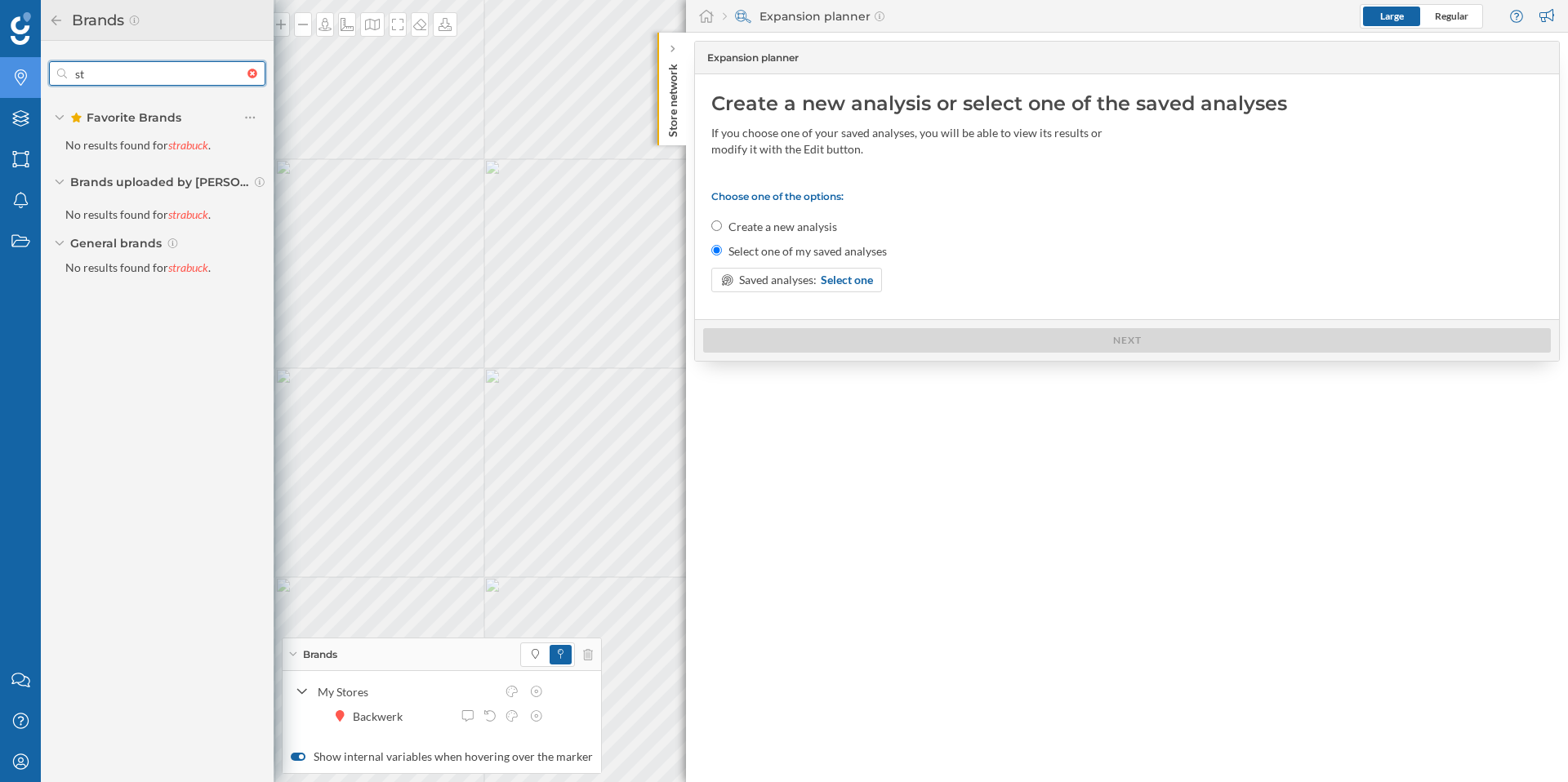
type input "s"
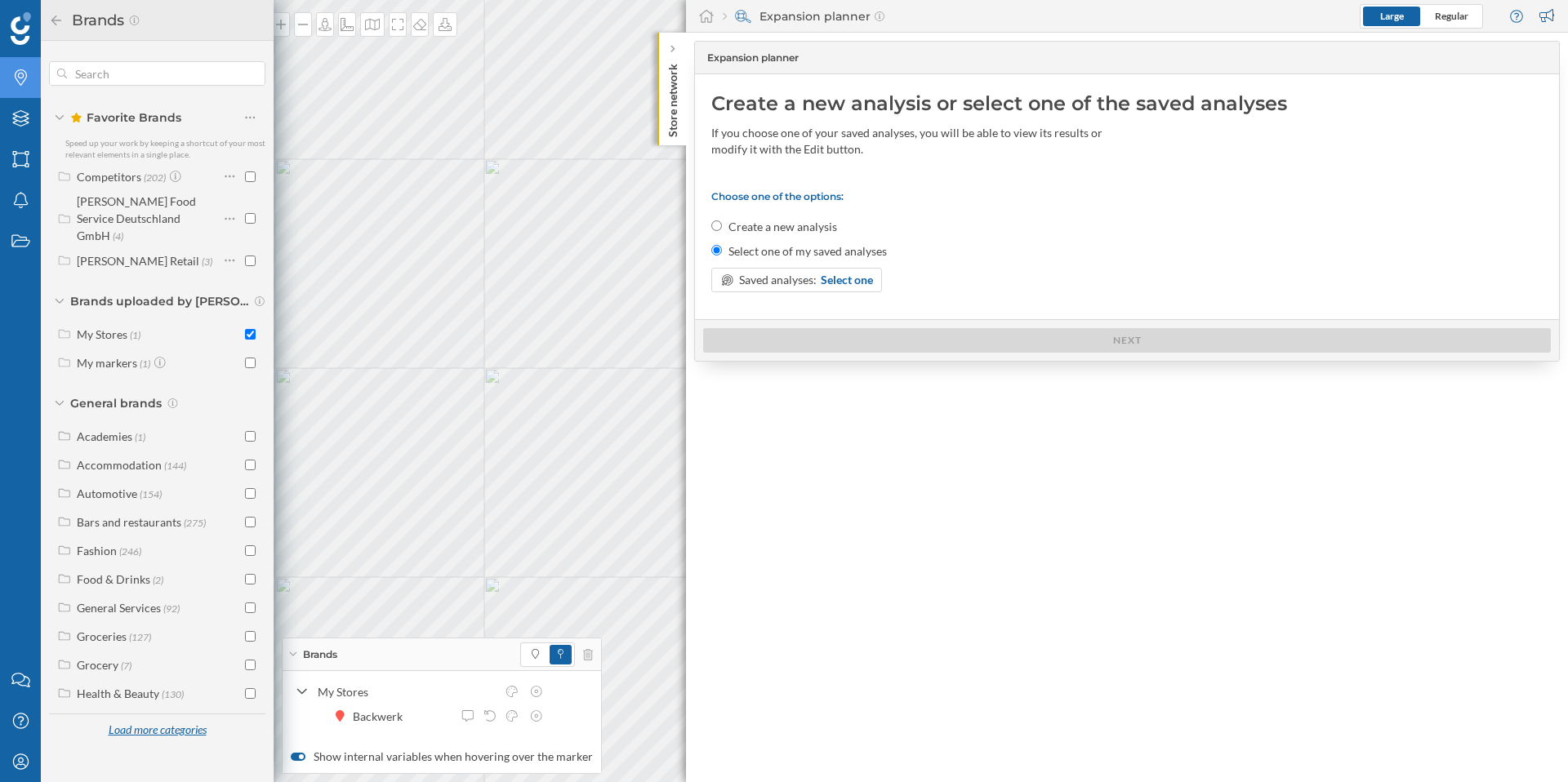
click at [147, 719] on div "Load more categories" at bounding box center [157, 731] width 118 height 25
click at [159, 514] on label "Bars and restaurants (275)" at bounding box center [141, 522] width 129 height 17
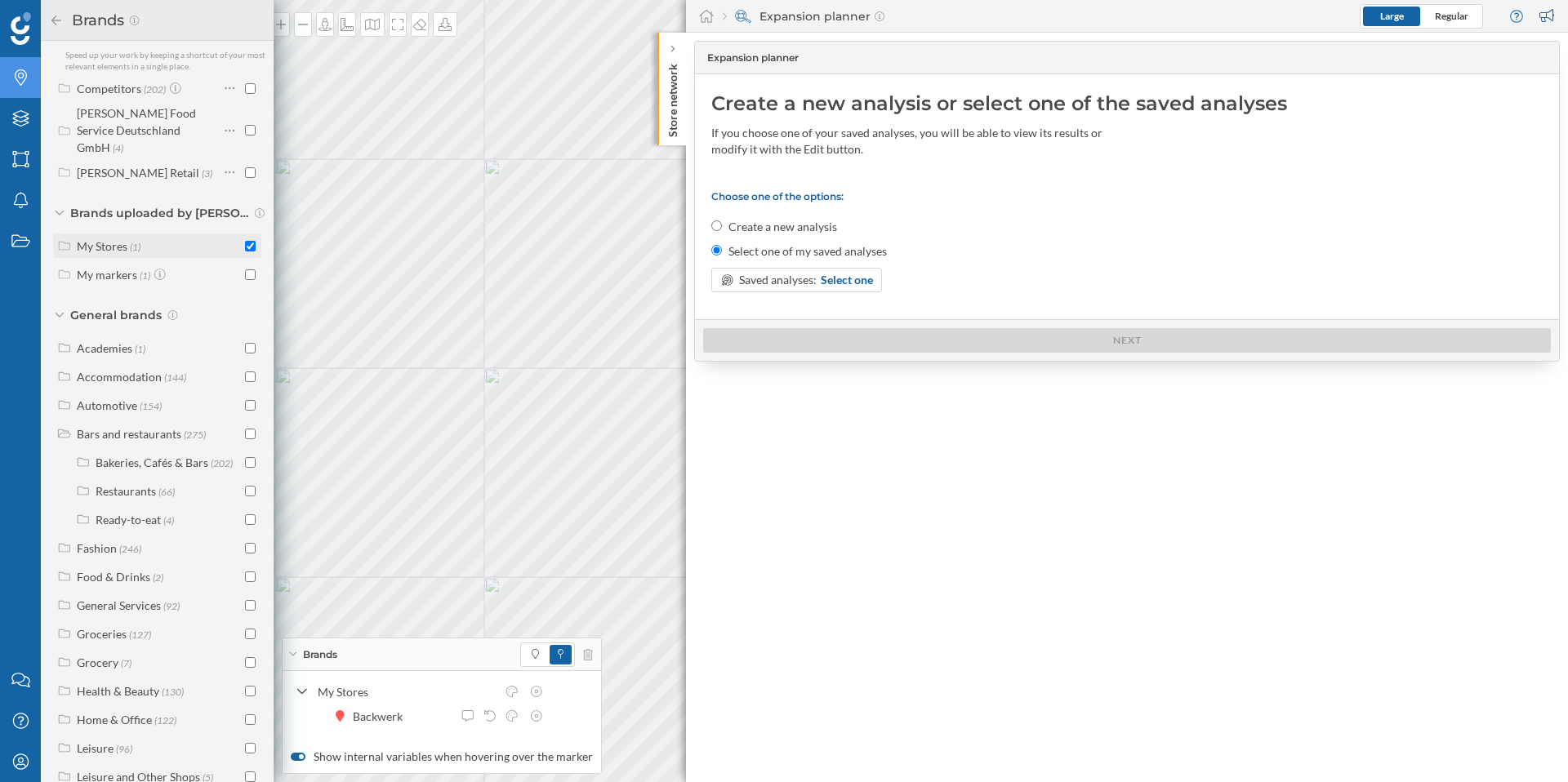
scroll to position [0, 0]
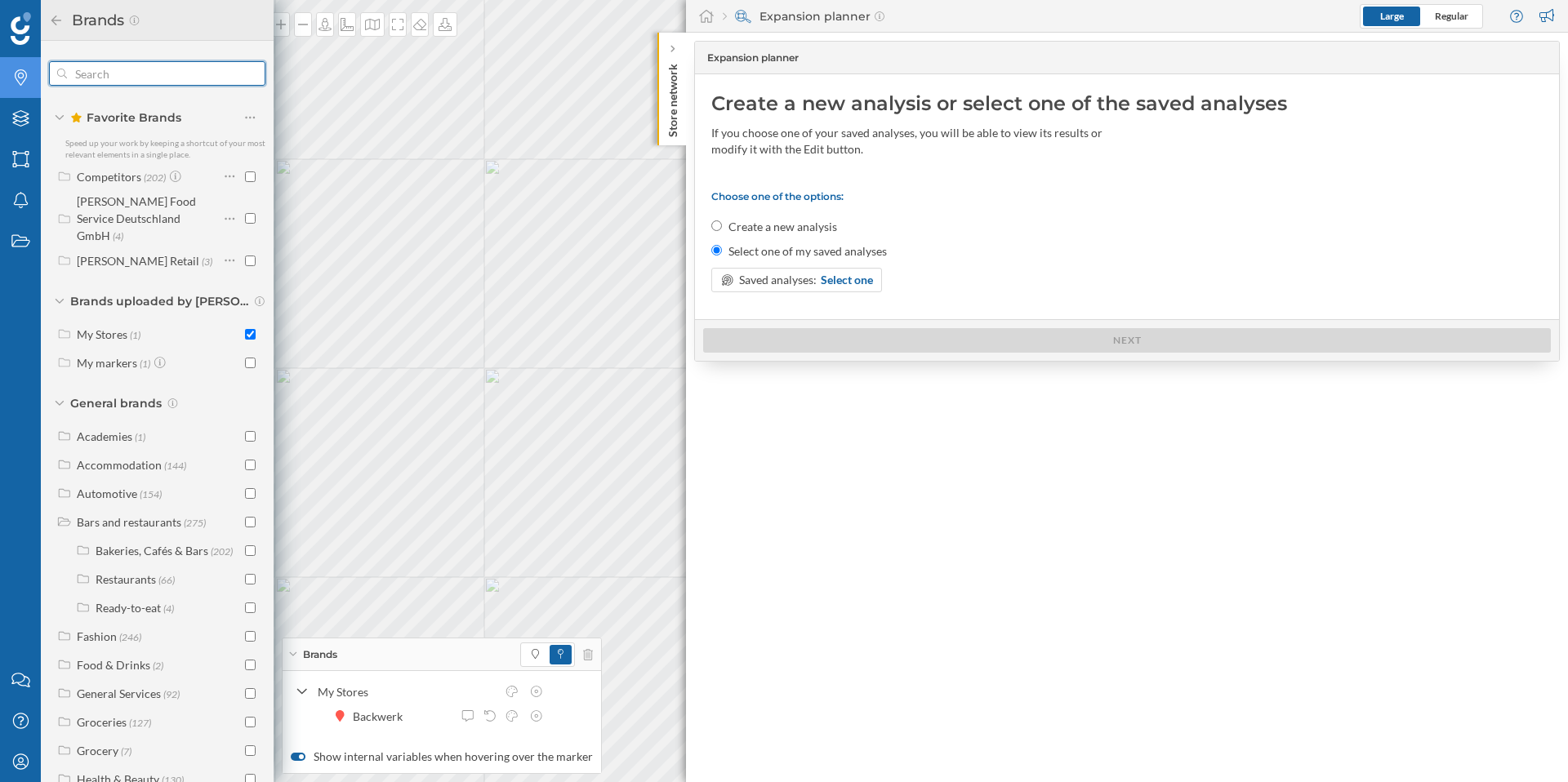
click at [107, 83] on input "text" at bounding box center [157, 73] width 180 height 33
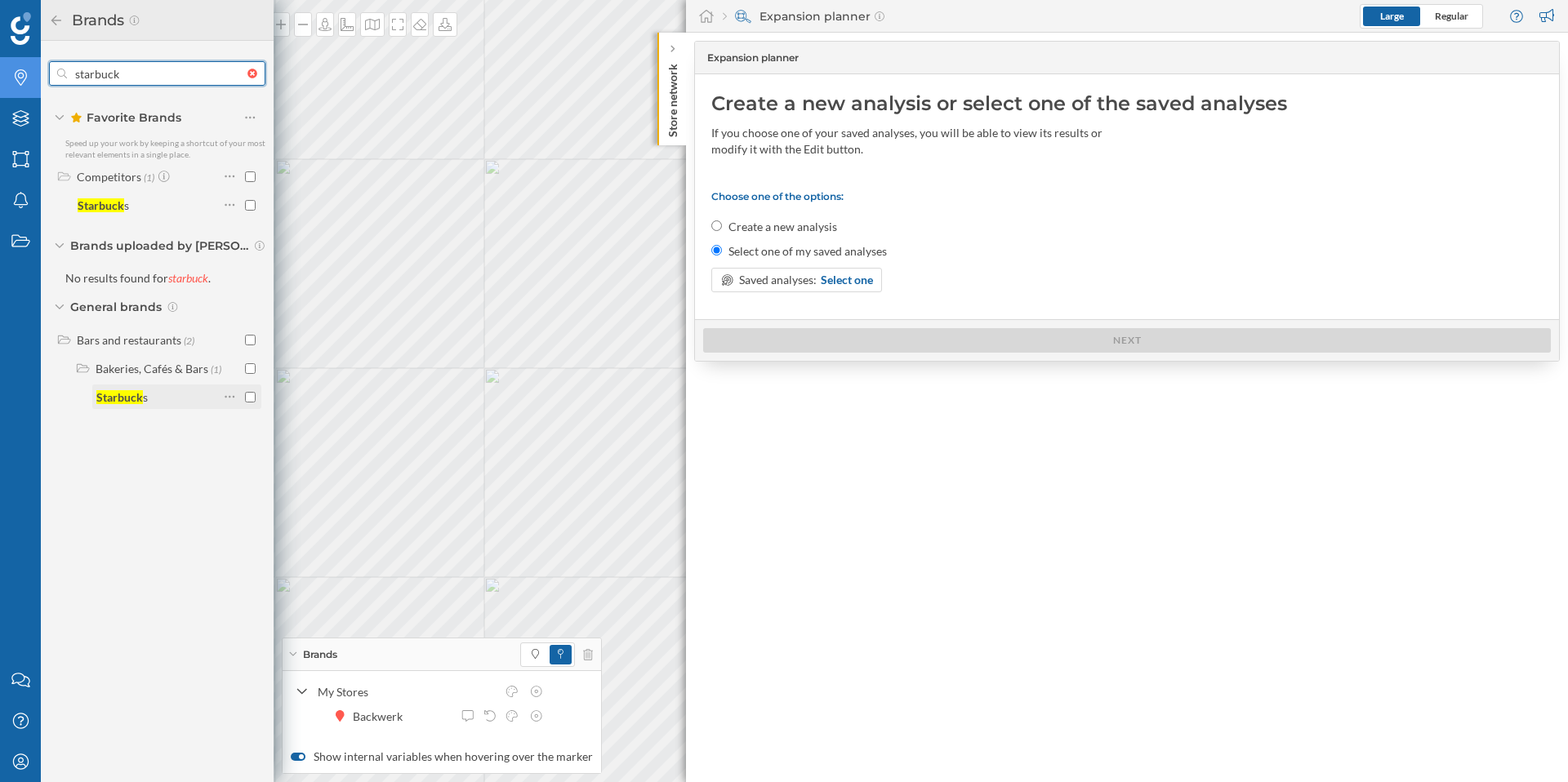
type input "starbuck"
click at [249, 397] on input "checkbox" at bounding box center [250, 397] width 11 height 11
checkbox input "true"
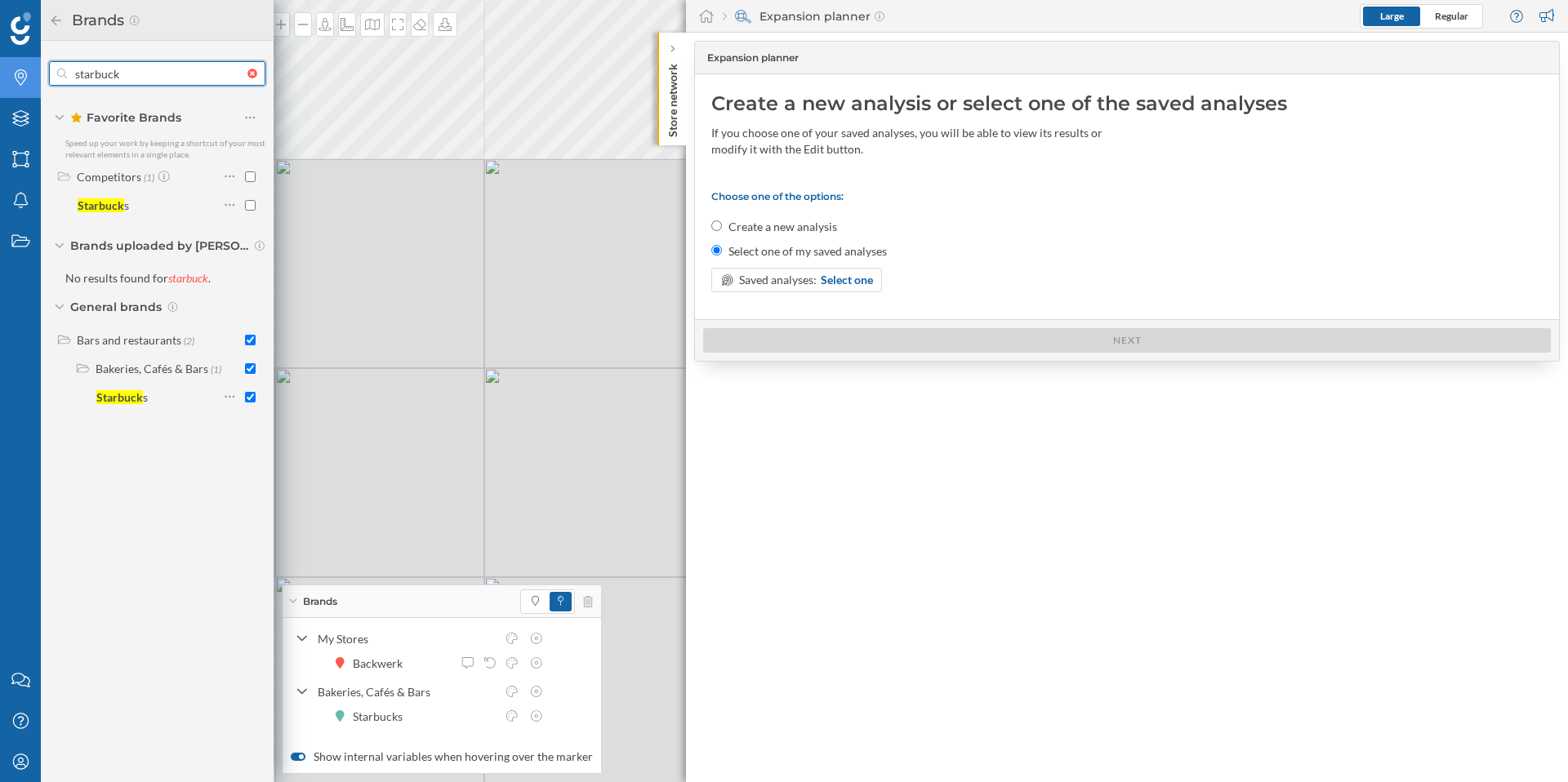
drag, startPoint x: 141, startPoint y: 75, endPoint x: 71, endPoint y: 75, distance: 70.0
click at [71, 75] on input "starbuck" at bounding box center [157, 73] width 180 height 33
type input "bac"
checkbox input "false"
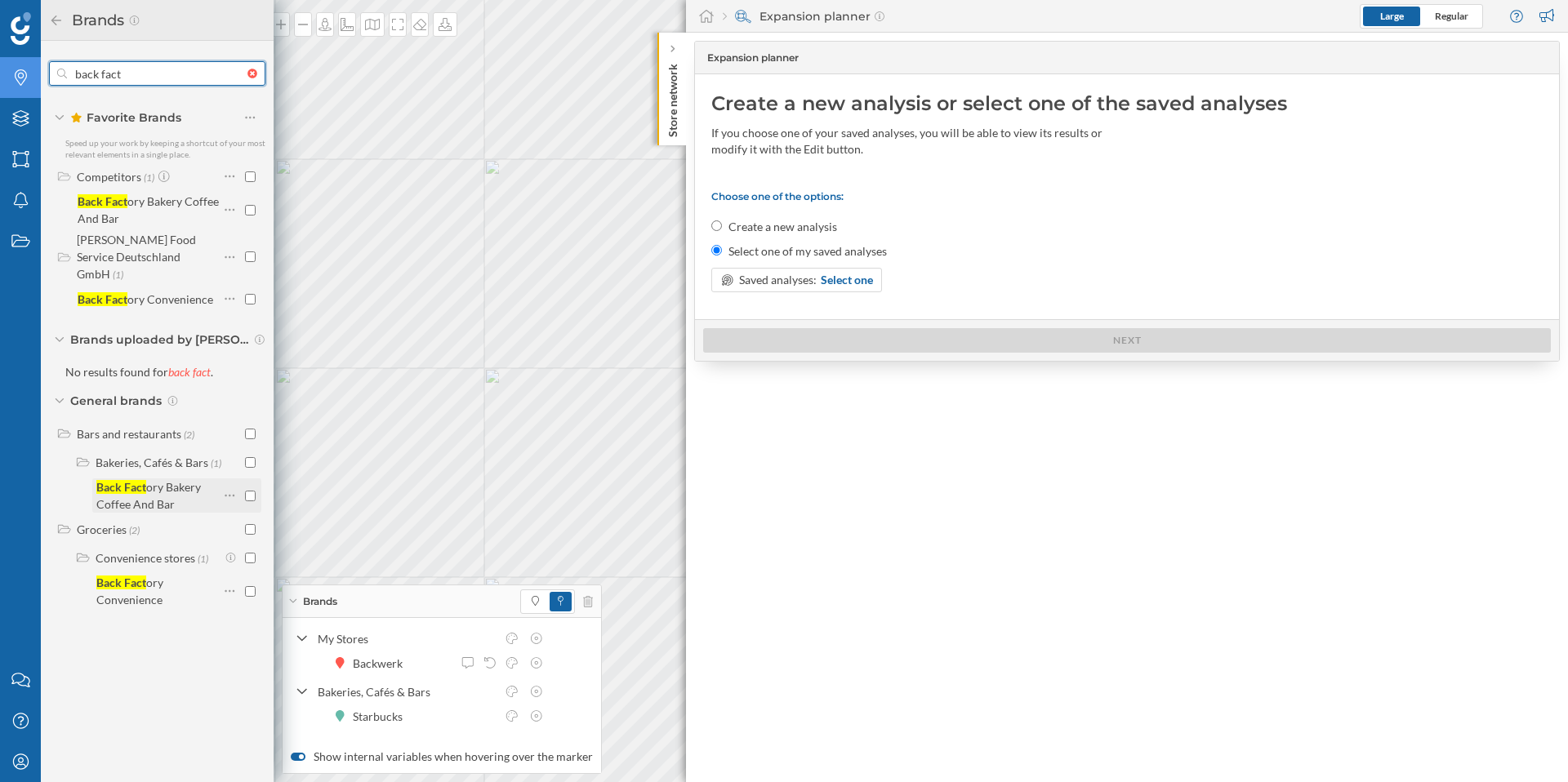
type input "back fact"
click at [250, 491] on input "checkbox" at bounding box center [250, 495] width 11 height 11
checkbox input "true"
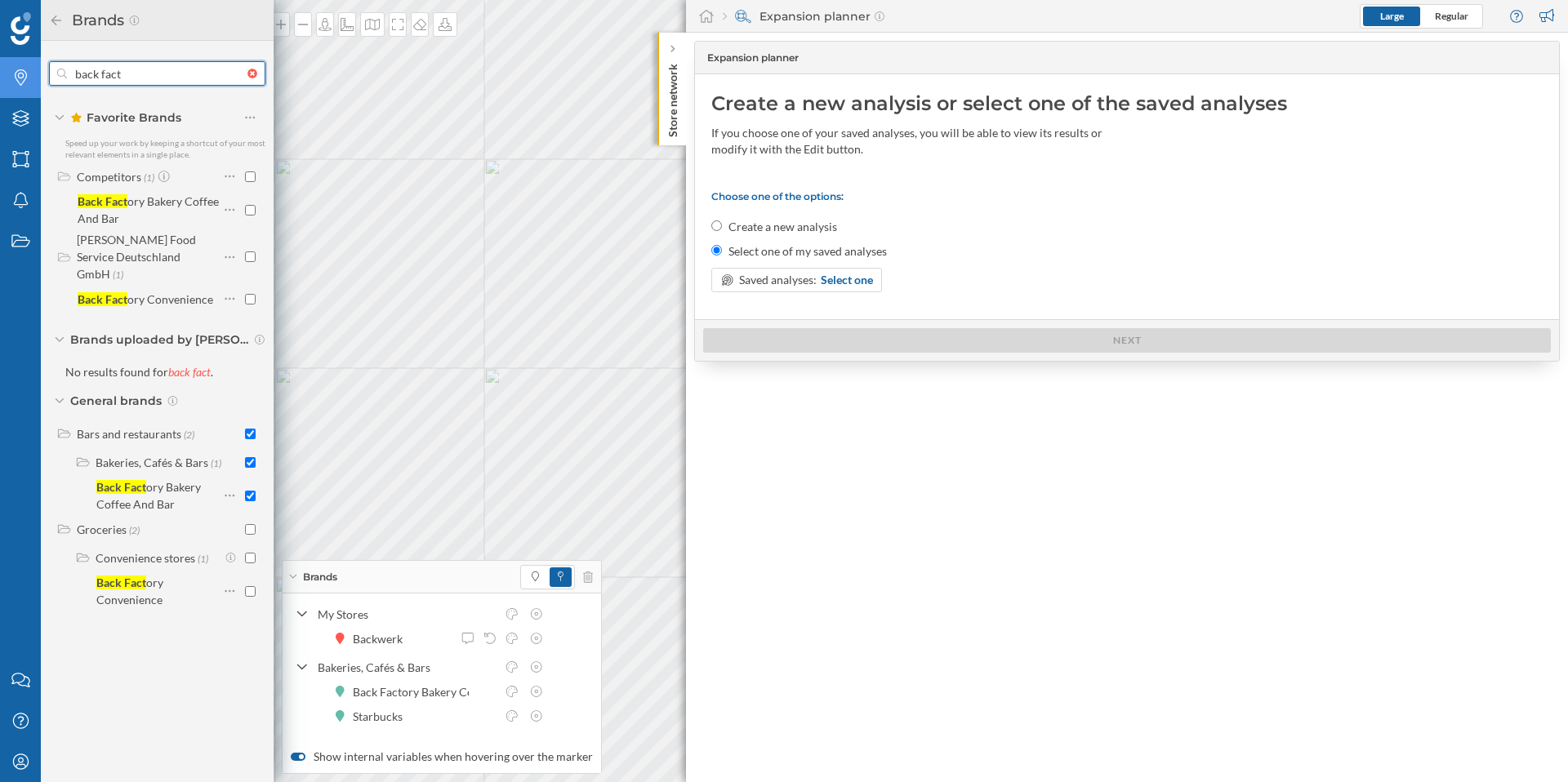
drag, startPoint x: 145, startPoint y: 78, endPoint x: 54, endPoint y: 77, distance: 91.0
click at [52, 77] on div "back fact" at bounding box center [157, 73] width 216 height 25
type input "dit"
checkbox input "false"
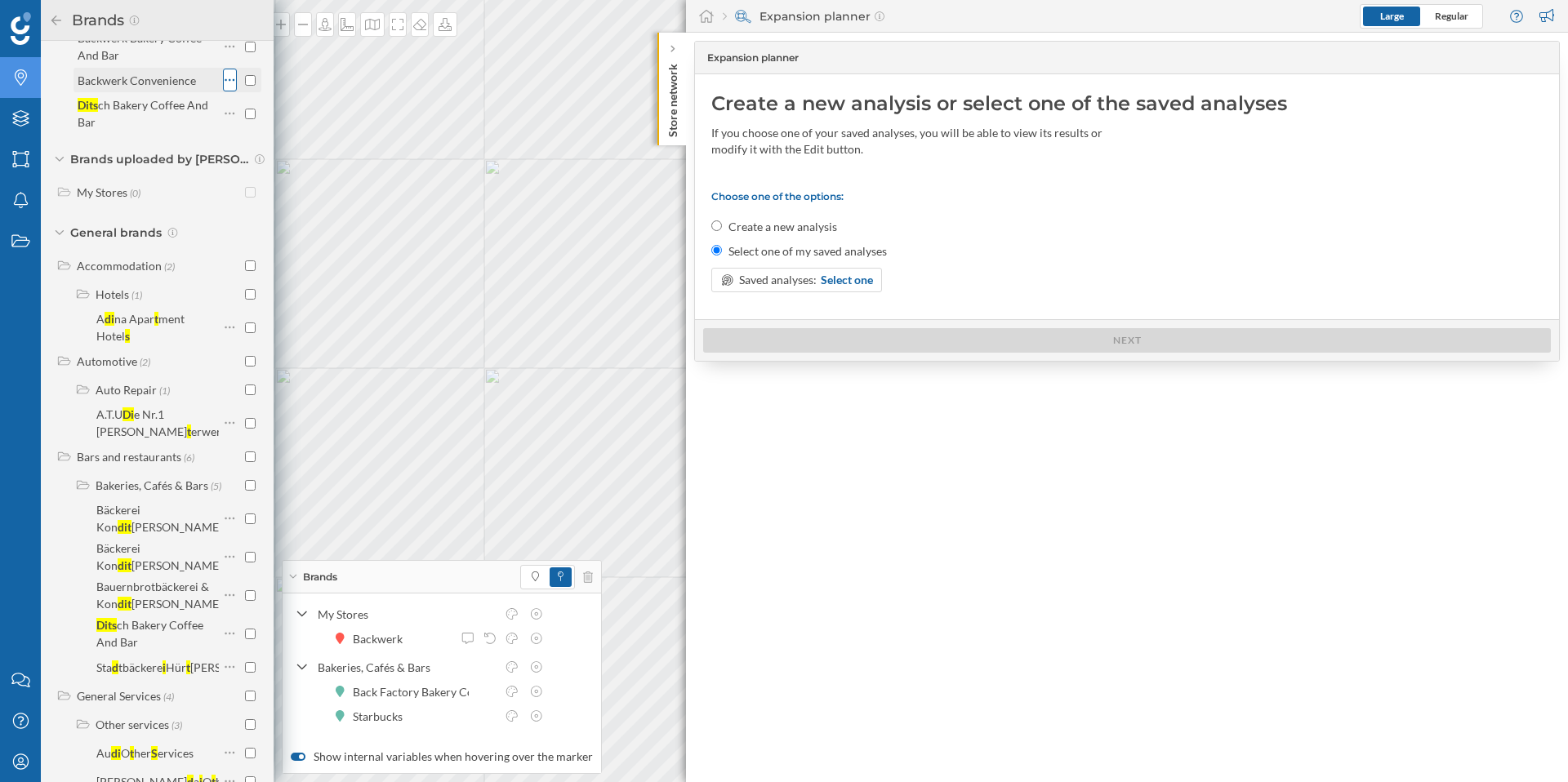
scroll to position [448, 0]
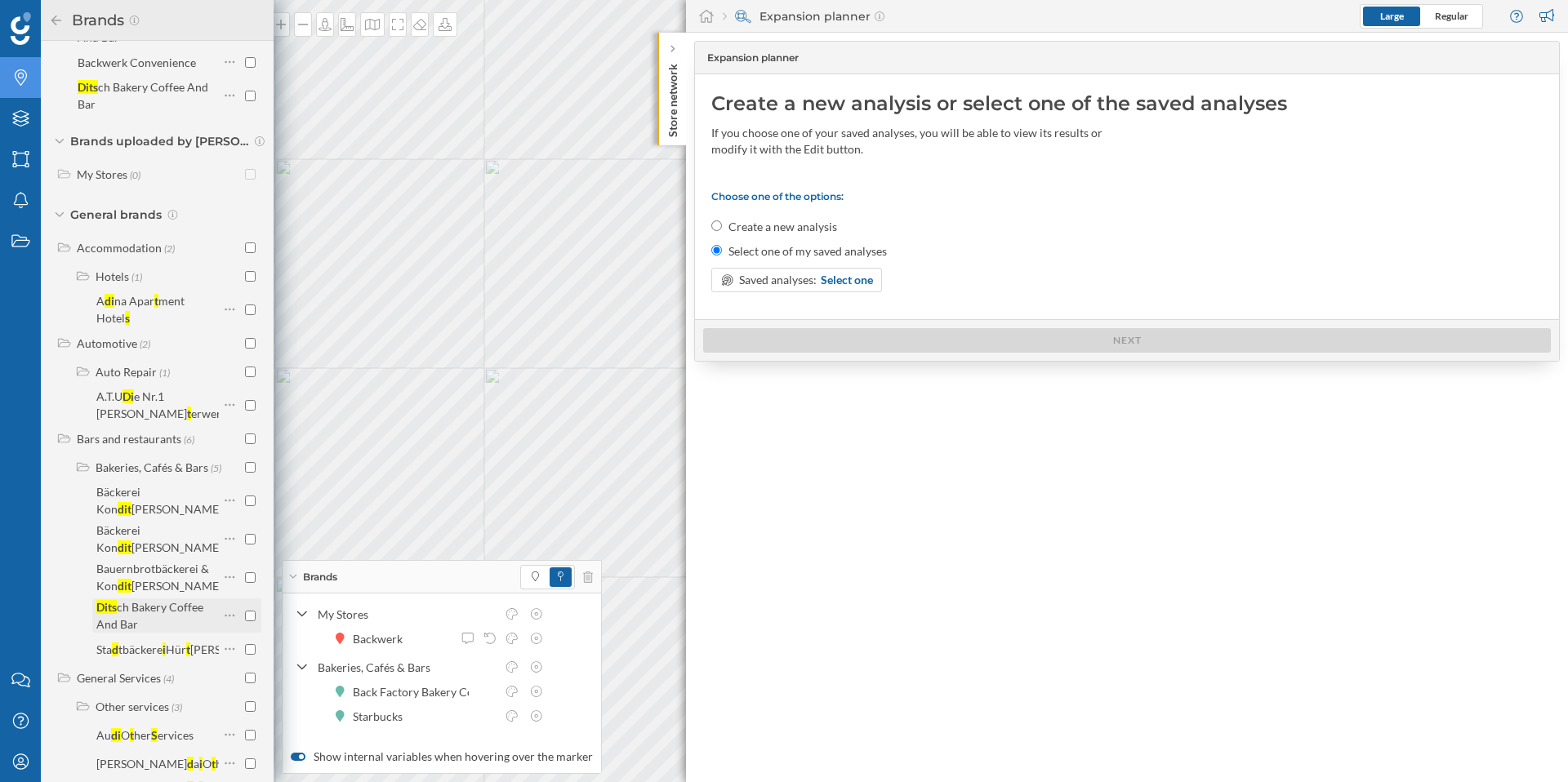
type input "dits"
click at [245, 611] on input "checkbox" at bounding box center [250, 616] width 11 height 11
checkbox input "true"
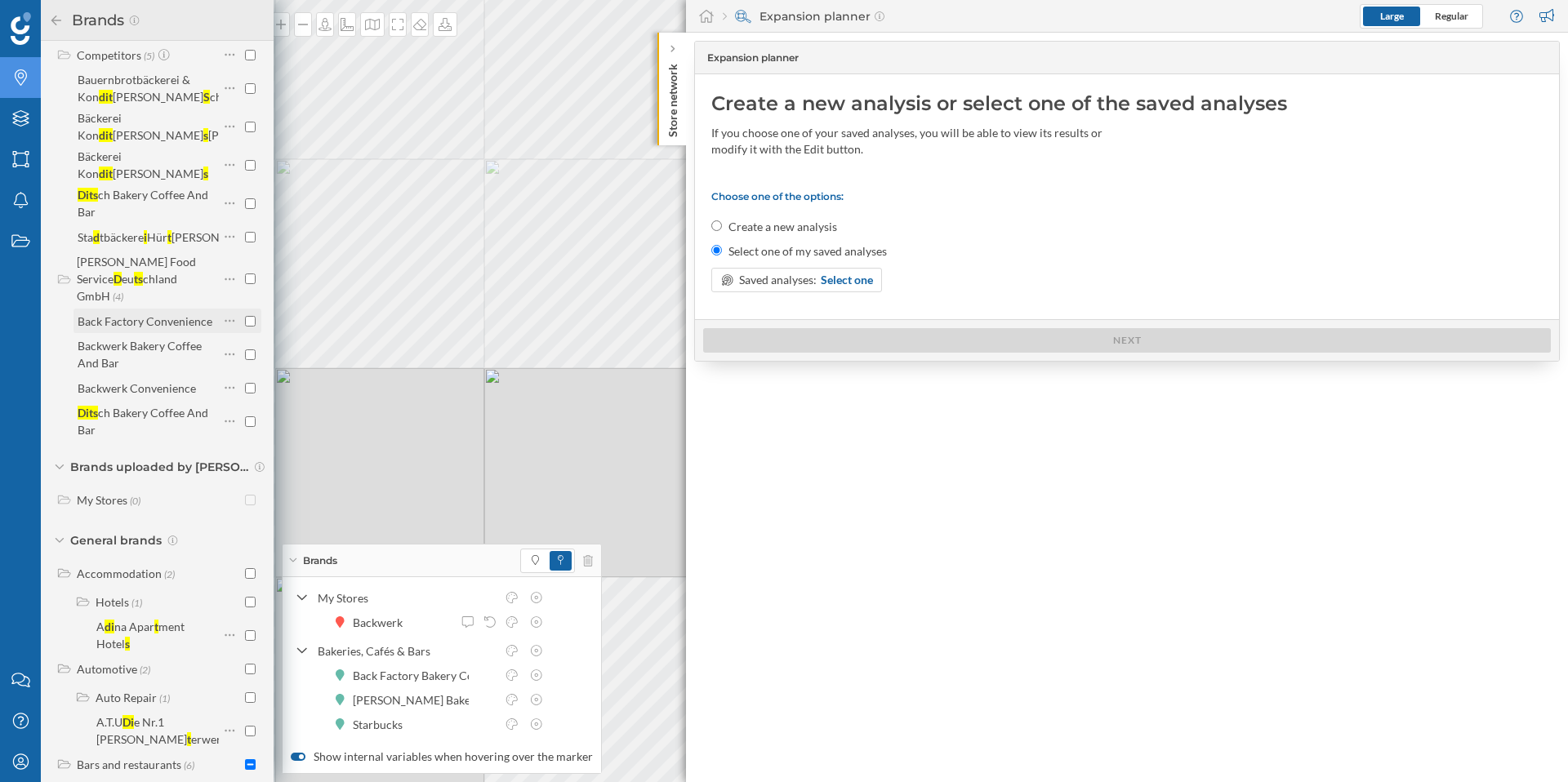
scroll to position [0, 0]
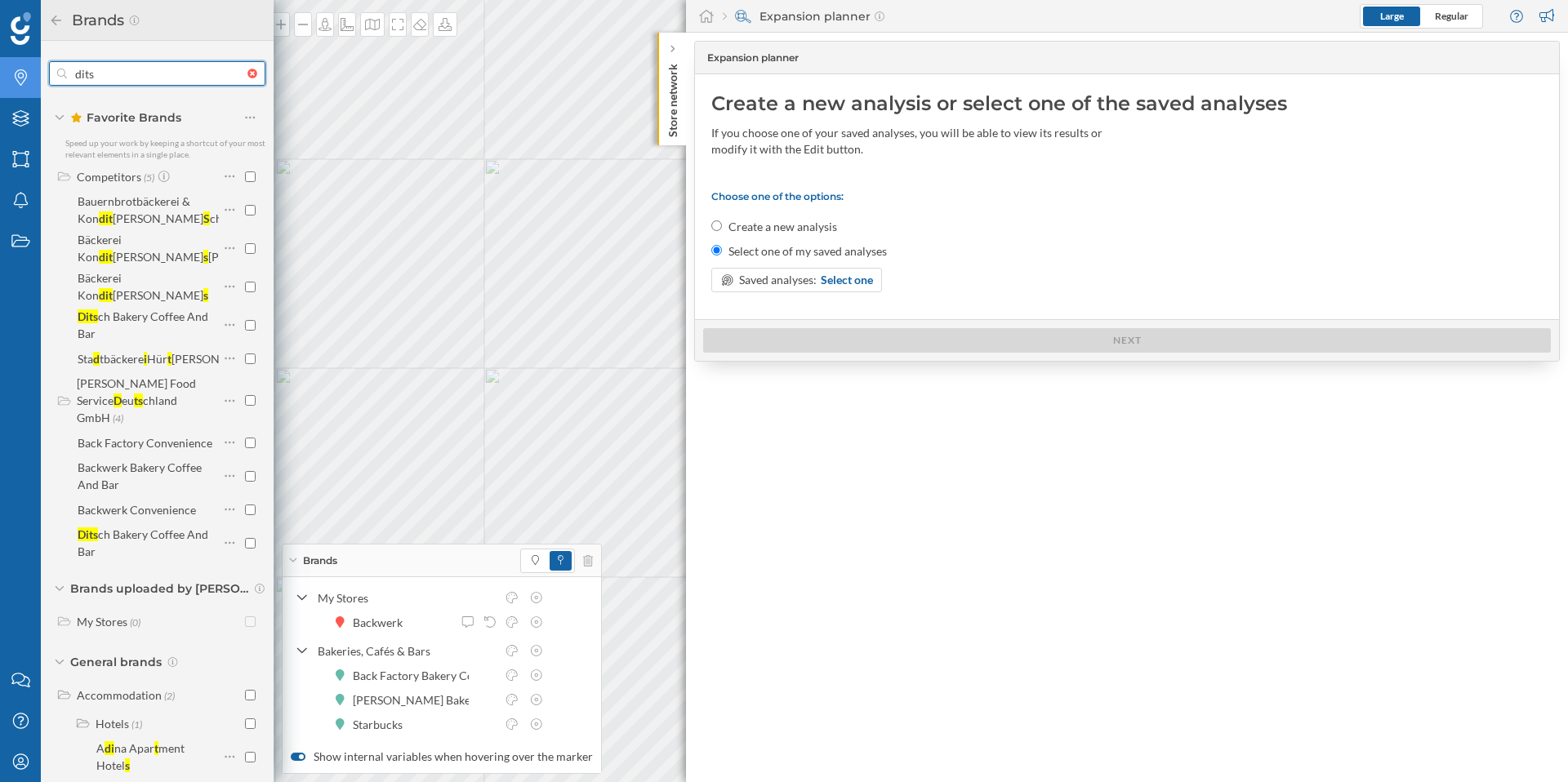
drag, startPoint x: 90, startPoint y: 74, endPoint x: 40, endPoint y: 75, distance: 50.0
click at [40, 75] on div "Brands Layers Areas Notifications States Contact us Help Center My Profile Bran…" at bounding box center [136, 391] width 273 height 782
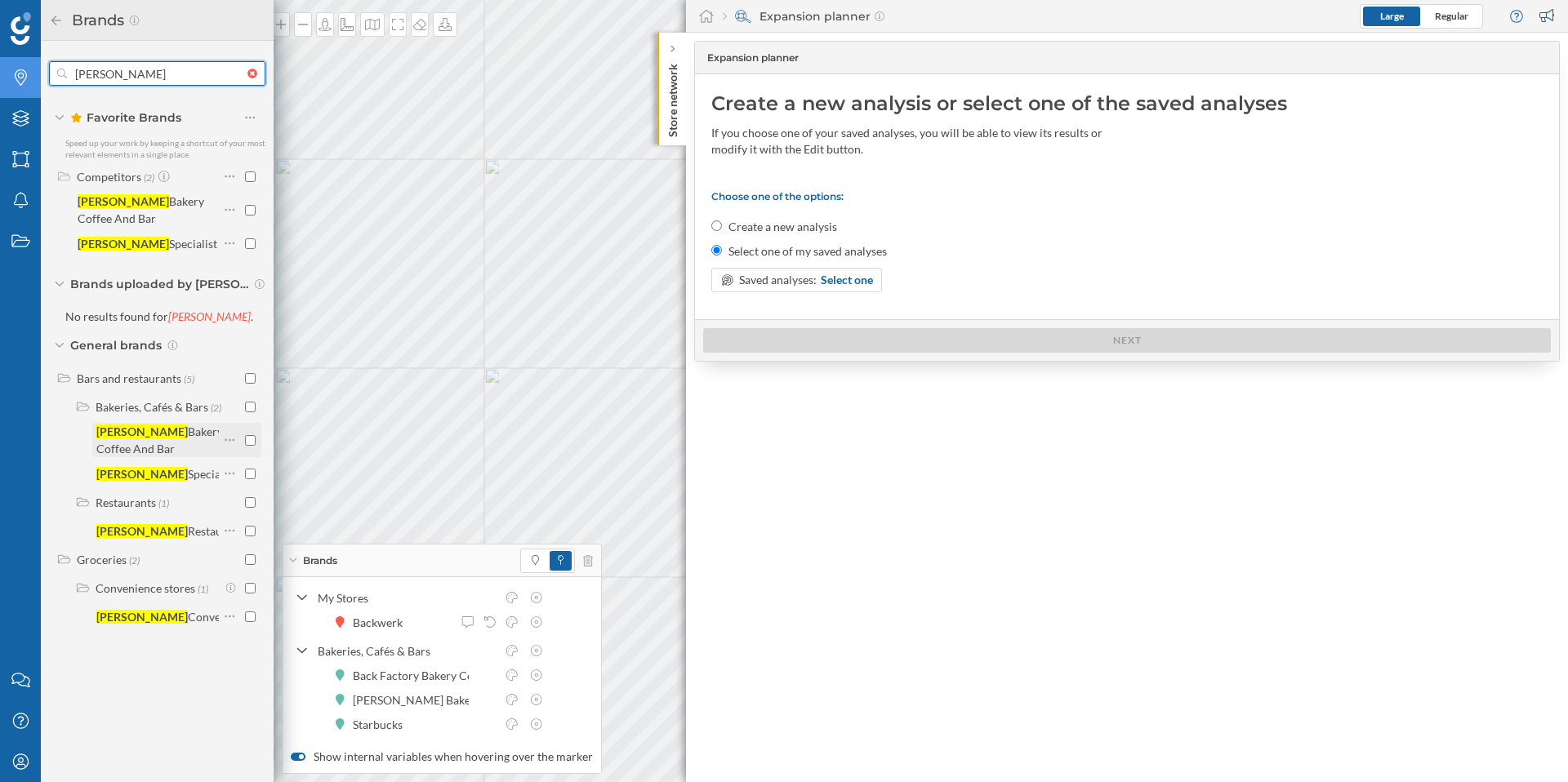
type input "kamps"
click at [249, 442] on input "checkbox" at bounding box center [250, 440] width 11 height 11
checkbox input "true"
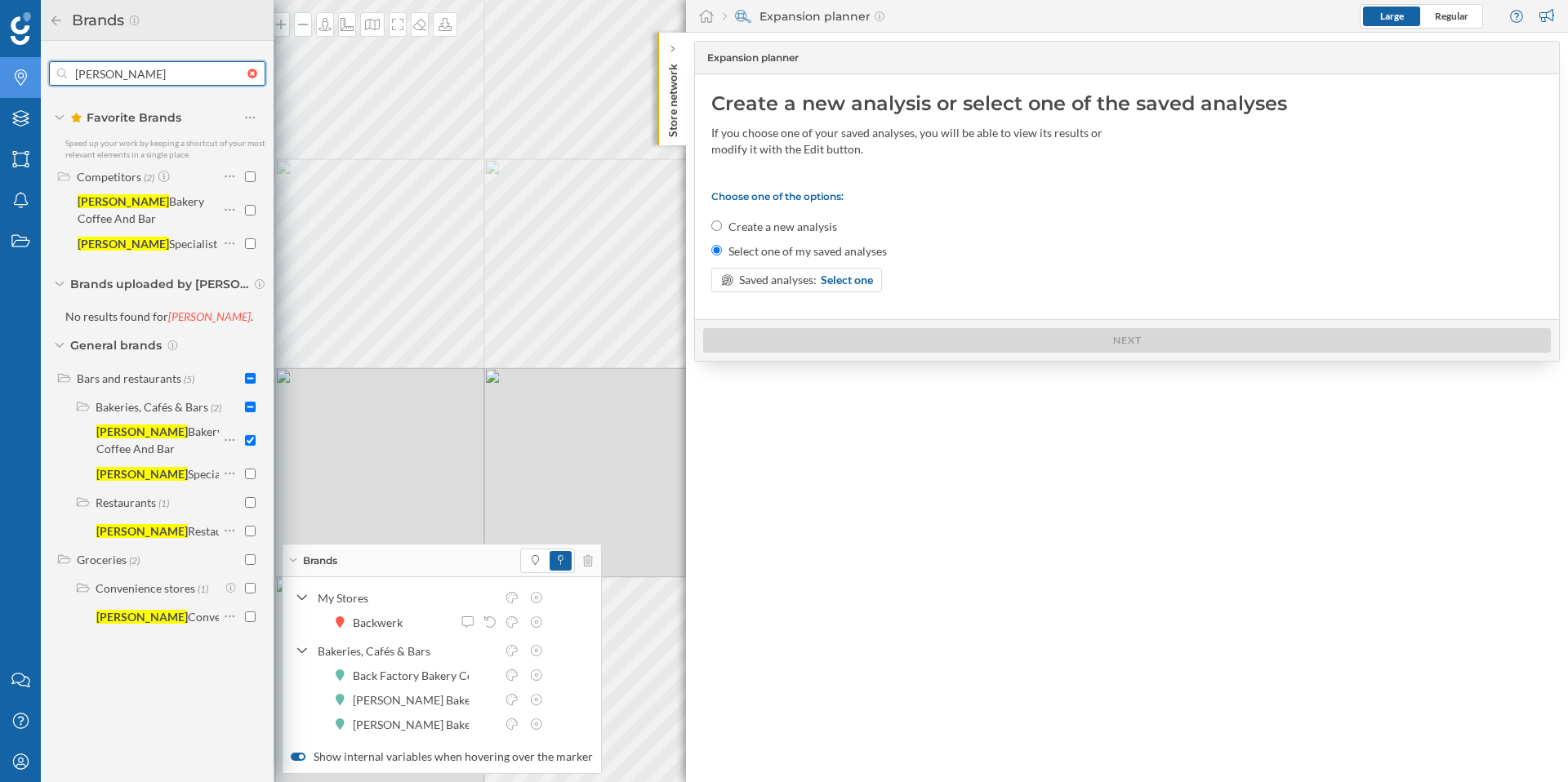
drag, startPoint x: 78, startPoint y: 82, endPoint x: 62, endPoint y: 66, distance: 22.6
click at [62, 66] on div "kamps" at bounding box center [157, 73] width 216 height 25
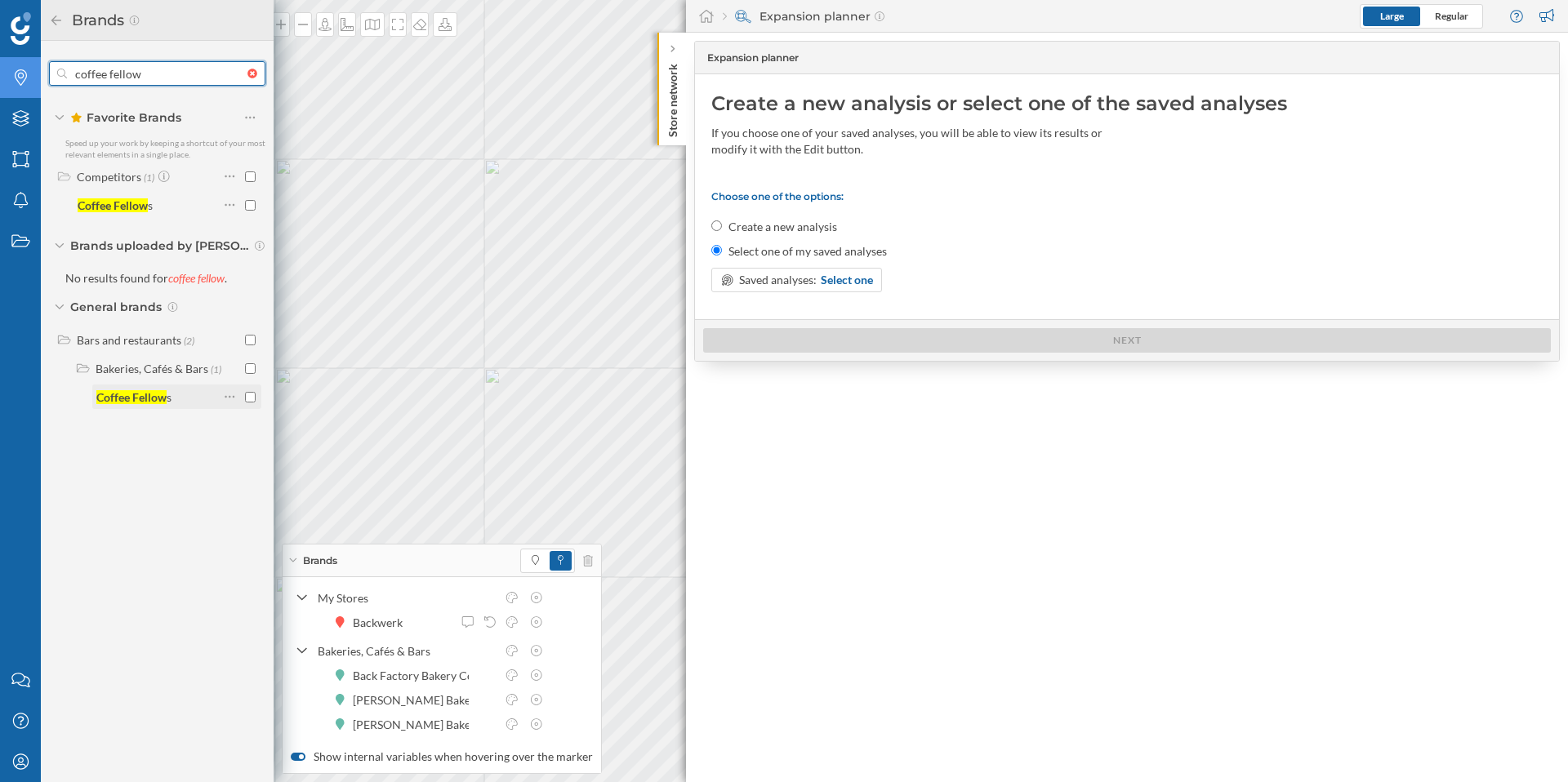
type input "coffee fellow"
click at [251, 396] on input "checkbox" at bounding box center [250, 397] width 11 height 11
checkbox input "true"
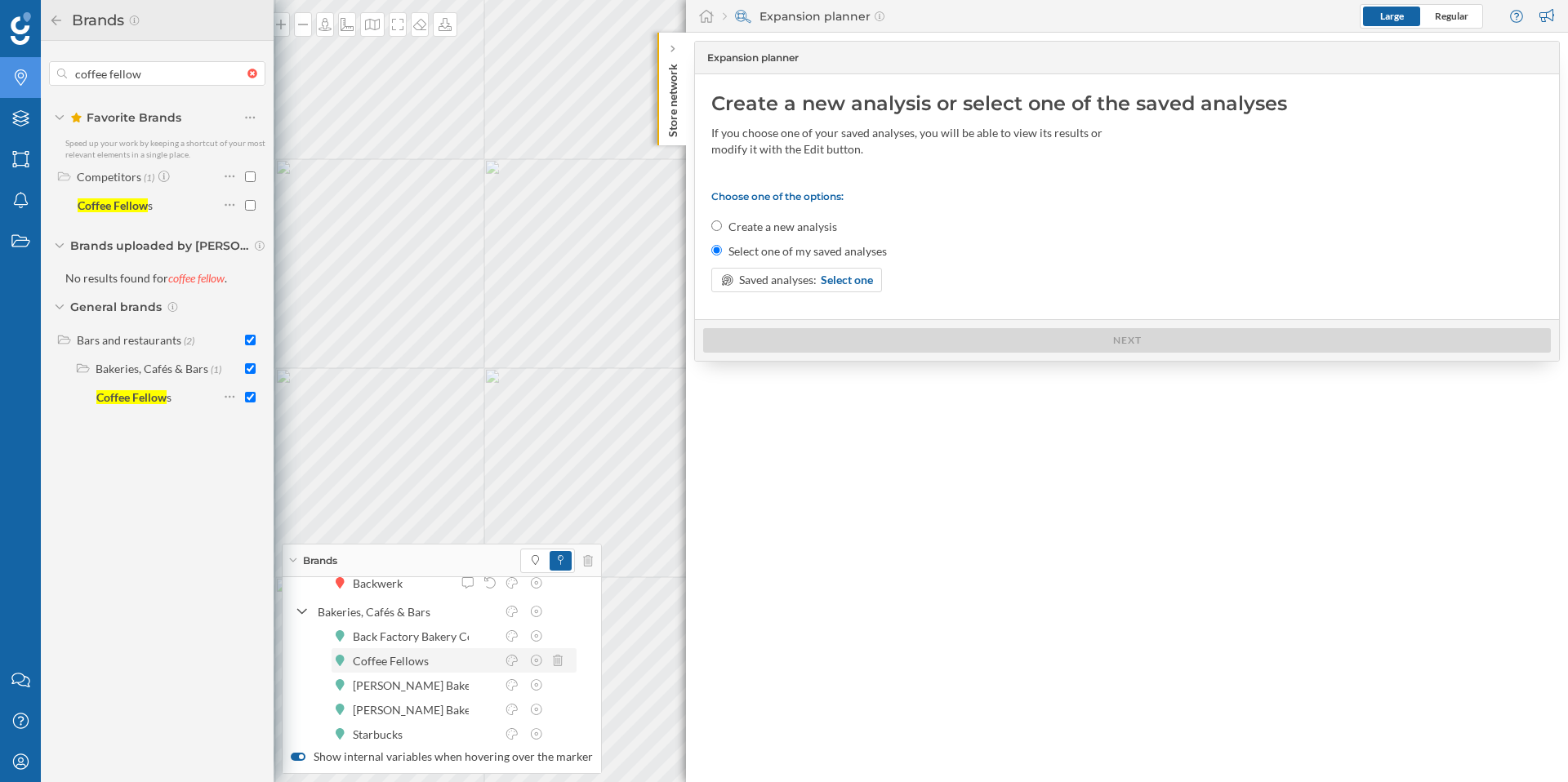
scroll to position [57, 0]
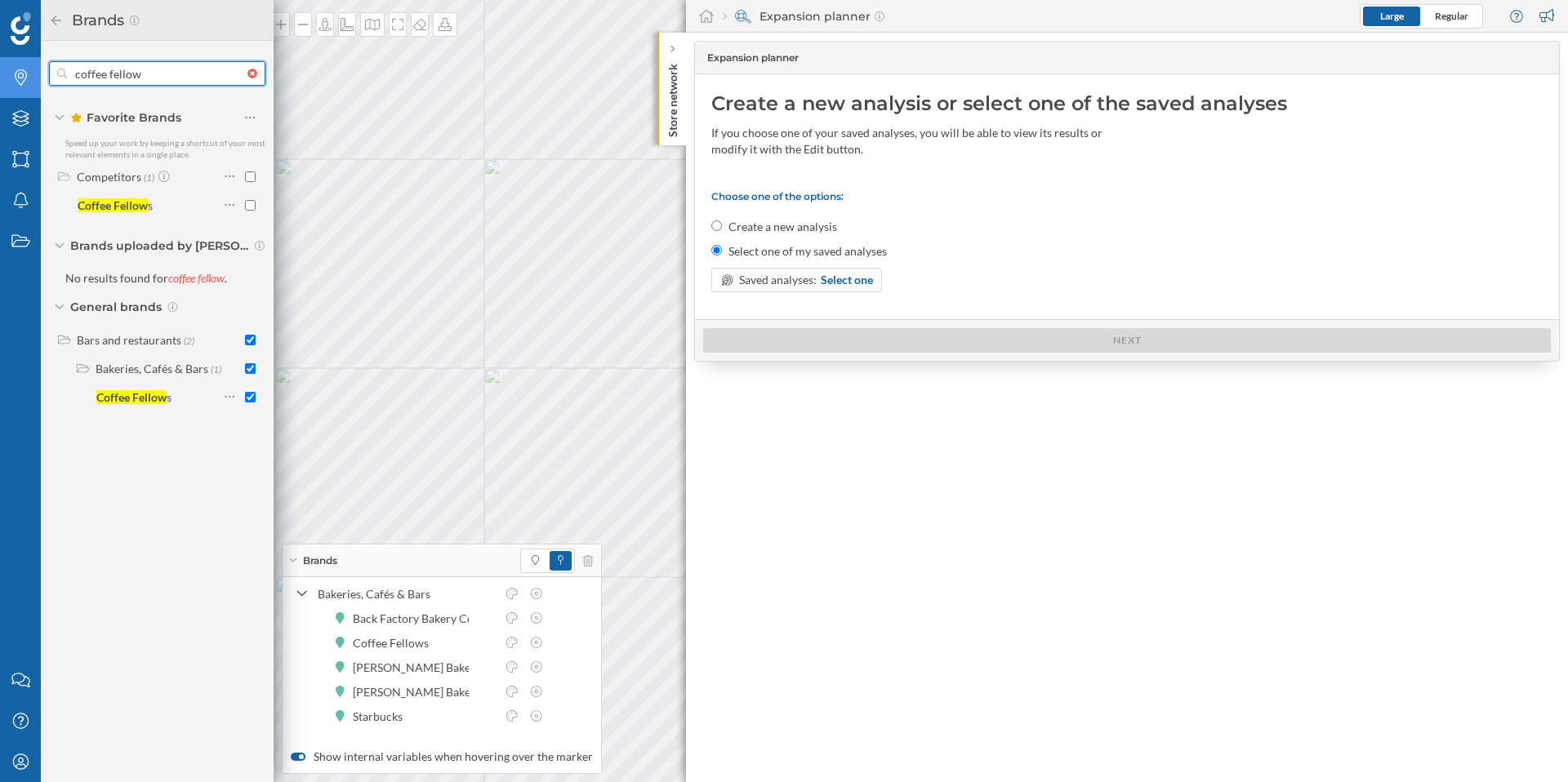
drag, startPoint x: 95, startPoint y: 73, endPoint x: 69, endPoint y: 73, distance: 26.0
click at [69, 73] on input "coffee fellow" at bounding box center [157, 73] width 180 height 33
type input "le"
checkbox input "false"
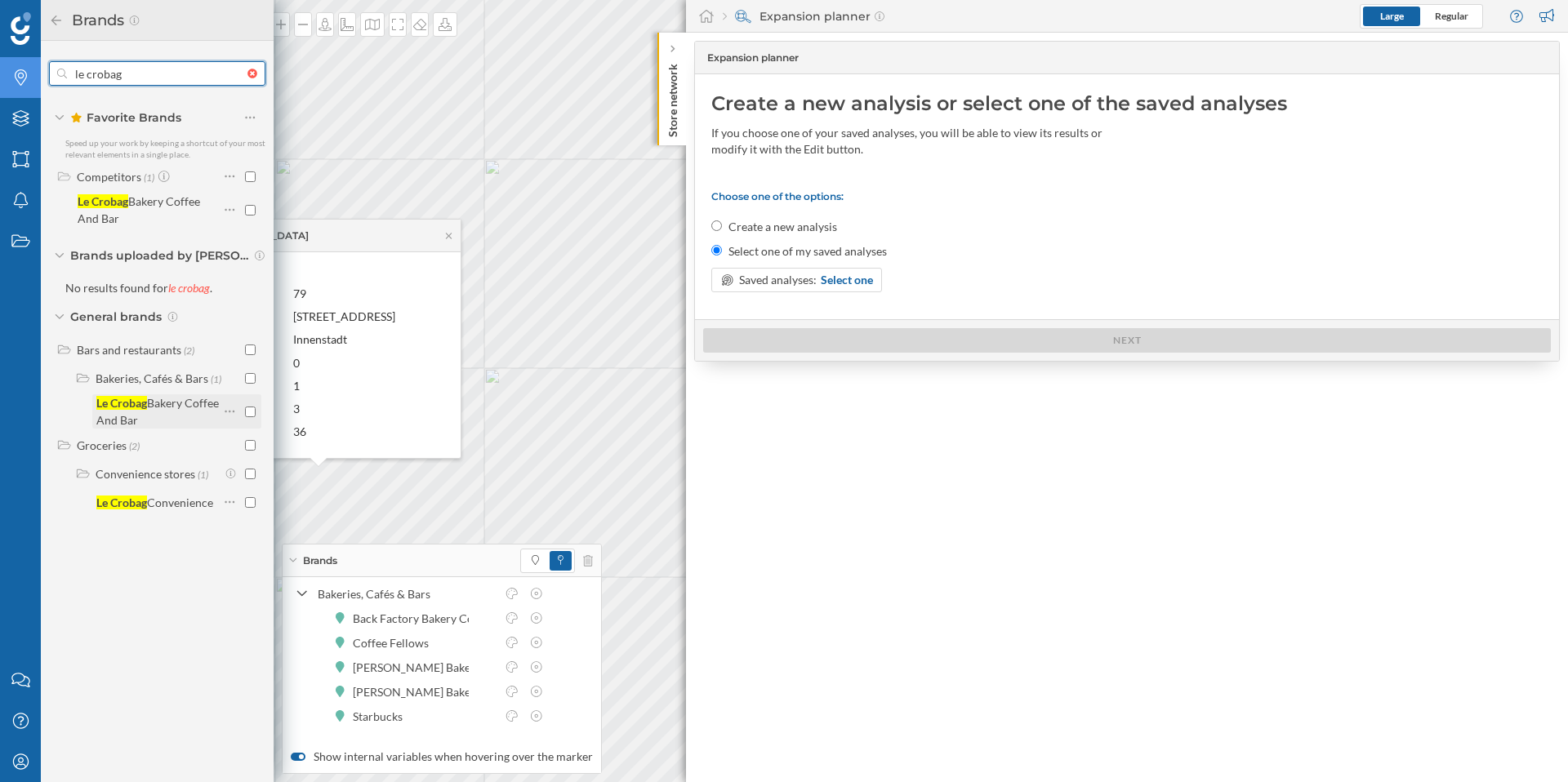
type input "le crobag"
click at [248, 415] on input "checkbox" at bounding box center [250, 411] width 11 height 11
checkbox input "true"
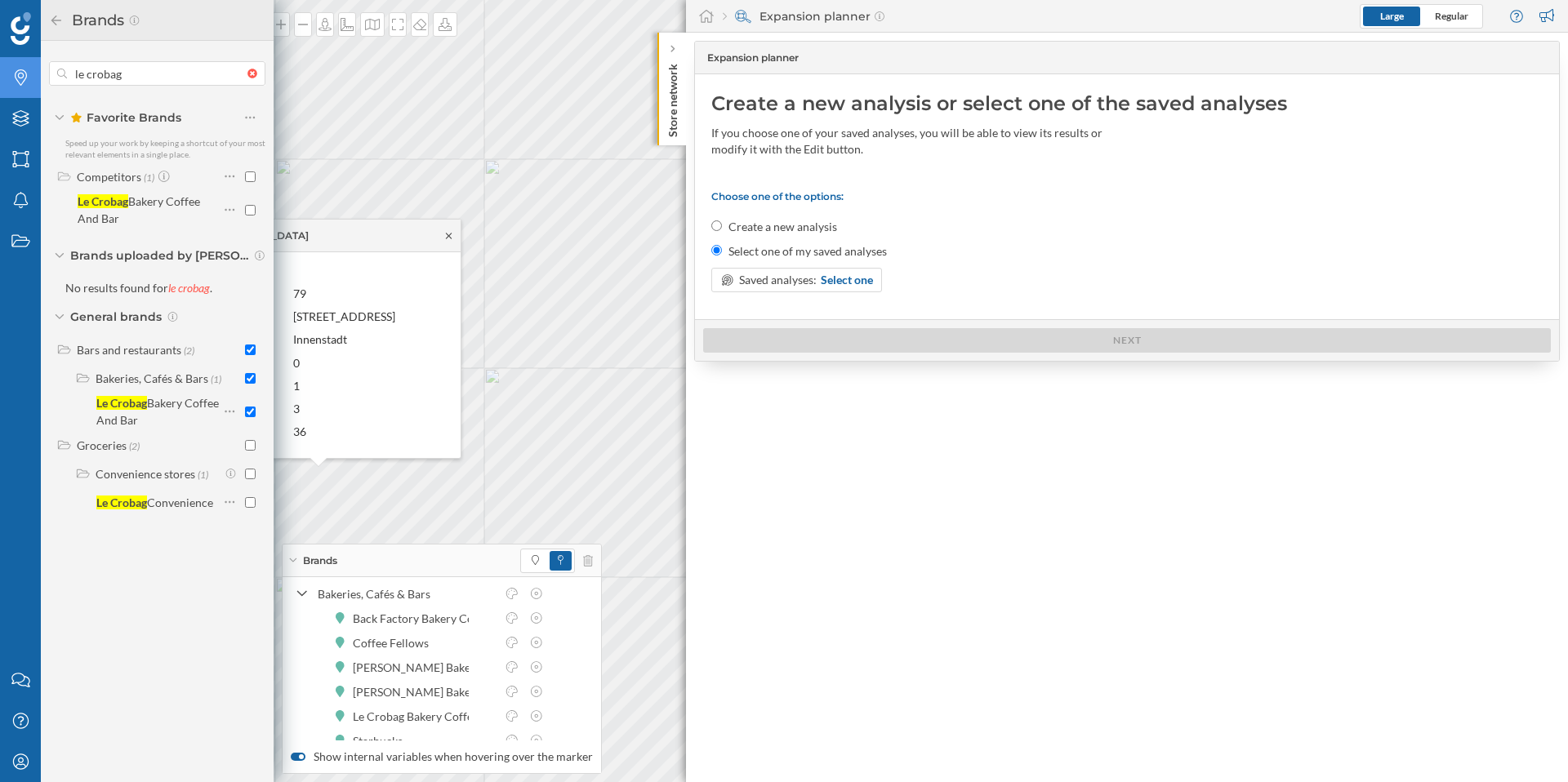
click at [450, 235] on icon at bounding box center [449, 235] width 6 height 6
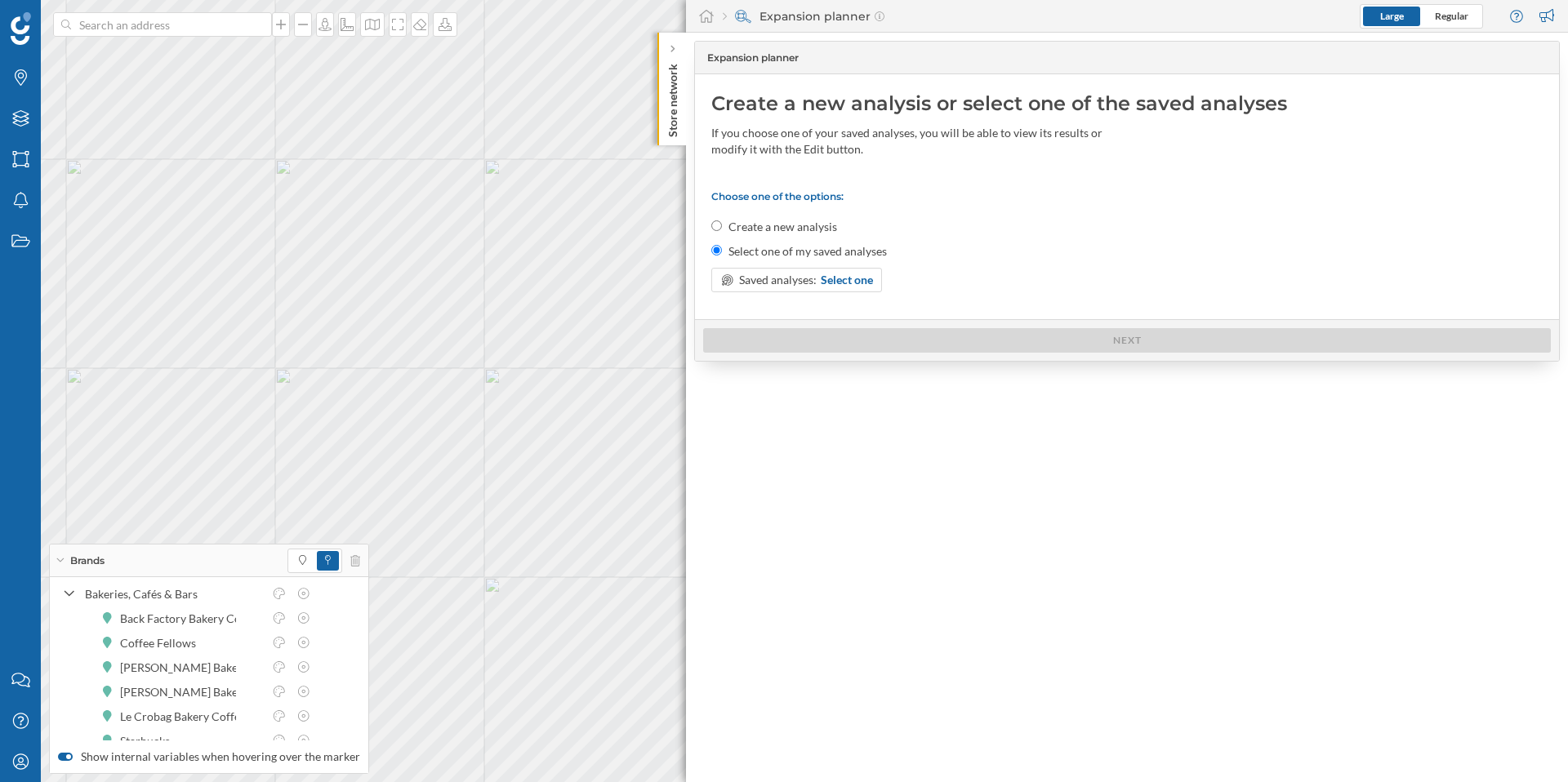
click at [58, 562] on icon at bounding box center [59, 560] width 9 height 4
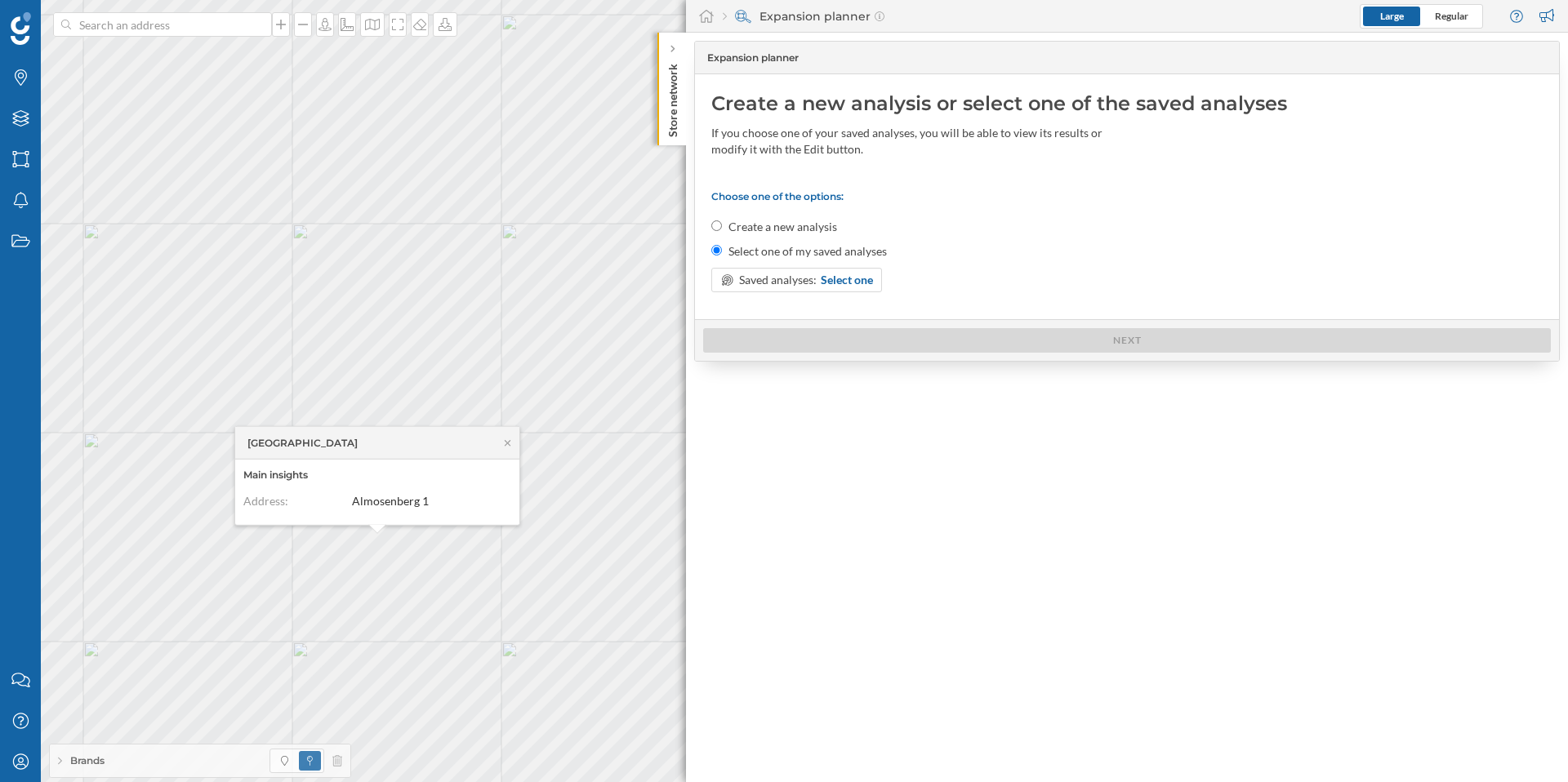
click at [796, 552] on div "Expansion planner Create a new analysis or select one of the saved analyses If …" at bounding box center [1127, 408] width 882 height 750
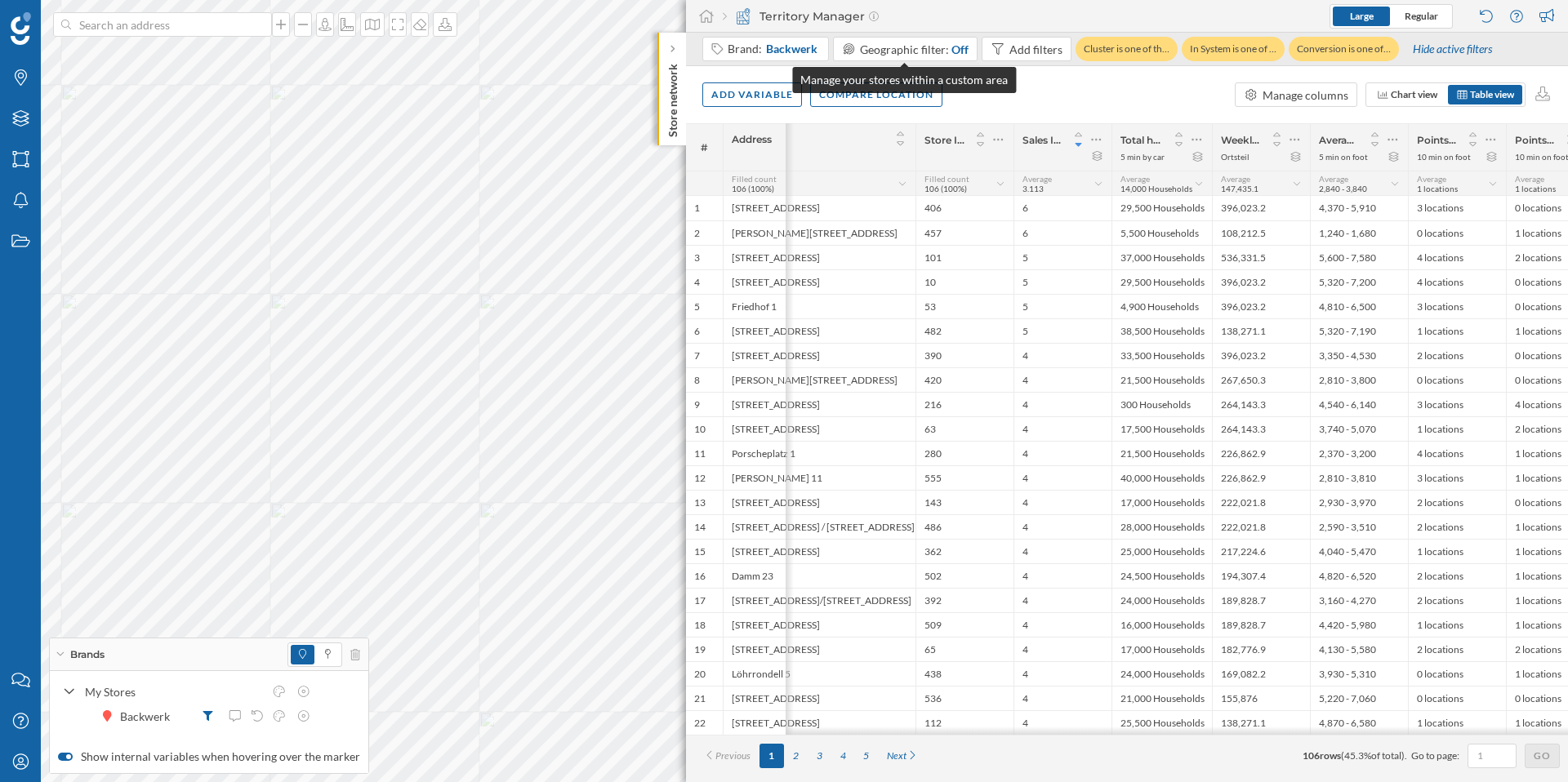
scroll to position [0, 100]
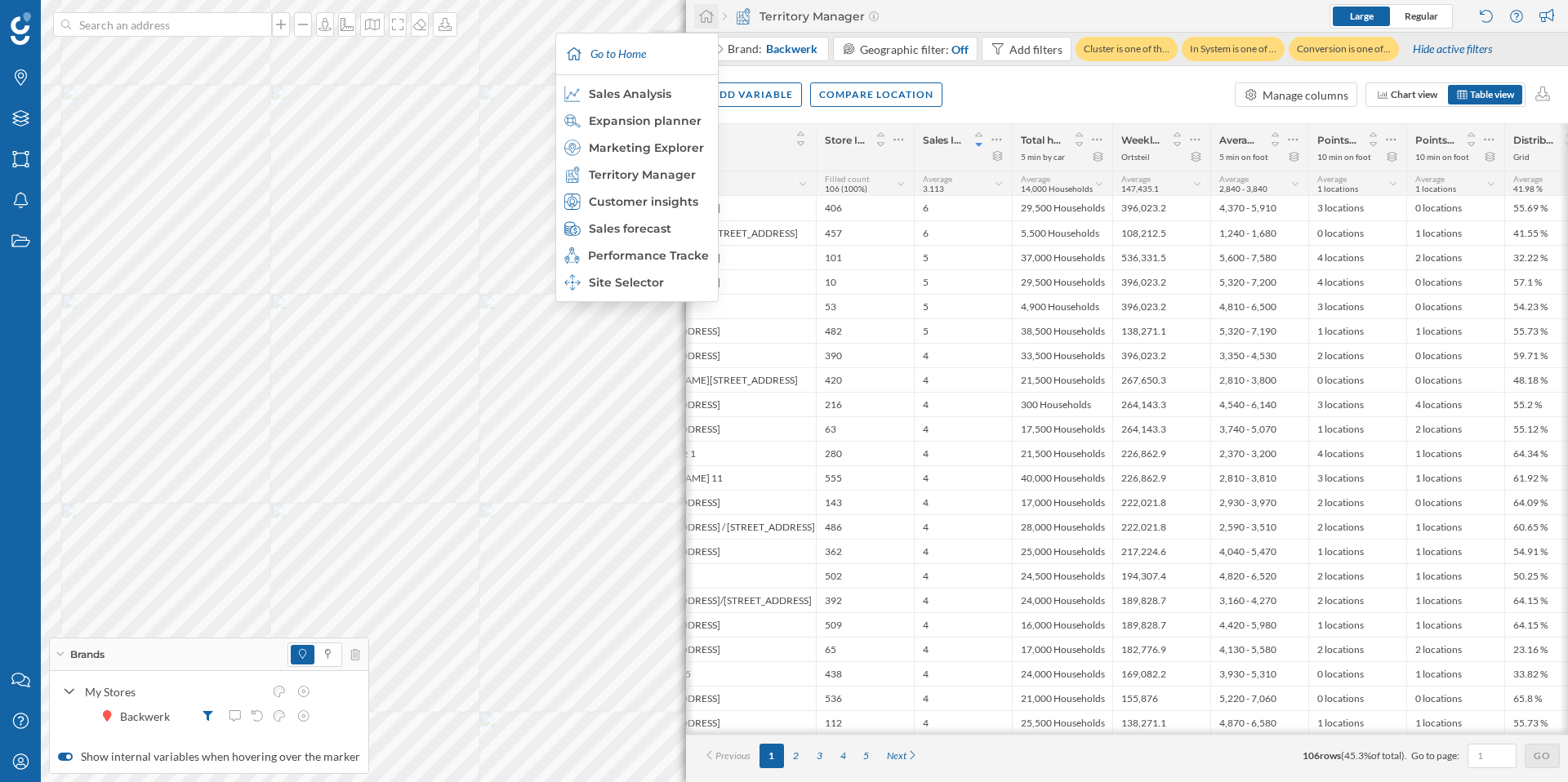
click at [708, 10] on icon at bounding box center [706, 17] width 17 height 15
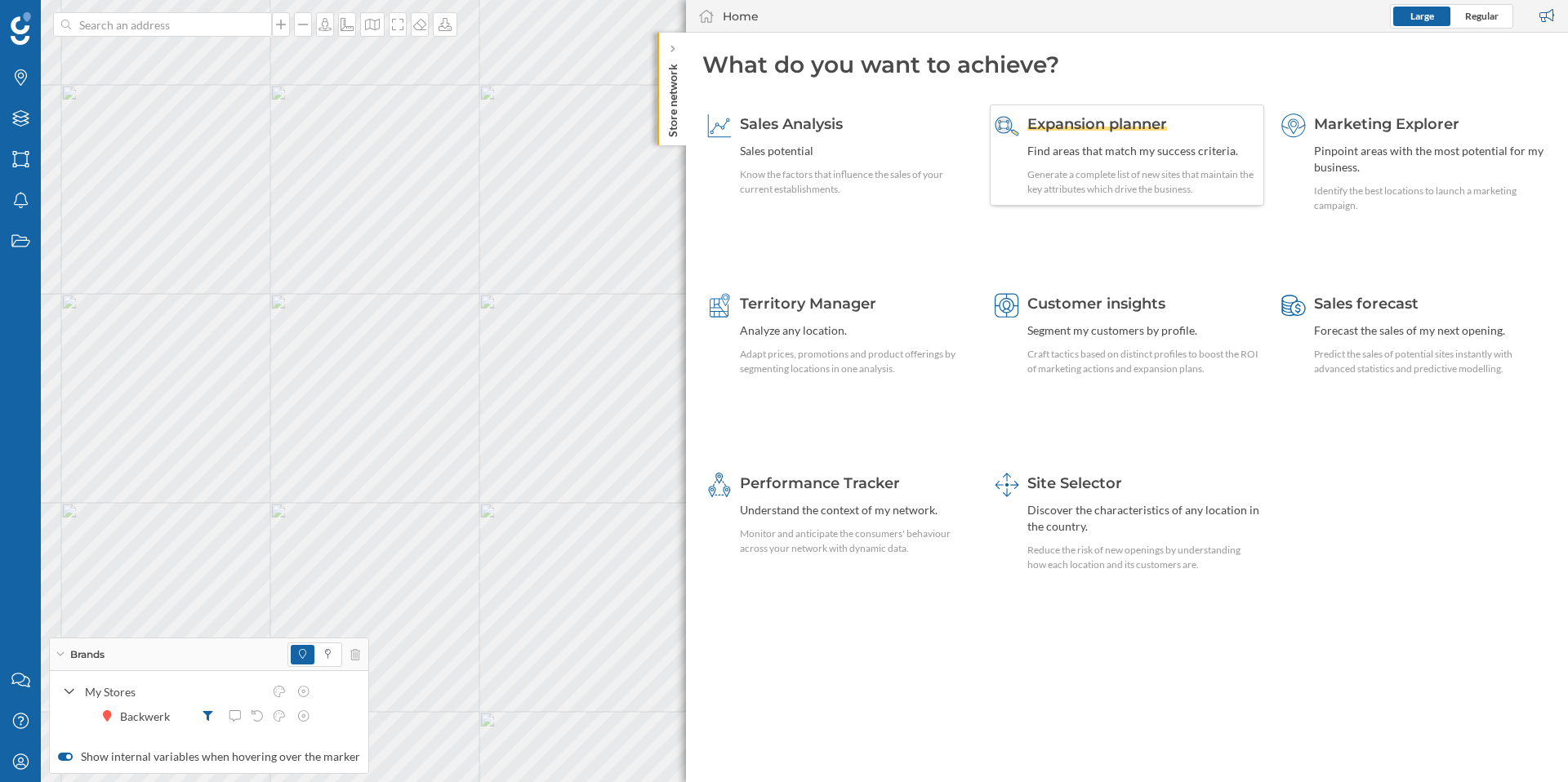
click at [1128, 123] on span "Expansion planner" at bounding box center [1097, 124] width 140 height 18
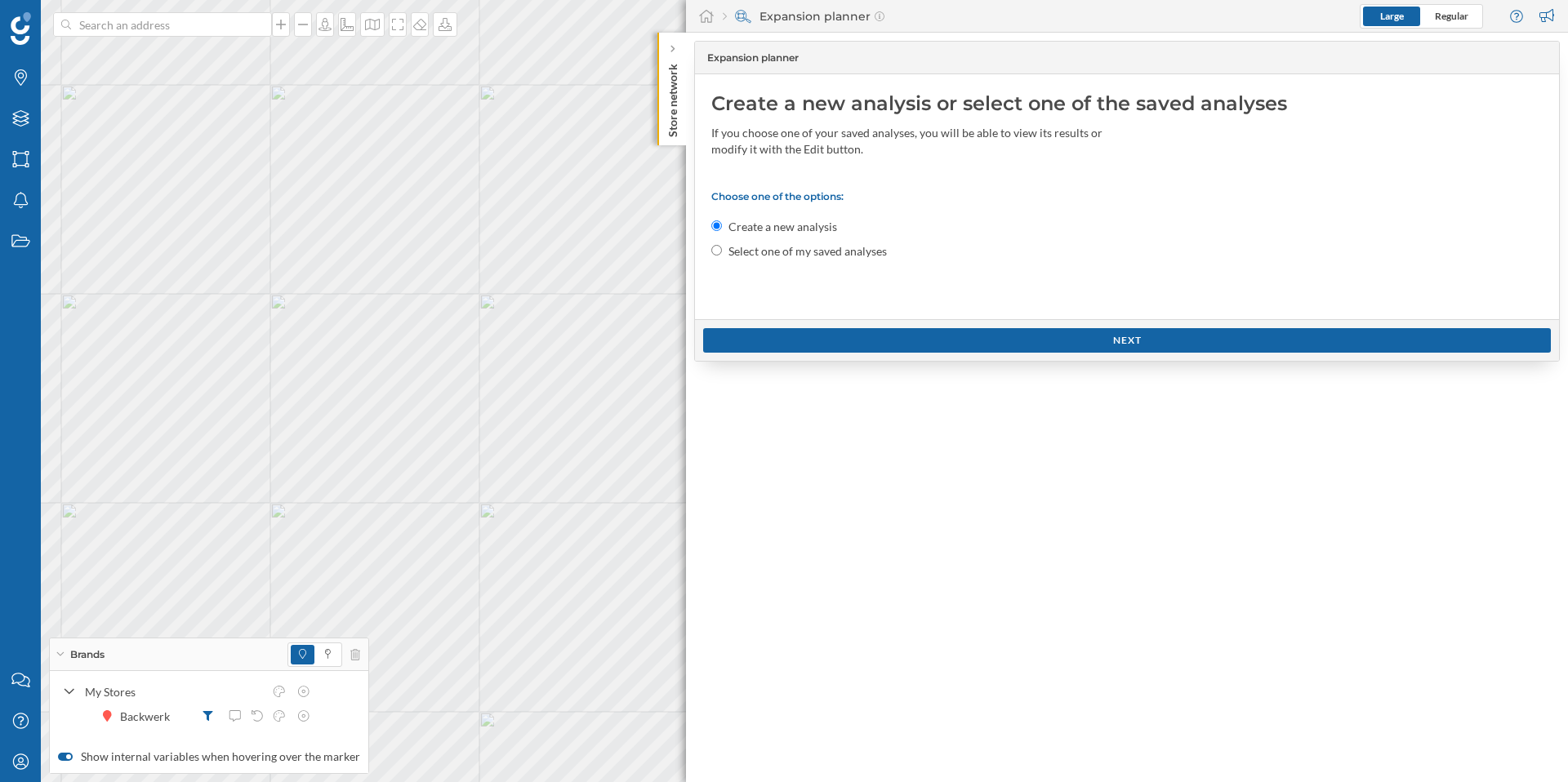
click at [744, 251] on label "Select one of my saved analyses" at bounding box center [808, 252] width 159 height 17
click at [722, 251] on input "Select one of my saved analyses" at bounding box center [716, 250] width 11 height 11
radio input "true"
radio input "false"
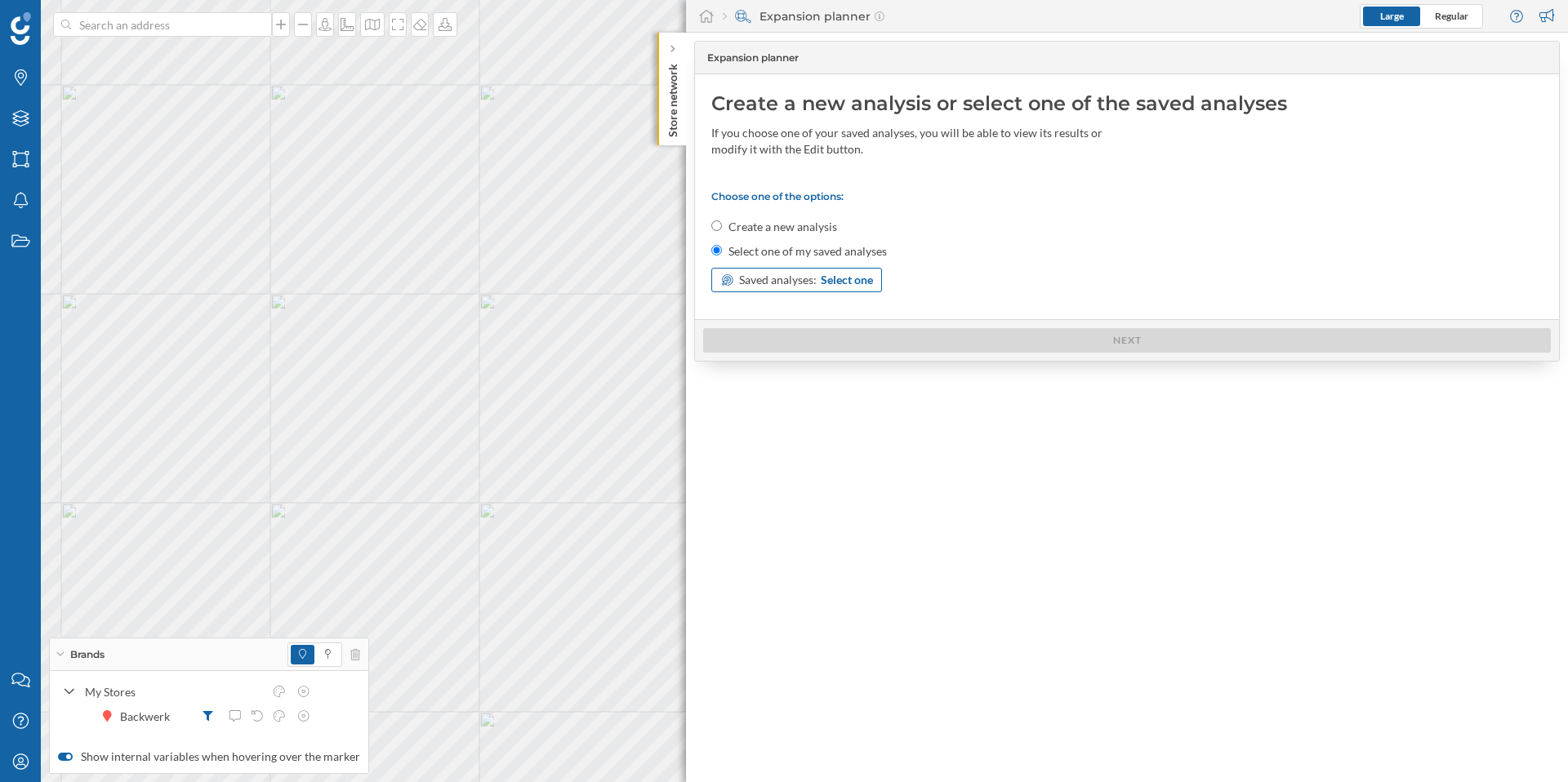
click at [862, 281] on span "Select one" at bounding box center [847, 280] width 52 height 17
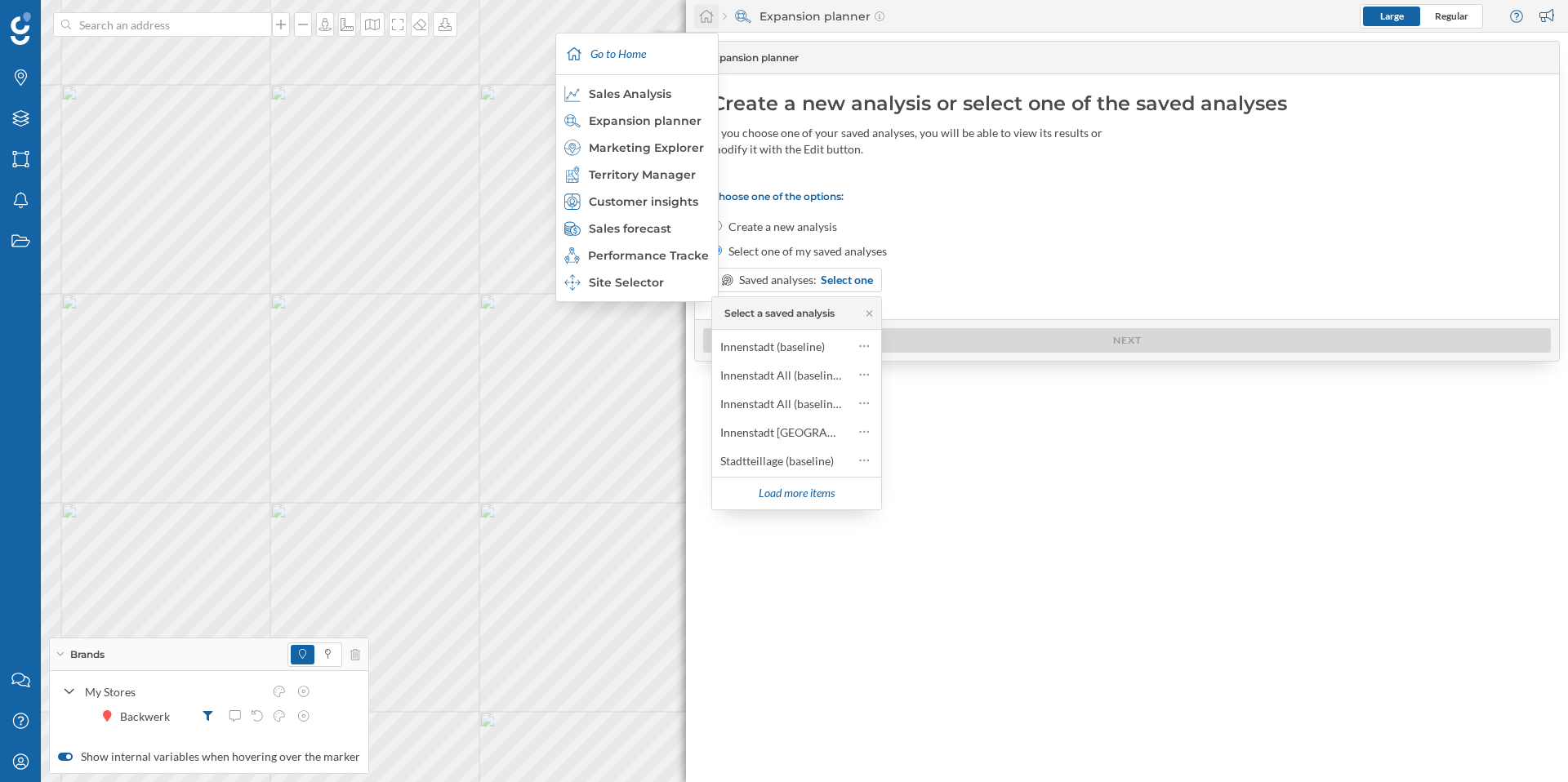
click at [704, 18] on icon at bounding box center [706, 17] width 17 height 15
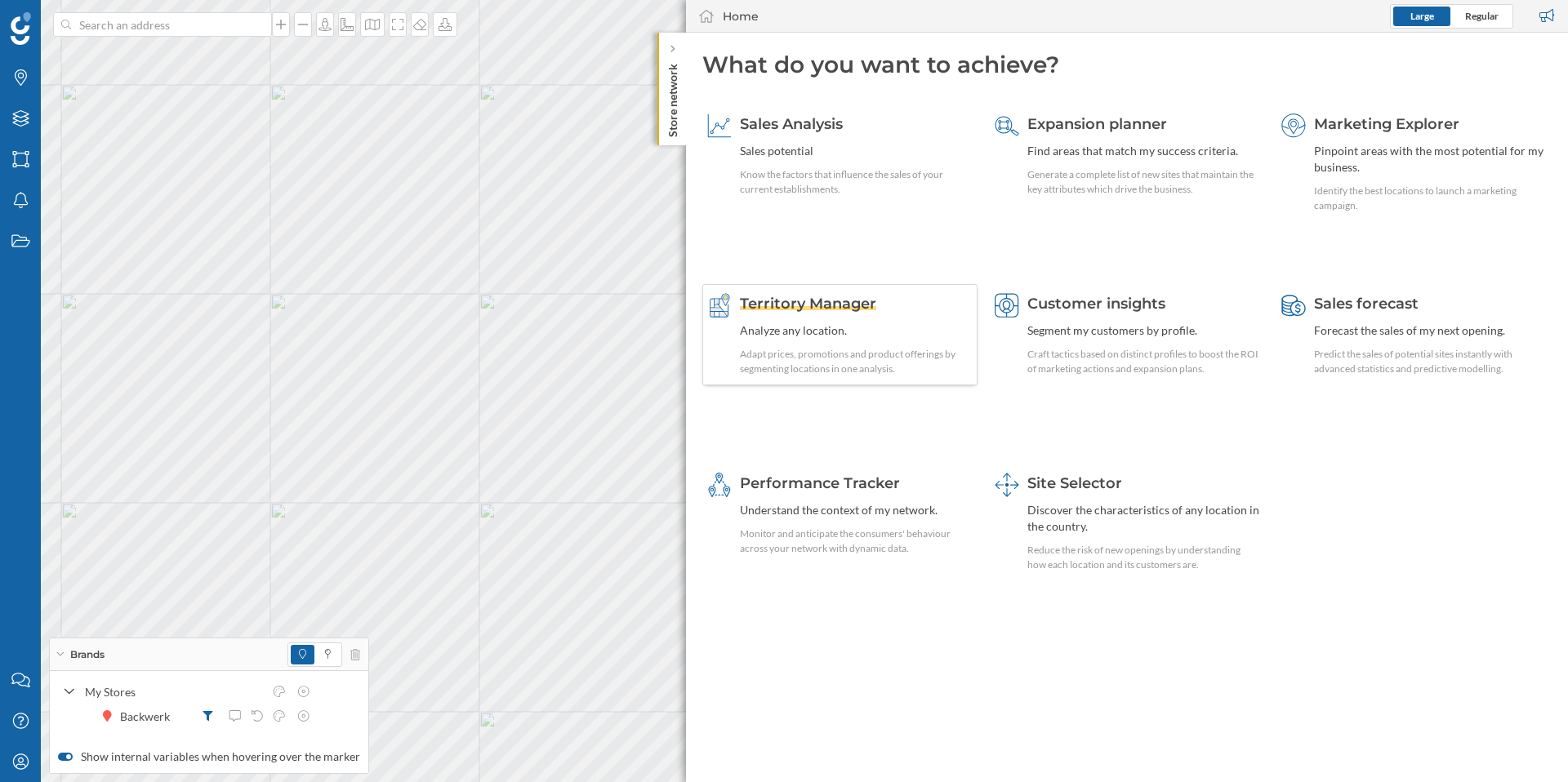
click at [848, 299] on span "Territory Manager" at bounding box center [808, 304] width 136 height 18
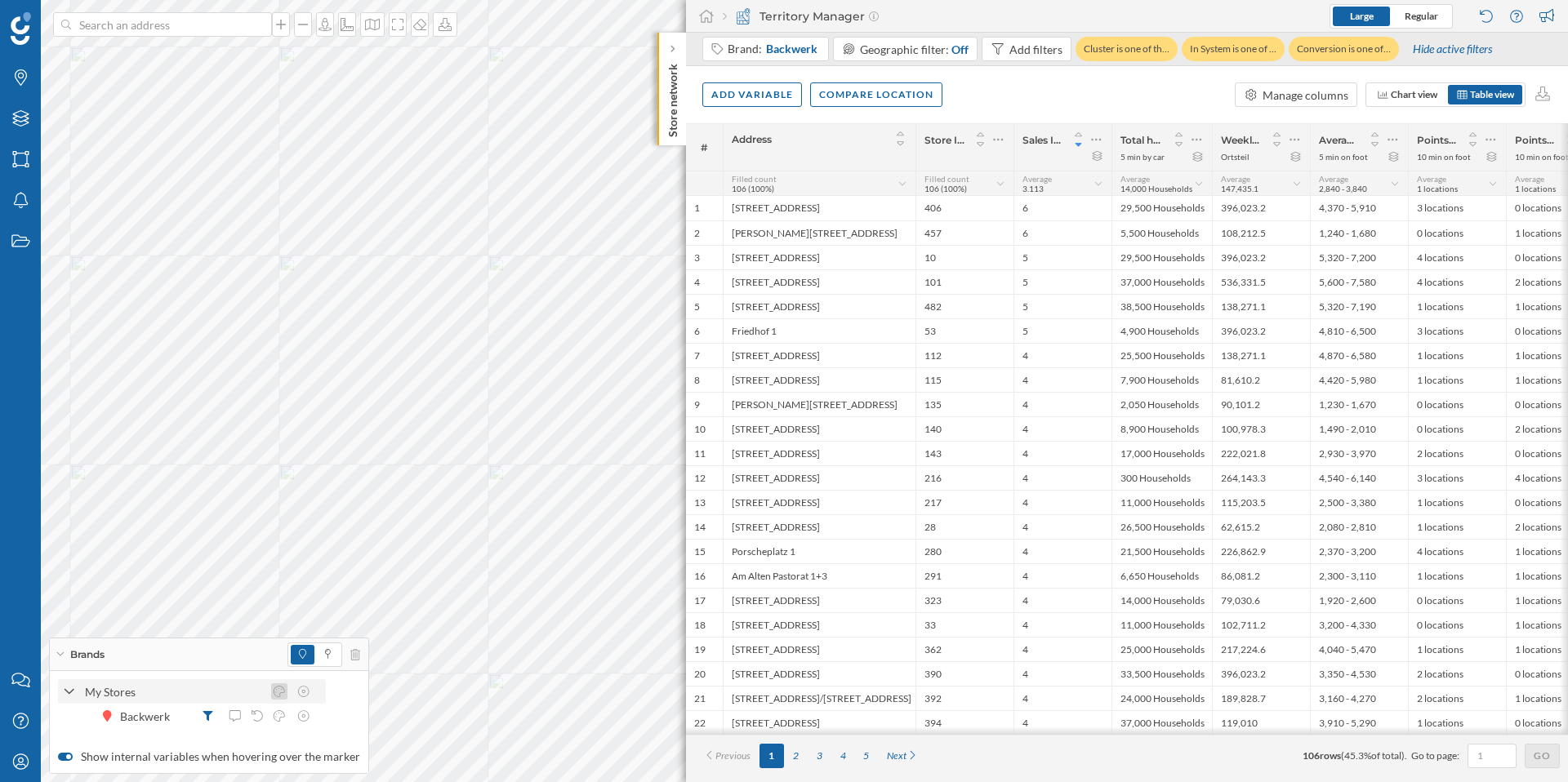
click at [278, 693] on icon at bounding box center [279, 691] width 15 height 12
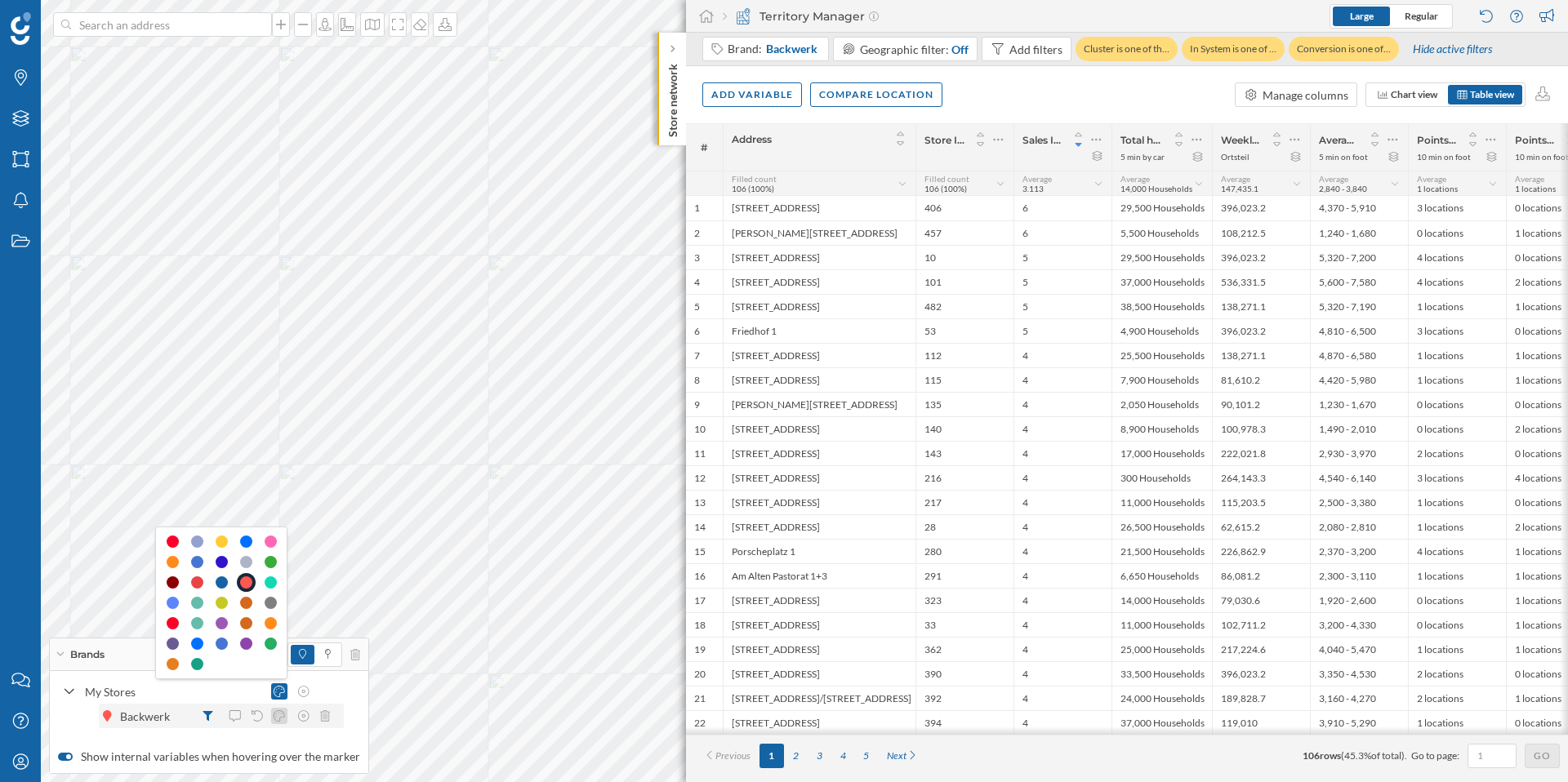
click at [280, 714] on icon at bounding box center [279, 716] width 15 height 12
click at [207, 723] on div at bounding box center [208, 716] width 17 height 17
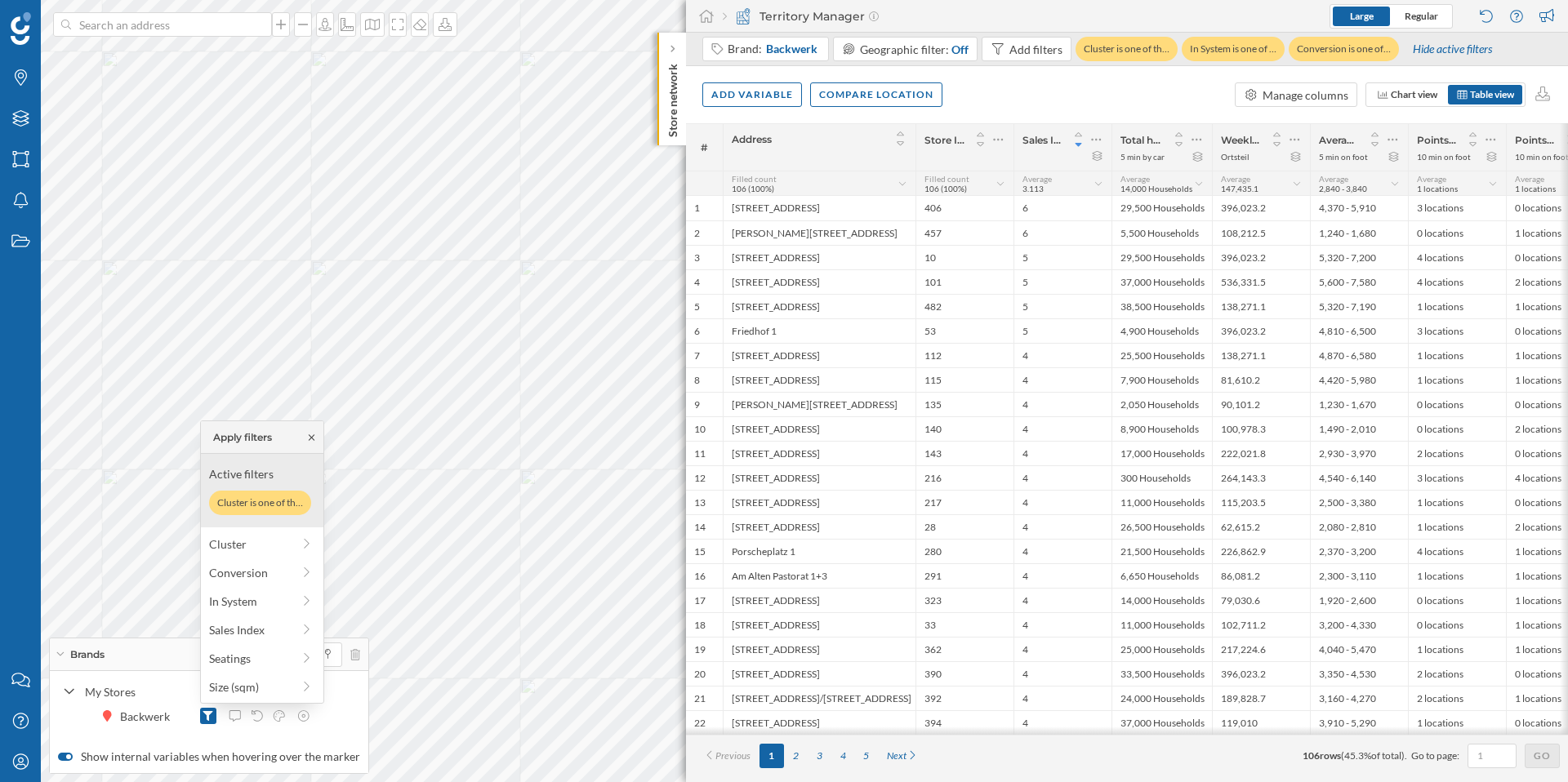
click at [315, 439] on icon at bounding box center [311, 438] width 12 height 10
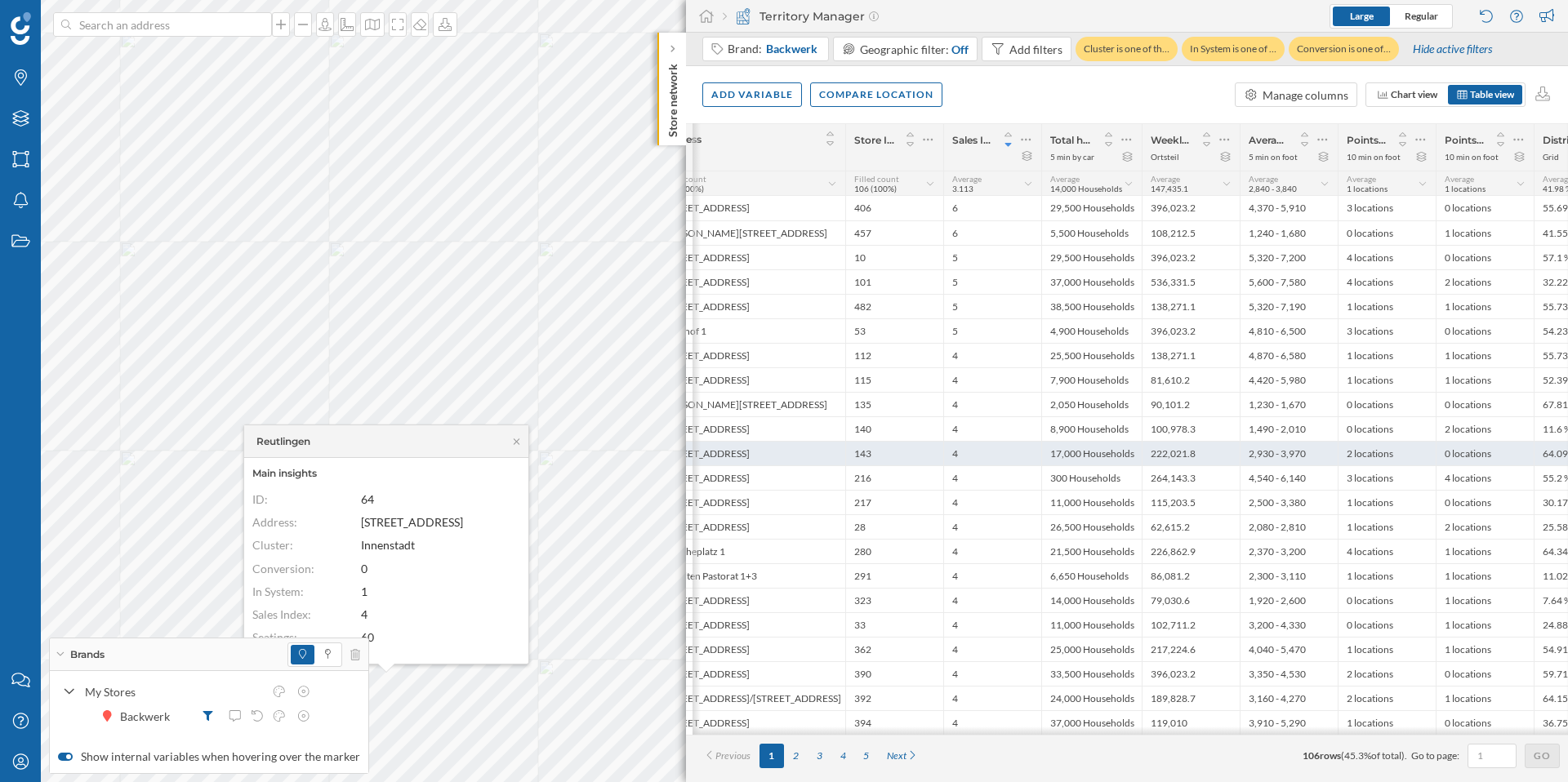
scroll to position [0, 0]
